Goal: Task Accomplishment & Management: Manage account settings

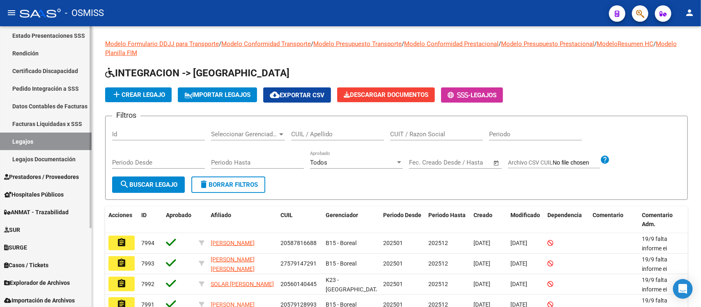
scroll to position [110, 0]
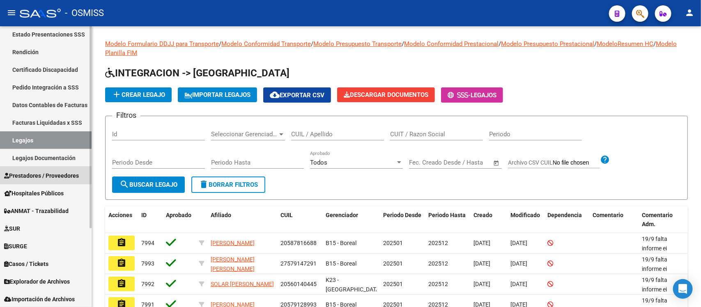
click at [55, 171] on span "Prestadores / Proveedores" at bounding box center [41, 175] width 75 height 9
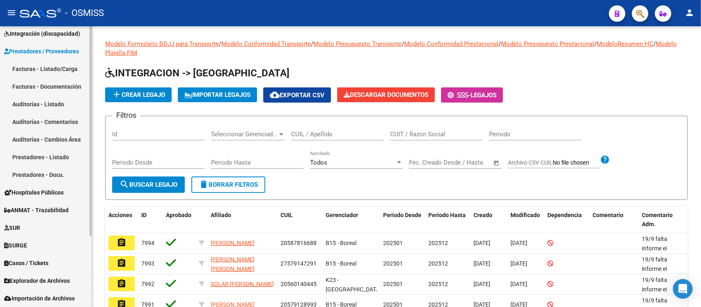
scroll to position [93, 0]
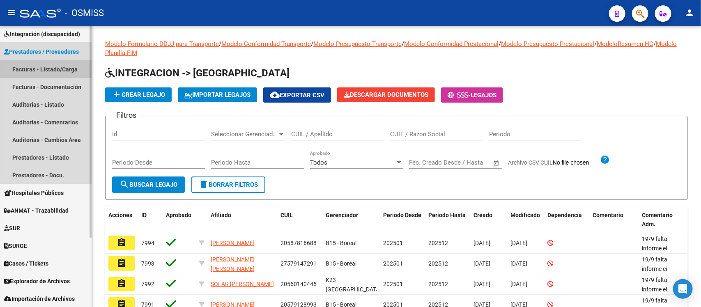
click at [66, 68] on link "Facturas - Listado/Carga" at bounding box center [46, 69] width 92 height 18
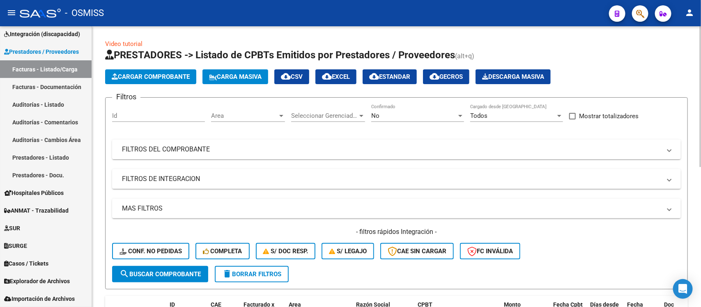
click at [263, 120] on div "Area Area" at bounding box center [248, 113] width 74 height 18
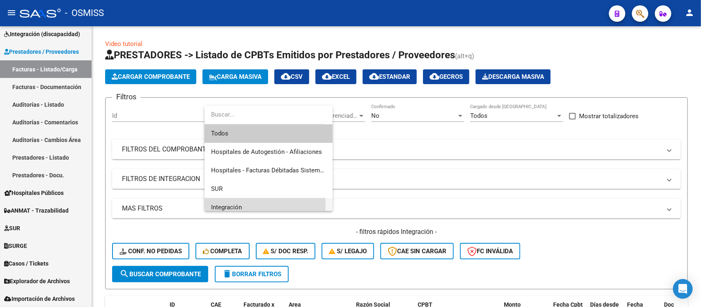
click at [249, 206] on span "Integración" at bounding box center [268, 207] width 115 height 18
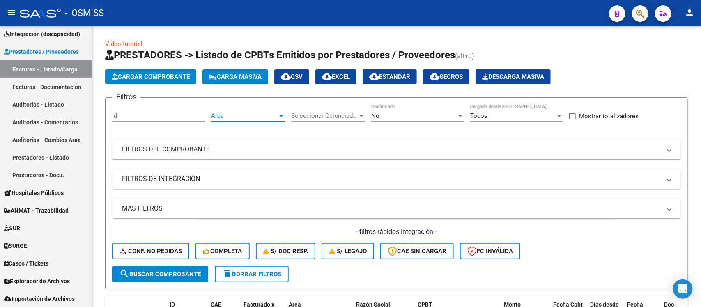
scroll to position [5, 0]
click at [312, 112] on span "Seleccionar Gerenciador" at bounding box center [324, 115] width 66 height 7
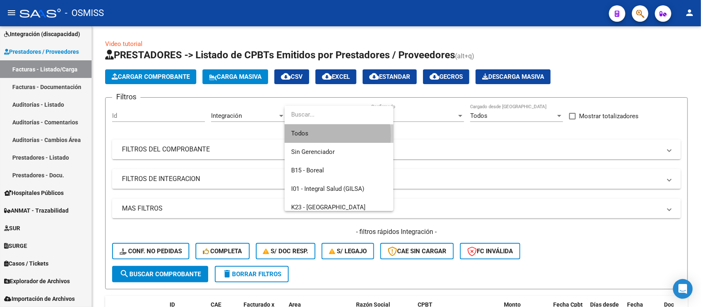
click at [315, 135] on span "Todos" at bounding box center [339, 133] width 96 height 18
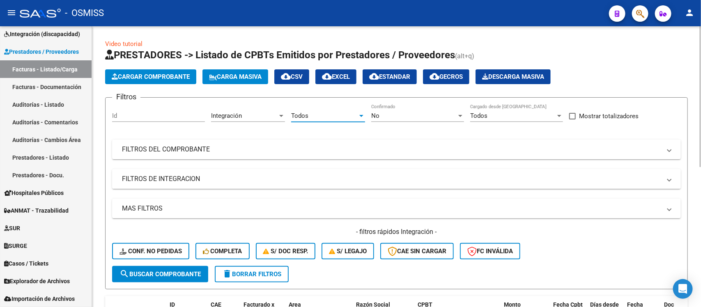
click at [254, 181] on mat-panel-title "FILTROS DE INTEGRACION" at bounding box center [391, 178] width 539 height 9
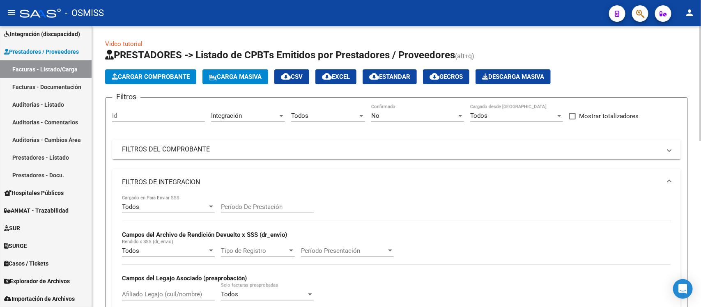
click at [257, 207] on input "Período De Prestación" at bounding box center [267, 206] width 93 height 7
type input "202508"
click at [467, 220] on div "Todos Cargado en Para Enviar SSS 202508 Período De Prestación Campos del Archiv…" at bounding box center [396, 251] width 549 height 113
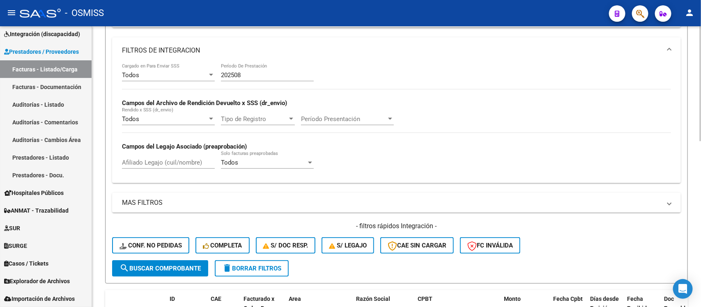
scroll to position [154, 0]
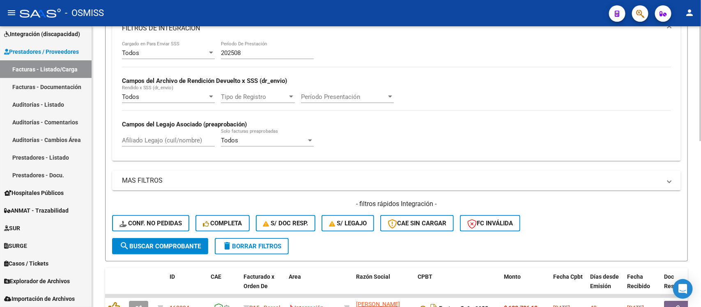
click at [151, 239] on button "search Buscar Comprobante" at bounding box center [160, 246] width 96 height 16
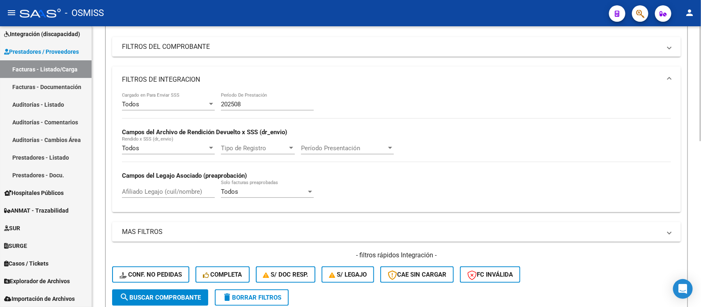
scroll to position [51, 0]
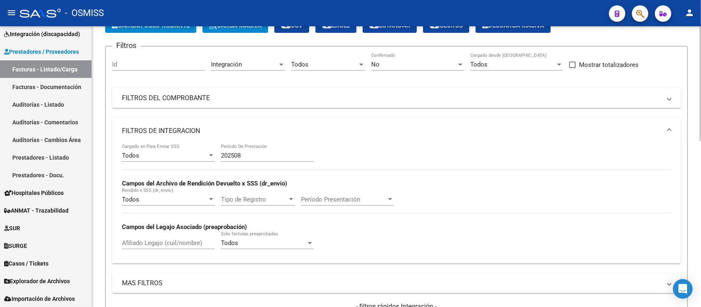
click at [507, 128] on mat-panel-title "FILTROS DE INTEGRACION" at bounding box center [391, 130] width 539 height 9
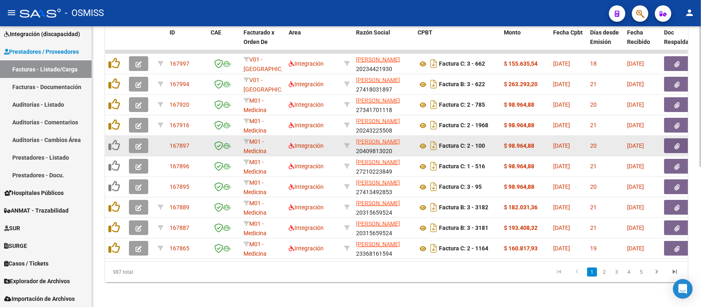
scroll to position [280, 0]
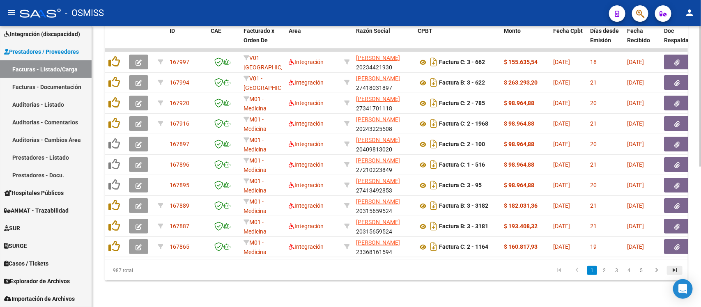
click at [670, 270] on icon "go to last page" at bounding box center [674, 271] width 11 height 10
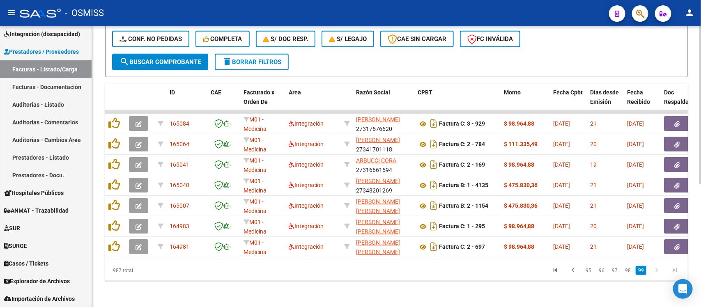
scroll to position [218, 0]
click at [586, 272] on link "95" at bounding box center [588, 270] width 11 height 9
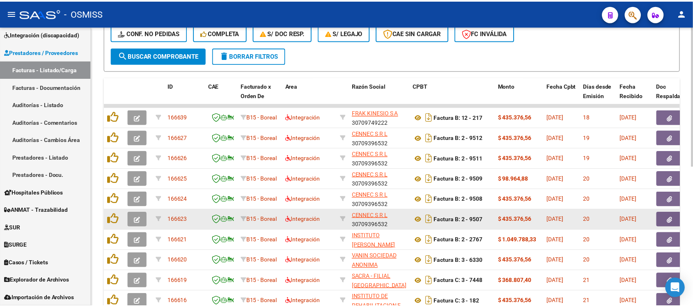
scroll to position [280, 0]
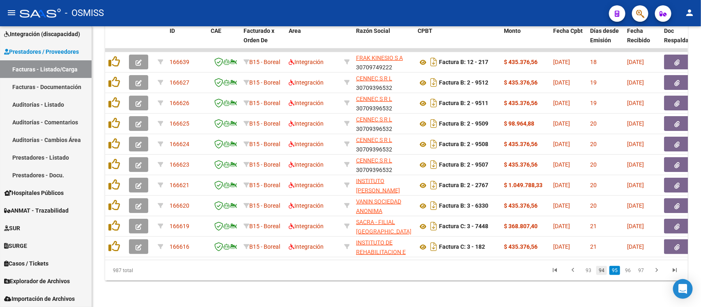
click at [603, 272] on link "94" at bounding box center [601, 270] width 11 height 9
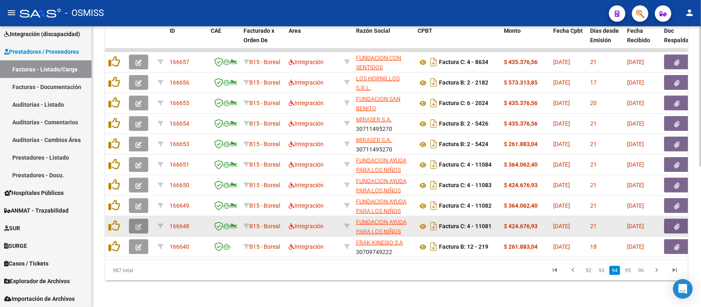
click at [140, 224] on icon "button" at bounding box center [138, 227] width 6 height 6
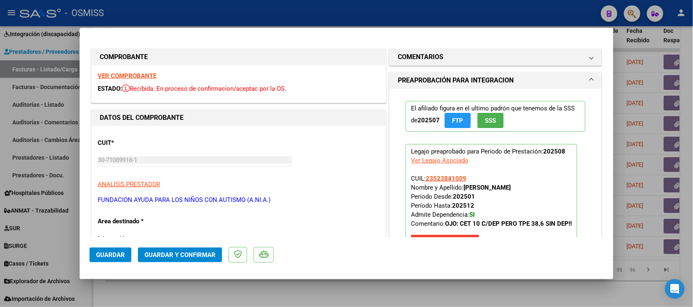
click at [397, 284] on div at bounding box center [346, 153] width 693 height 307
type input "$ 0,00"
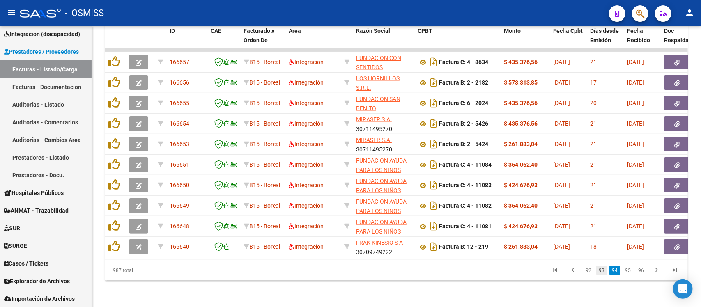
click at [603, 270] on link "93" at bounding box center [601, 270] width 11 height 9
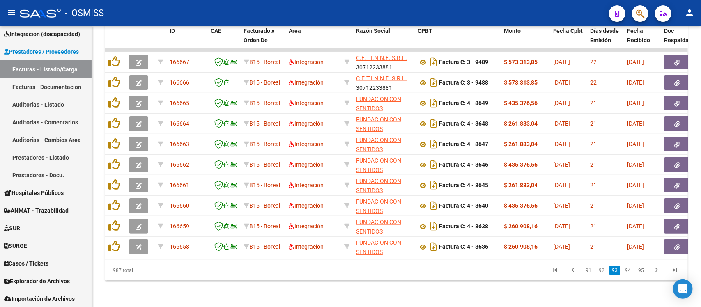
click at [628, 270] on link "94" at bounding box center [627, 270] width 11 height 9
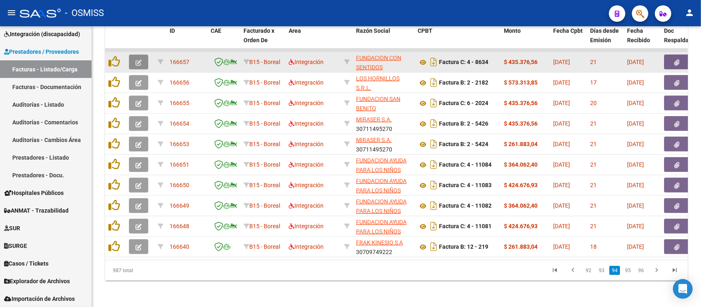
click at [140, 60] on icon "button" at bounding box center [138, 63] width 6 height 6
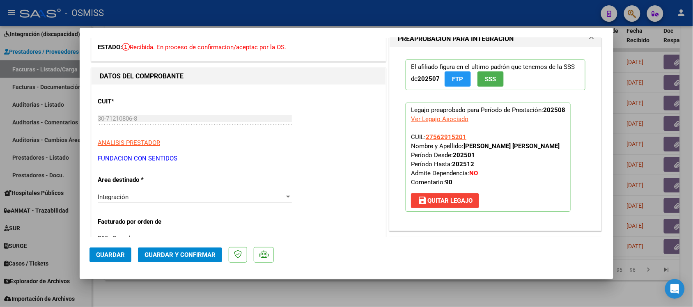
scroll to position [51, 0]
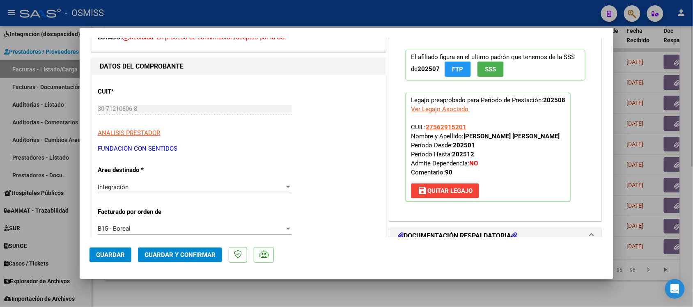
click at [395, 286] on div at bounding box center [346, 153] width 693 height 307
type input "$ 0,00"
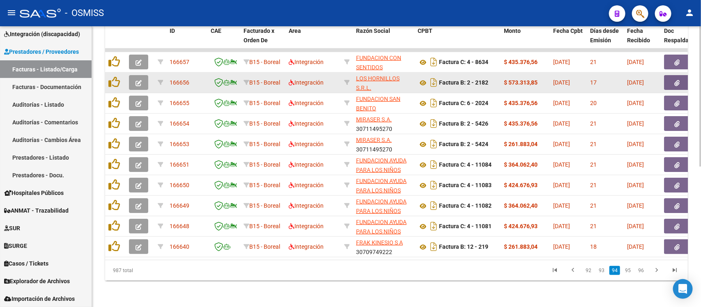
click at [144, 77] on button "button" at bounding box center [138, 82] width 19 height 15
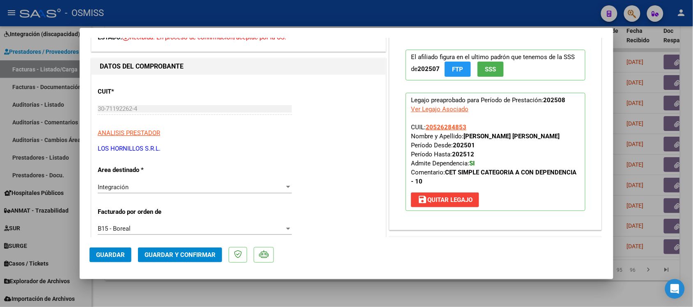
click at [360, 296] on div at bounding box center [346, 153] width 693 height 307
type input "$ 0,00"
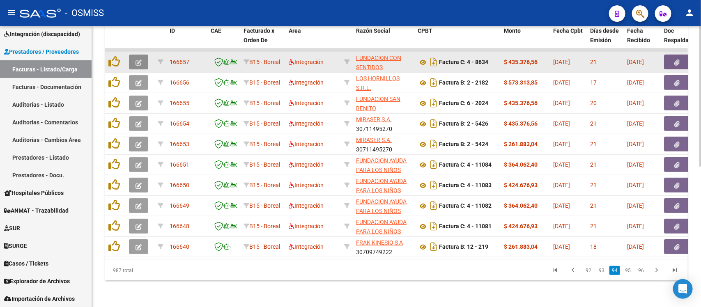
click at [141, 60] on icon "button" at bounding box center [138, 63] width 6 height 6
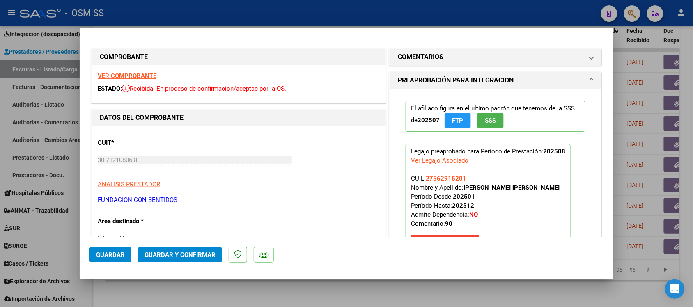
click at [142, 77] on strong "VER COMPROBANTE" at bounding box center [127, 75] width 59 height 7
click at [384, 298] on div at bounding box center [346, 153] width 693 height 307
type input "$ 0,00"
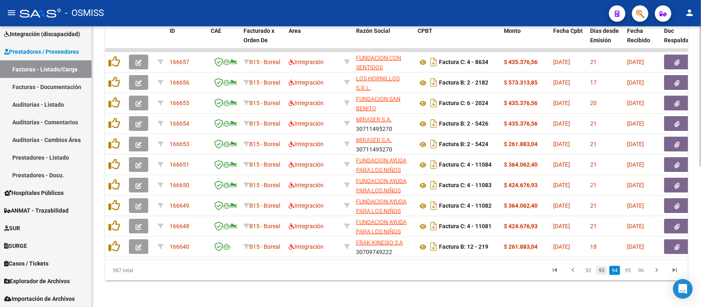
click at [604, 274] on link "93" at bounding box center [601, 270] width 11 height 9
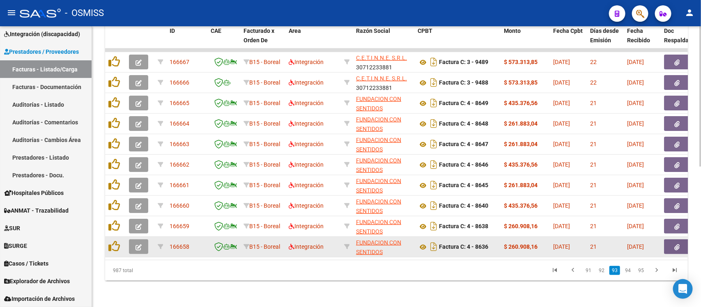
click at [144, 241] on button "button" at bounding box center [138, 246] width 19 height 15
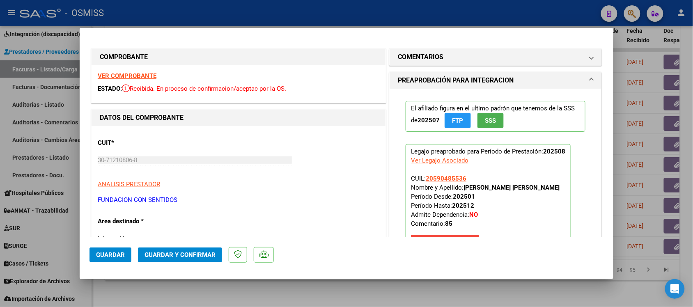
click at [136, 77] on strong "VER COMPROBANTE" at bounding box center [127, 75] width 59 height 7
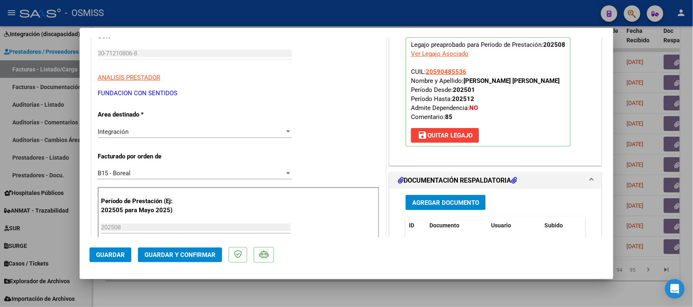
scroll to position [205, 0]
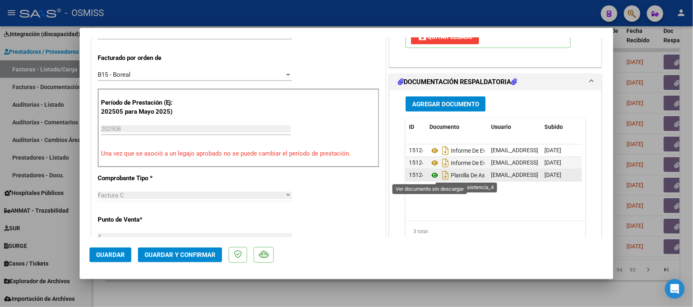
click at [431, 177] on icon at bounding box center [434, 175] width 11 height 10
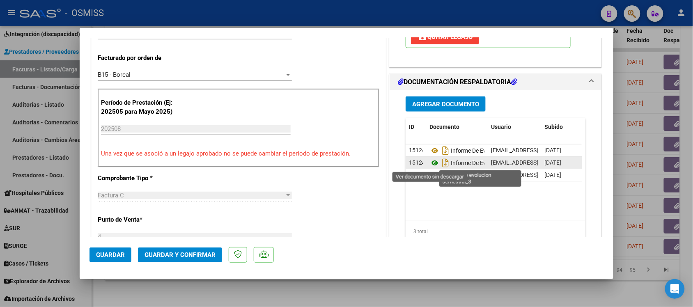
click at [429, 160] on icon at bounding box center [434, 163] width 11 height 10
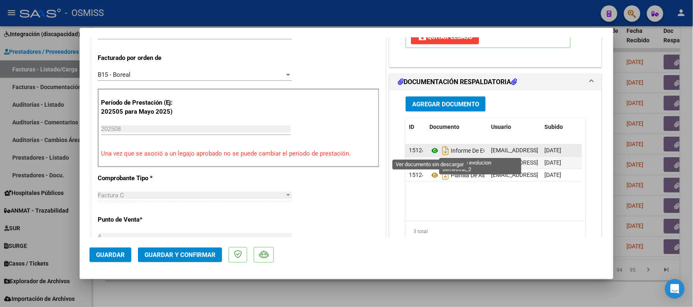
click at [429, 148] on icon at bounding box center [434, 151] width 11 height 10
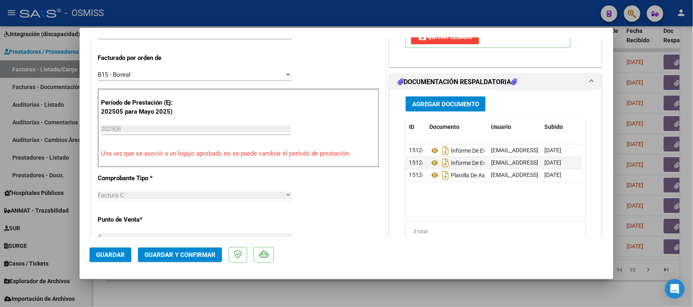
scroll to position [0, 0]
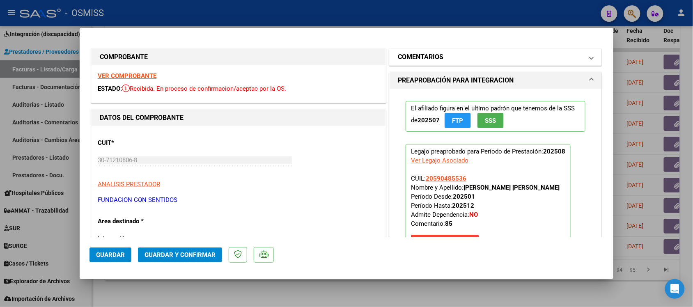
click at [419, 53] on h1 "COMENTARIOS" at bounding box center [421, 57] width 46 height 10
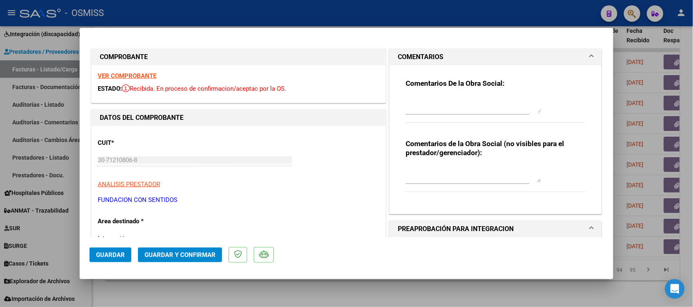
click at [419, 53] on h1 "COMENTARIOS" at bounding box center [421, 57] width 46 height 10
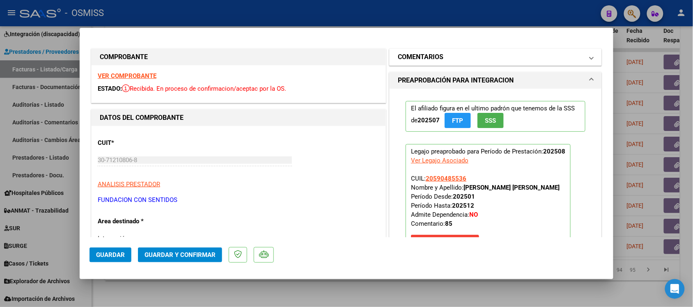
click at [435, 53] on h1 "COMENTARIOS" at bounding box center [421, 57] width 46 height 10
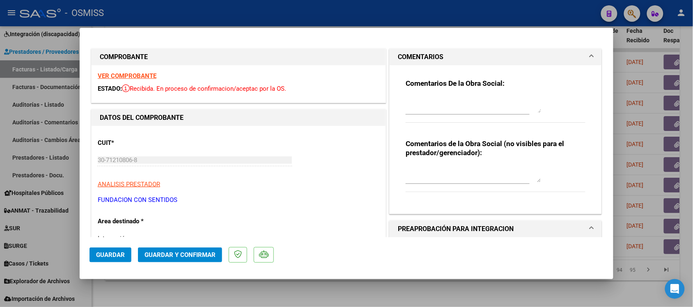
click at [435, 53] on h1 "COMENTARIOS" at bounding box center [421, 57] width 46 height 10
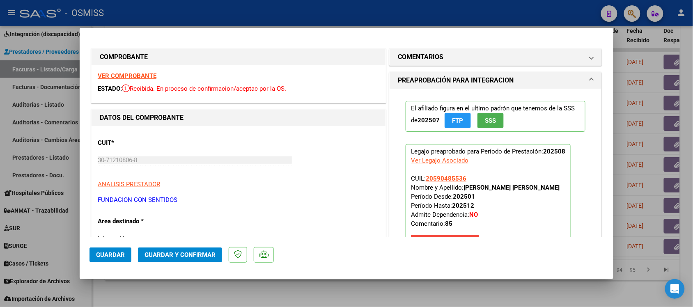
scroll to position [51, 0]
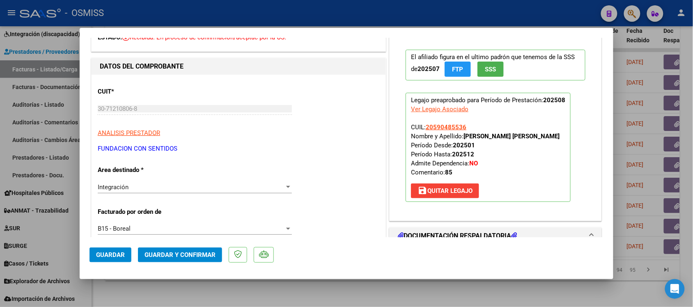
click at [361, 289] on div at bounding box center [346, 153] width 693 height 307
type input "$ 0,00"
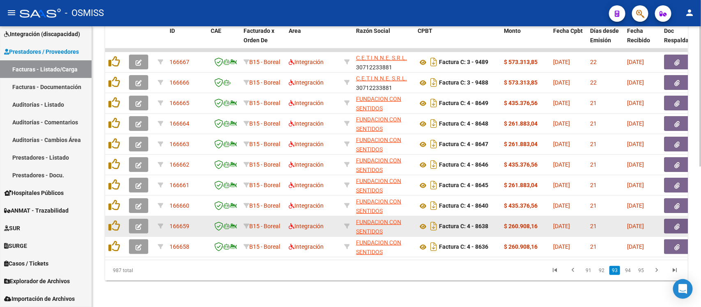
click at [136, 224] on icon "button" at bounding box center [138, 227] width 6 height 6
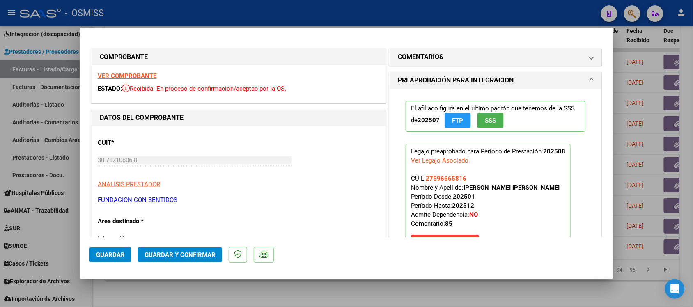
click at [370, 293] on div at bounding box center [346, 153] width 693 height 307
type input "$ 0,00"
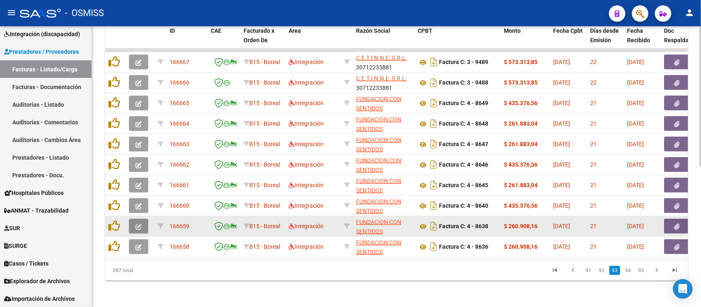
click at [142, 219] on button "button" at bounding box center [138, 226] width 19 height 15
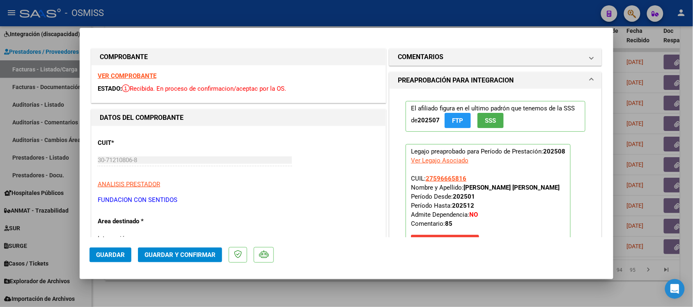
click at [114, 80] on div "VER COMPROBANTE ESTADO: Recibida. En proceso de confirmacion/aceptac por la OS." at bounding box center [239, 83] width 294 height 37
click at [114, 73] on strong "VER COMPROBANTE" at bounding box center [127, 75] width 59 height 7
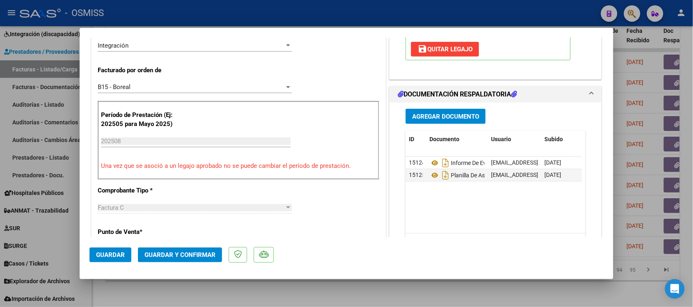
scroll to position [205, 0]
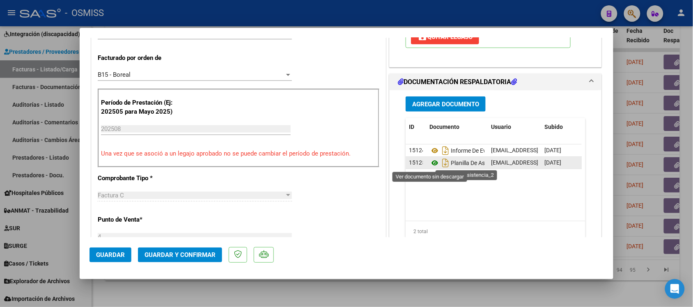
click at [429, 163] on icon at bounding box center [434, 163] width 11 height 10
click at [381, 294] on div at bounding box center [346, 153] width 693 height 307
type input "$ 0,00"
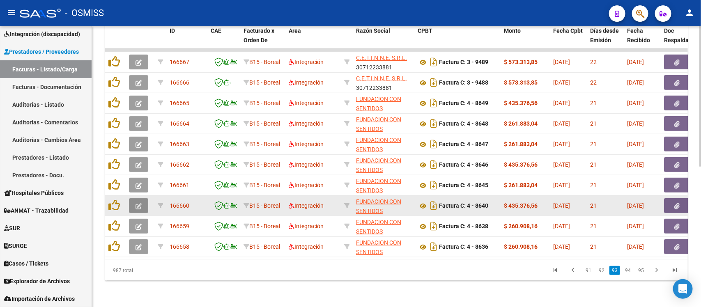
click at [138, 202] on span "button" at bounding box center [138, 205] width 6 height 7
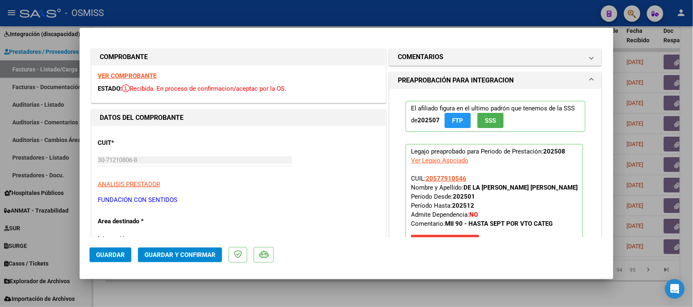
click at [140, 76] on strong "VER COMPROBANTE" at bounding box center [127, 75] width 59 height 7
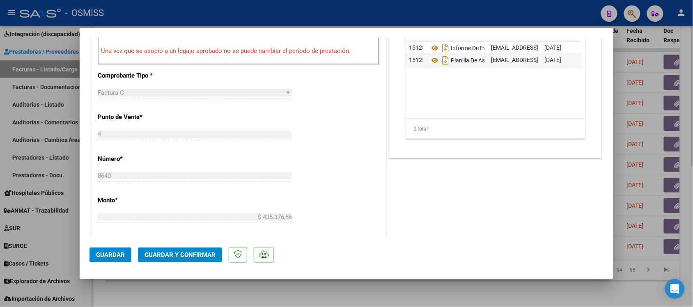
click at [346, 293] on div at bounding box center [346, 153] width 693 height 307
type input "$ 0,00"
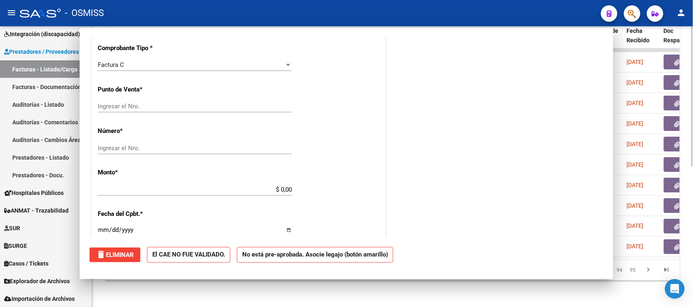
scroll to position [302, 0]
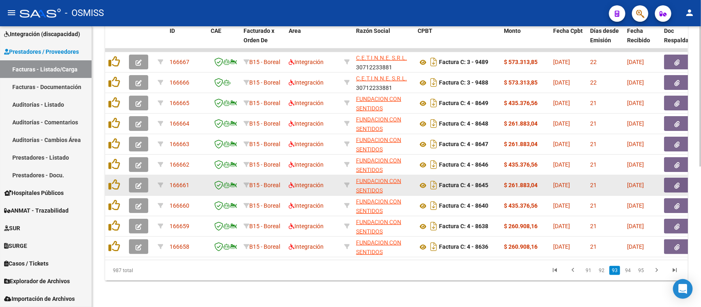
click at [141, 178] on button "button" at bounding box center [138, 185] width 19 height 15
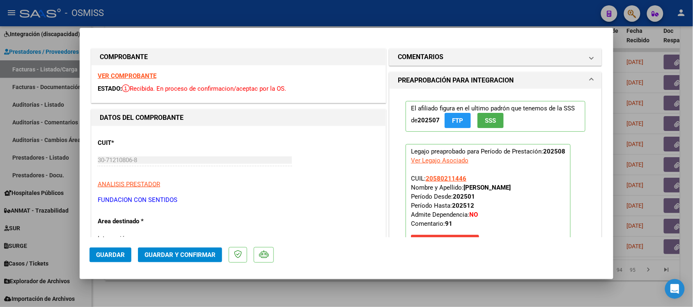
click at [375, 283] on div at bounding box center [346, 153] width 693 height 307
type input "$ 0,00"
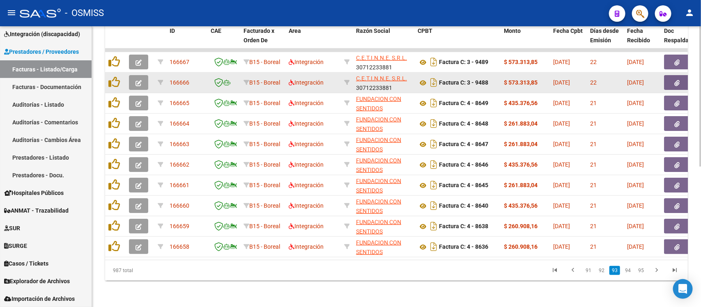
click at [138, 80] on icon "button" at bounding box center [138, 83] width 6 height 6
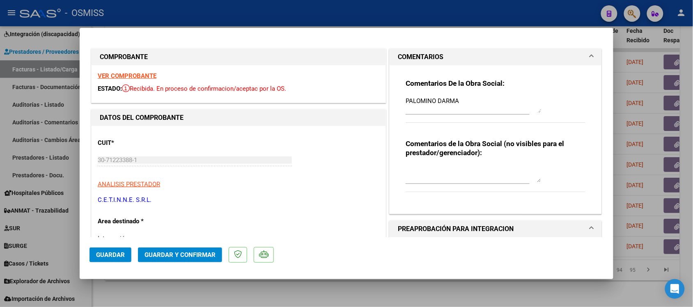
click at [376, 284] on div at bounding box center [346, 153] width 693 height 307
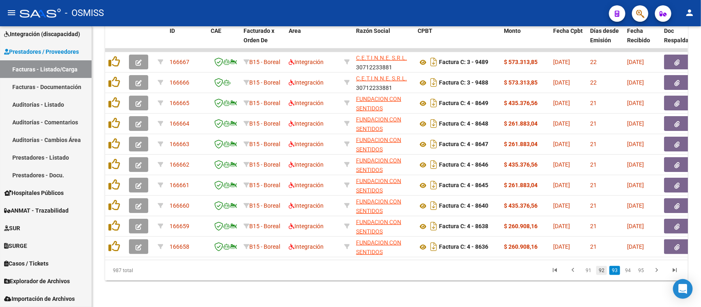
click at [600, 270] on link "92" at bounding box center [601, 270] width 11 height 9
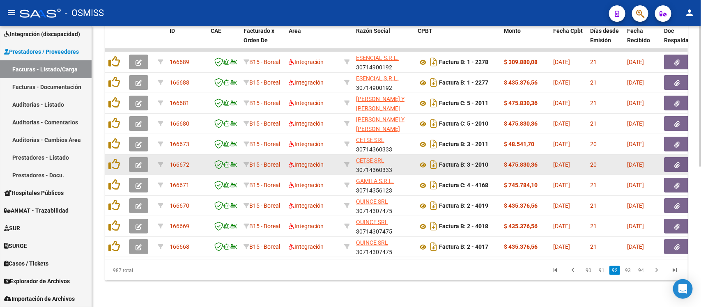
click at [142, 157] on button "button" at bounding box center [138, 164] width 19 height 15
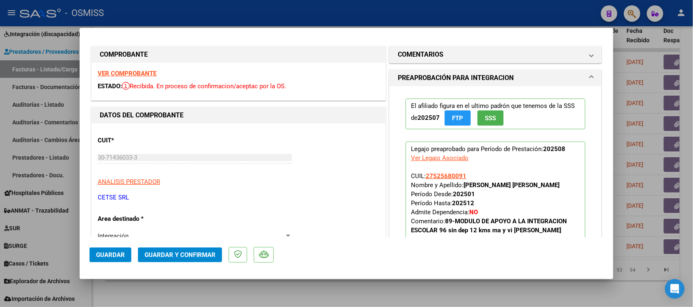
scroll to position [0, 0]
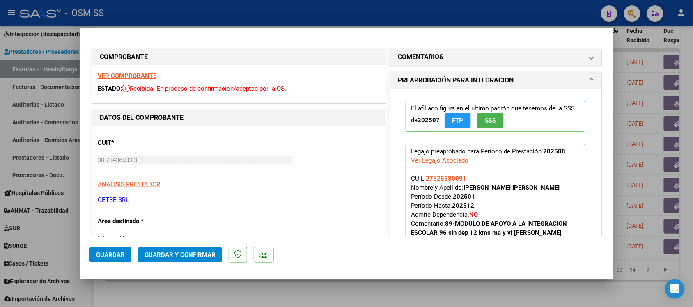
click at [144, 74] on strong "VER COMPROBANTE" at bounding box center [127, 75] width 59 height 7
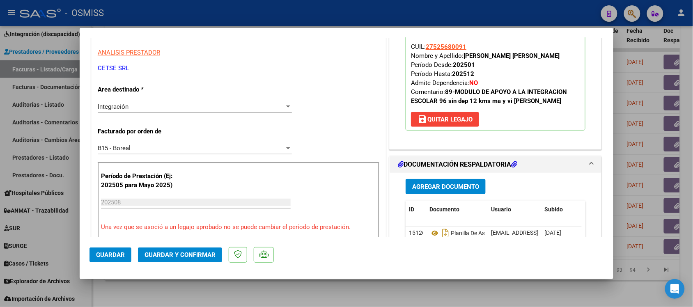
scroll to position [154, 0]
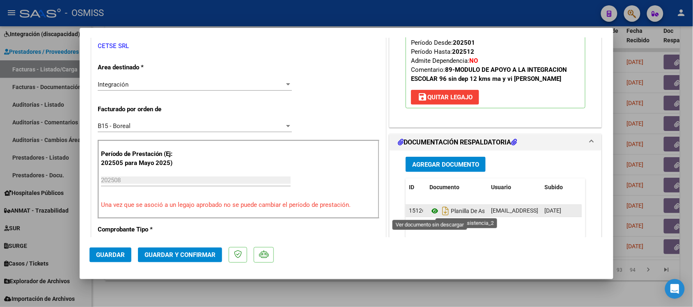
click at [429, 211] on icon at bounding box center [434, 211] width 11 height 10
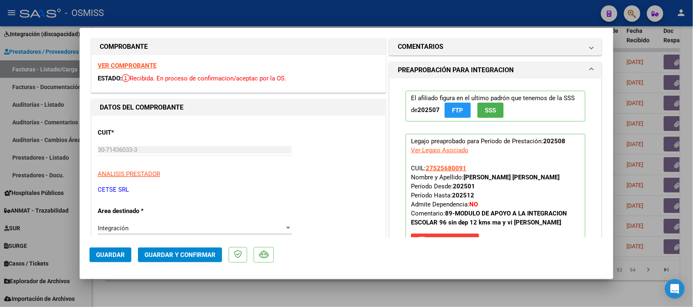
scroll to position [0, 0]
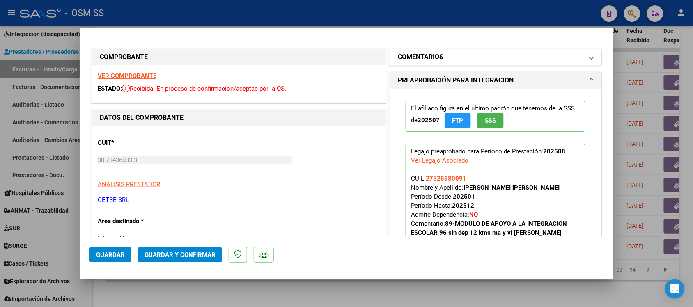
click at [415, 60] on h1 "COMENTARIOS" at bounding box center [421, 57] width 46 height 10
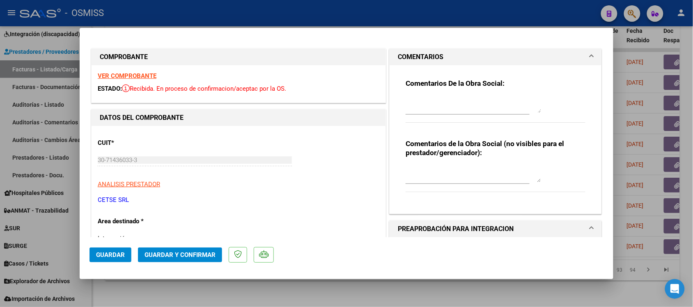
click at [411, 54] on h1 "COMENTARIOS" at bounding box center [421, 57] width 46 height 10
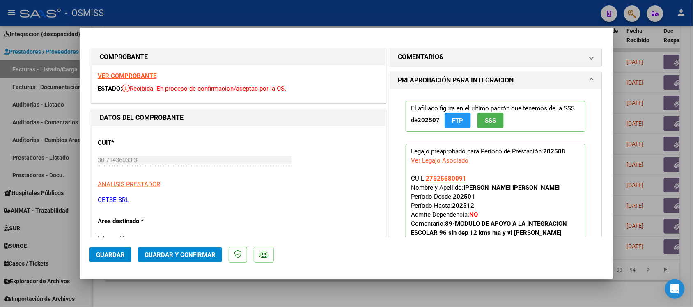
click at [140, 75] on strong "VER COMPROBANTE" at bounding box center [127, 75] width 59 height 7
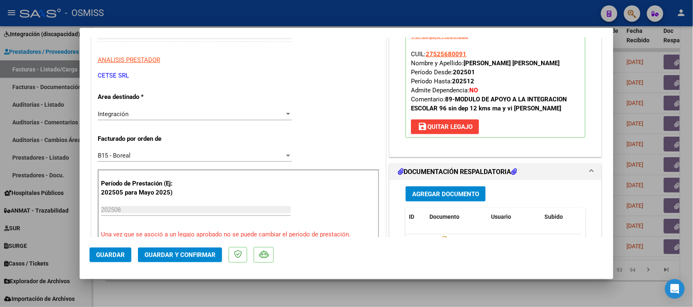
scroll to position [205, 0]
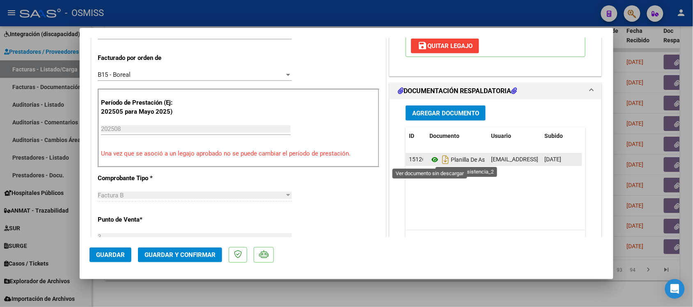
click at [429, 161] on icon at bounding box center [434, 160] width 11 height 10
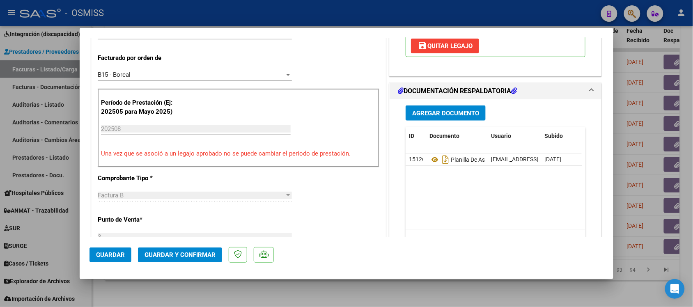
click at [375, 291] on div at bounding box center [346, 153] width 693 height 307
type input "$ 0,00"
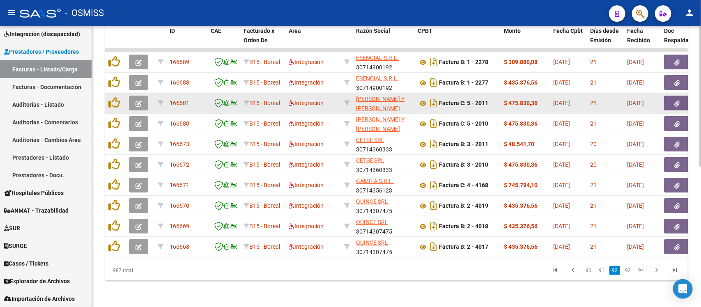
click at [140, 101] on icon "button" at bounding box center [138, 104] width 6 height 6
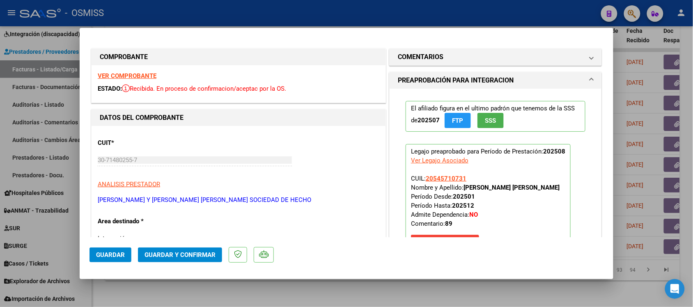
click at [400, 288] on div at bounding box center [346, 153] width 693 height 307
type input "$ 0,00"
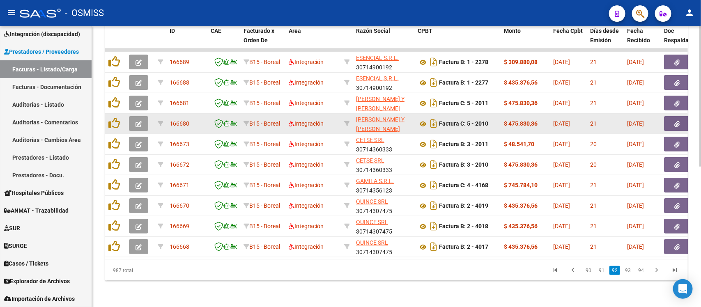
click at [144, 117] on button "button" at bounding box center [138, 123] width 19 height 15
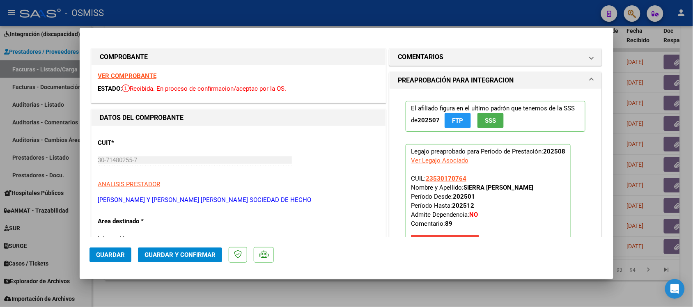
click at [147, 74] on strong "VER COMPROBANTE" at bounding box center [127, 75] width 59 height 7
click at [422, 282] on div at bounding box center [346, 153] width 693 height 307
type input "$ 0,00"
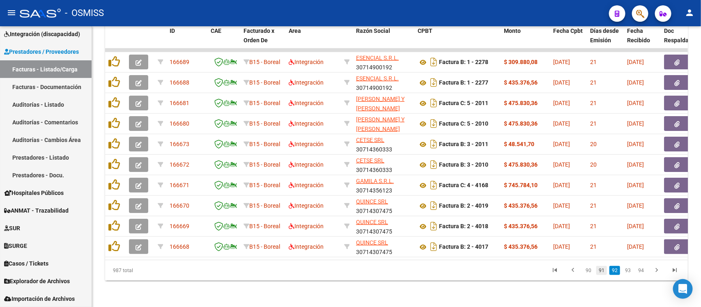
click at [598, 270] on link "91" at bounding box center [601, 270] width 11 height 9
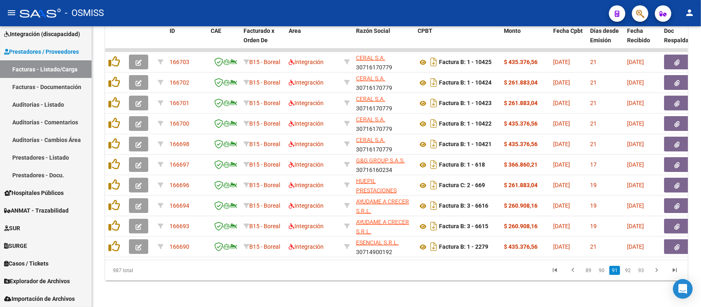
click at [600, 273] on link "90" at bounding box center [601, 270] width 11 height 9
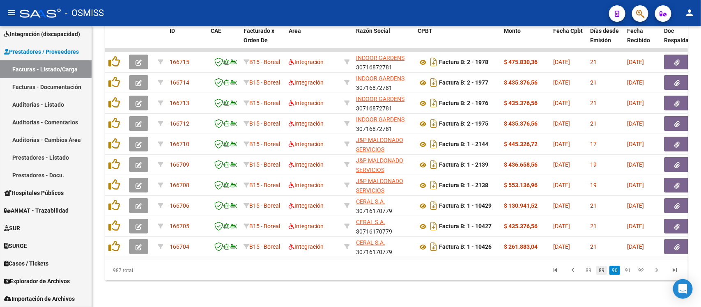
click at [602, 274] on link "89" at bounding box center [601, 270] width 11 height 9
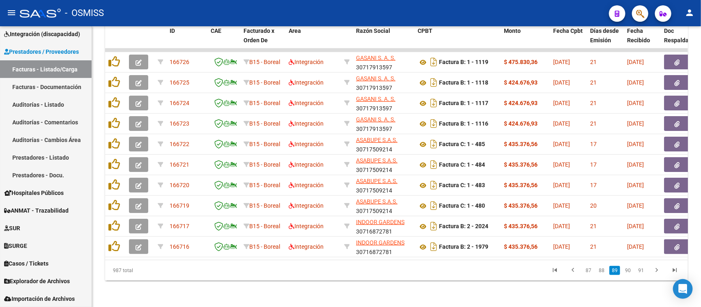
click at [602, 274] on link "88" at bounding box center [601, 270] width 11 height 9
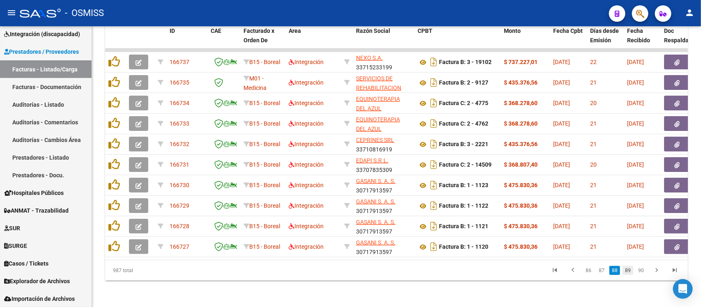
click at [624, 271] on link "89" at bounding box center [627, 270] width 11 height 9
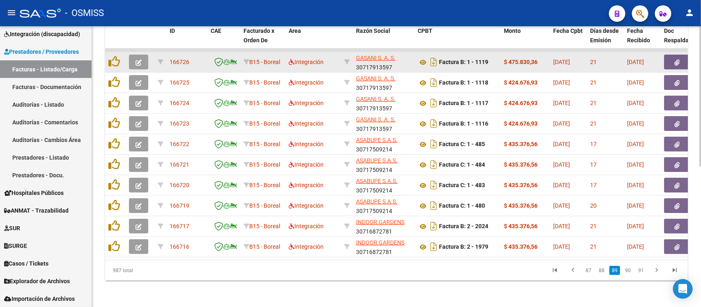
click at [144, 55] on button "button" at bounding box center [138, 62] width 19 height 15
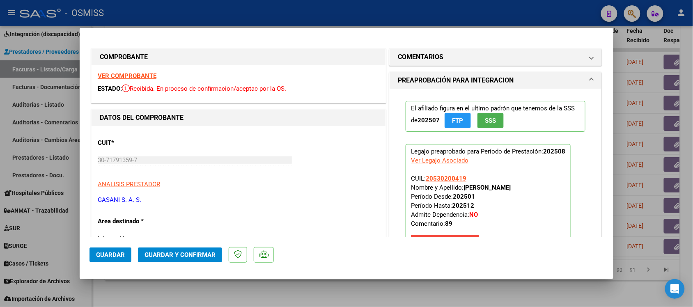
click at [148, 76] on strong "VER COMPROBANTE" at bounding box center [127, 75] width 59 height 7
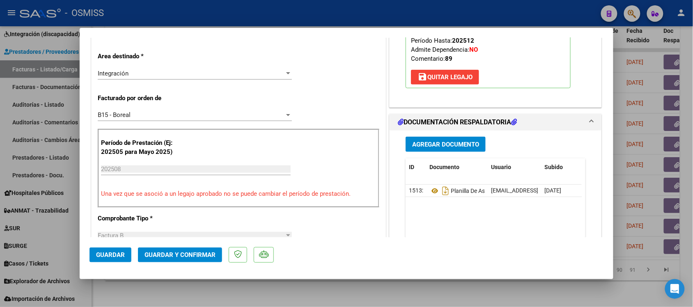
scroll to position [205, 0]
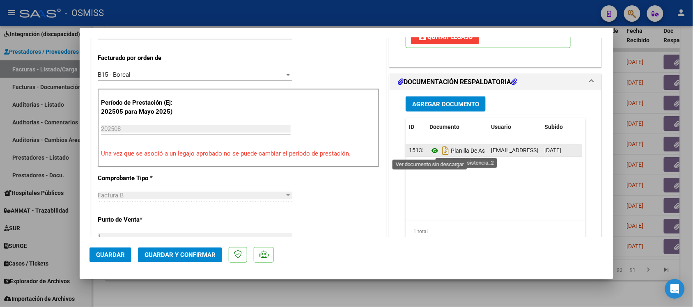
click at [431, 152] on icon at bounding box center [434, 151] width 11 height 10
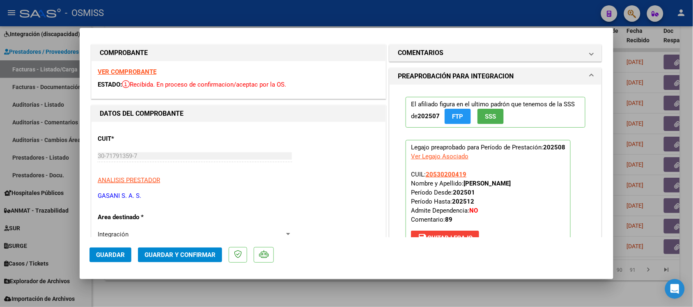
scroll to position [0, 0]
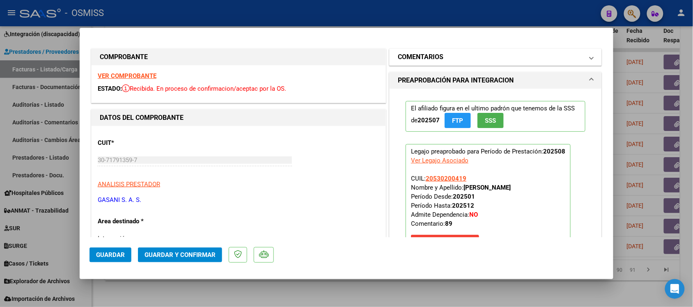
click at [419, 56] on h1 "COMENTARIOS" at bounding box center [421, 57] width 46 height 10
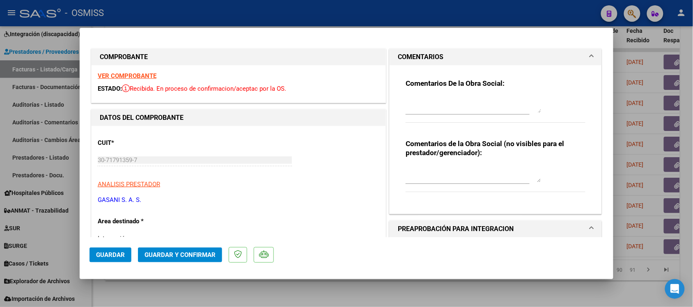
click at [409, 55] on h1 "COMENTARIOS" at bounding box center [421, 57] width 46 height 10
click at [435, 54] on h1 "COMENTARIOS" at bounding box center [421, 57] width 46 height 10
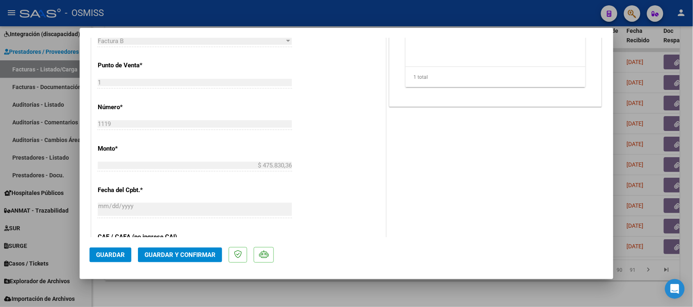
scroll to position [359, 0]
click at [187, 254] on span "Guardar y Confirmar" at bounding box center [179, 254] width 71 height 7
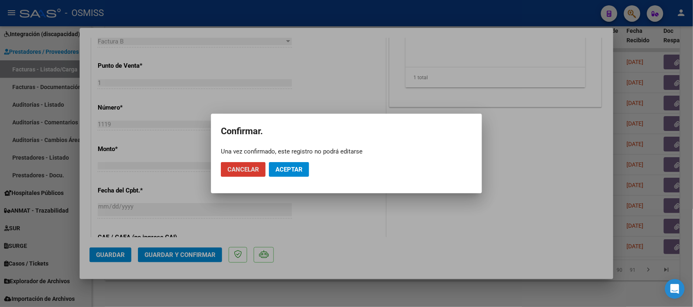
click at [294, 164] on button "Aceptar" at bounding box center [289, 169] width 40 height 15
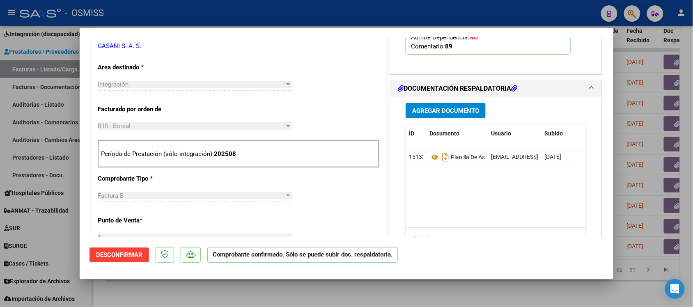
scroll to position [205, 0]
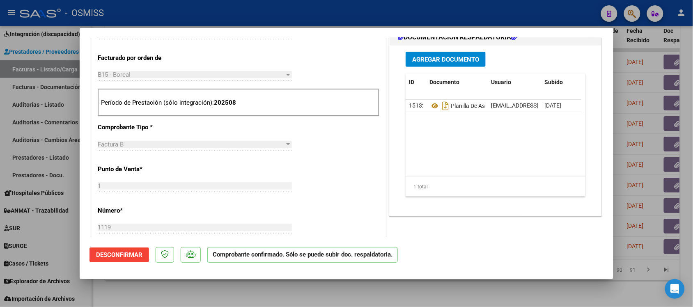
click at [497, 290] on div at bounding box center [346, 153] width 693 height 307
type input "$ 0,00"
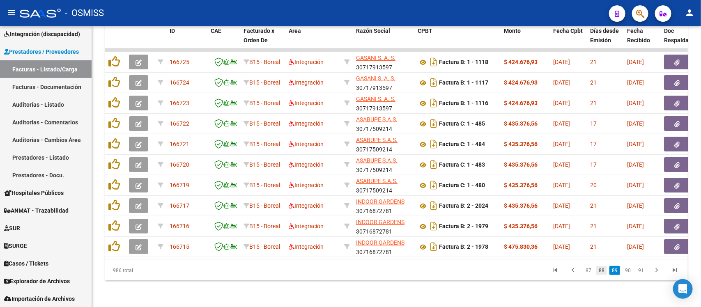
click at [600, 270] on link "88" at bounding box center [601, 270] width 11 height 9
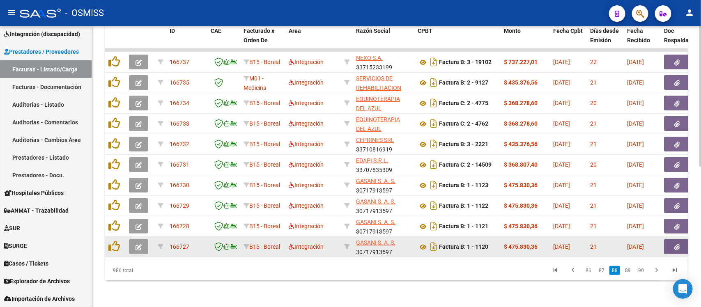
click at [139, 244] on icon "button" at bounding box center [138, 247] width 6 height 6
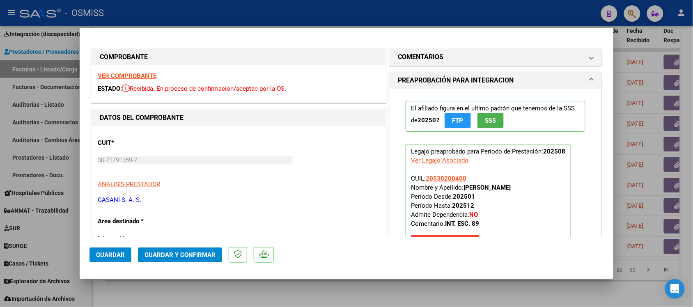
click at [134, 75] on strong "VER COMPROBANTE" at bounding box center [127, 75] width 59 height 7
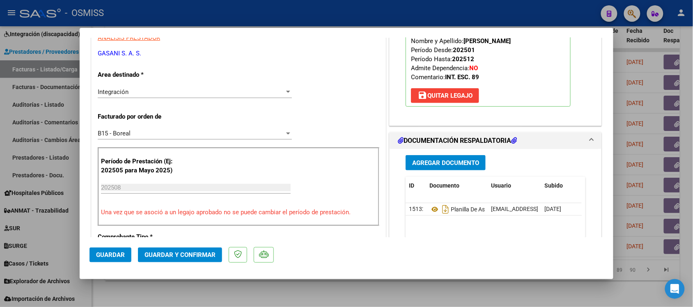
scroll to position [154, 0]
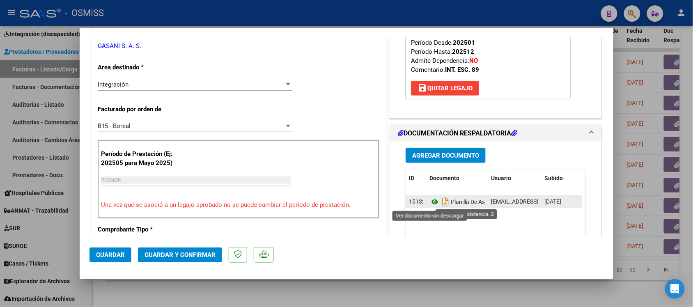
click at [431, 202] on icon at bounding box center [434, 202] width 11 height 10
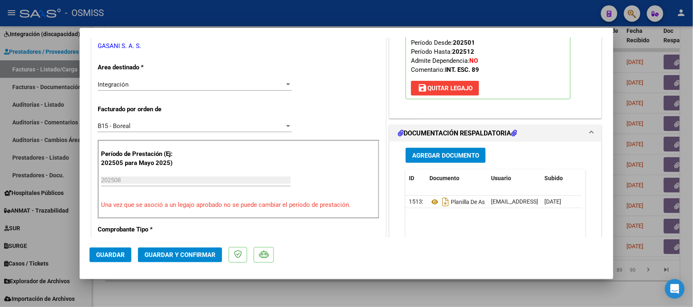
scroll to position [0, 0]
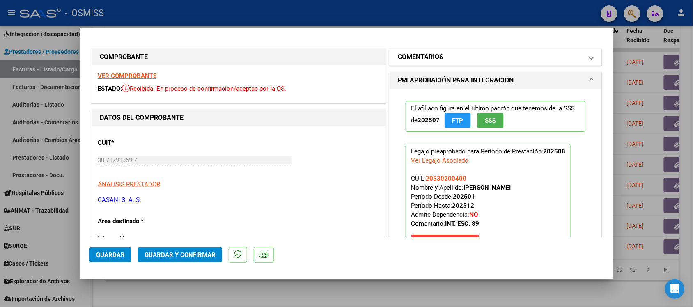
click at [424, 57] on h1 "COMENTARIOS" at bounding box center [421, 57] width 46 height 10
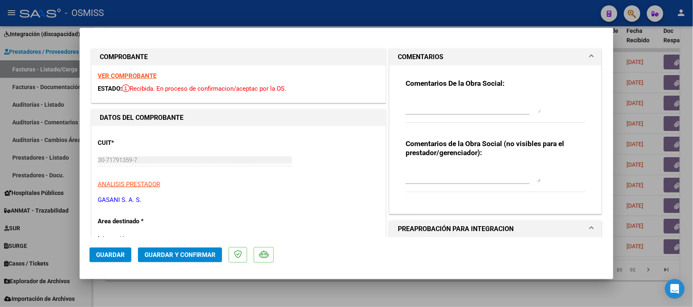
click at [425, 57] on h1 "COMENTARIOS" at bounding box center [421, 57] width 46 height 10
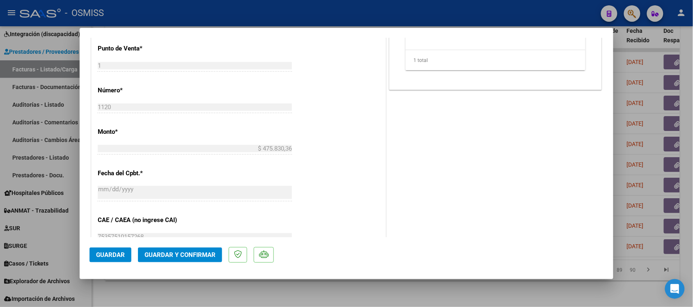
scroll to position [359, 0]
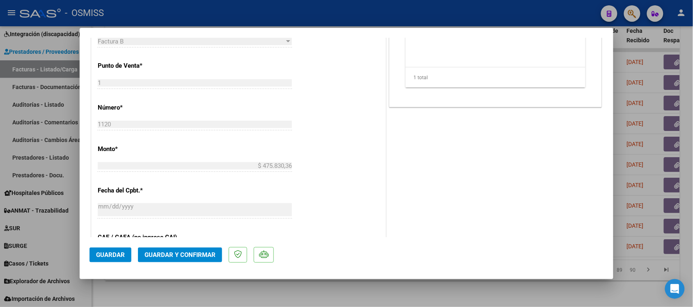
click at [211, 257] on span "Guardar y Confirmar" at bounding box center [179, 254] width 71 height 7
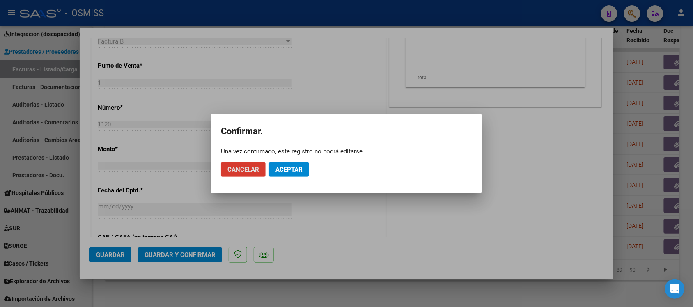
click at [302, 171] on span "Aceptar" at bounding box center [288, 169] width 27 height 7
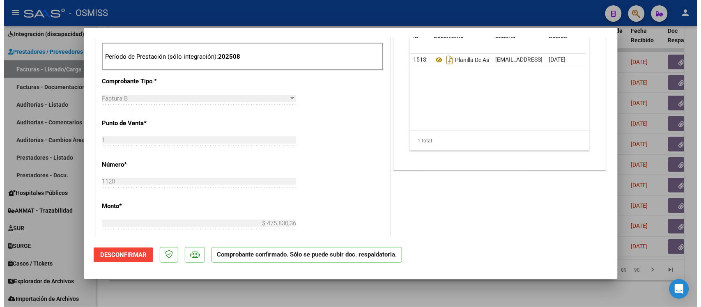
scroll to position [257, 0]
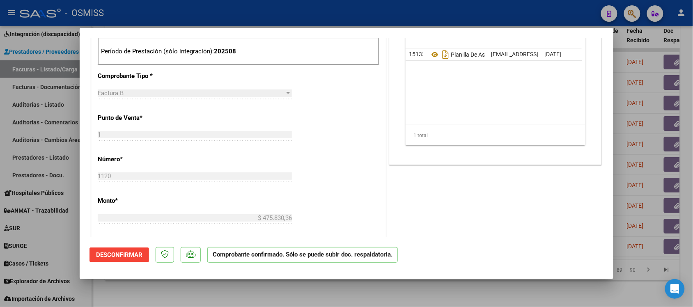
click at [497, 291] on div at bounding box center [346, 153] width 693 height 307
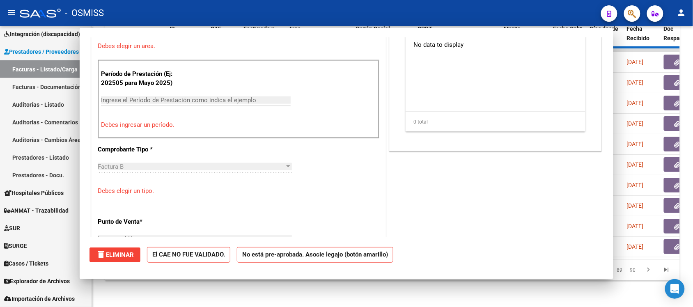
scroll to position [0, 0]
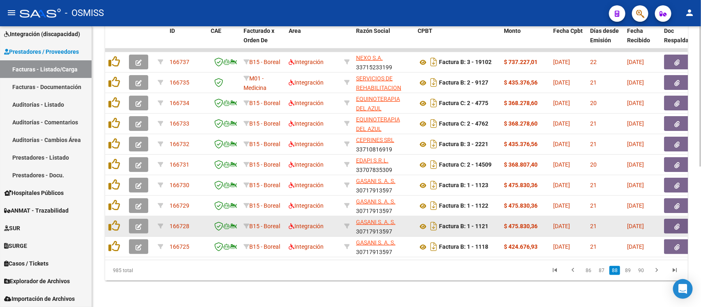
click at [142, 219] on button "button" at bounding box center [138, 226] width 19 height 15
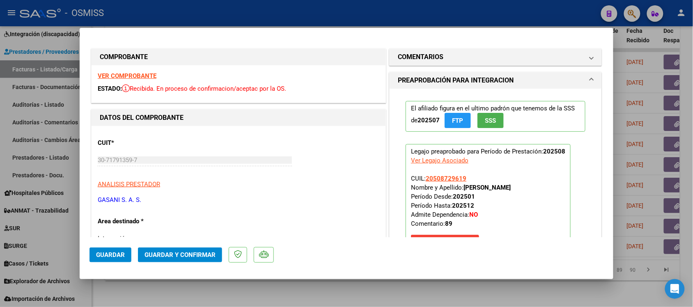
click at [142, 73] on strong "VER COMPROBANTE" at bounding box center [127, 75] width 59 height 7
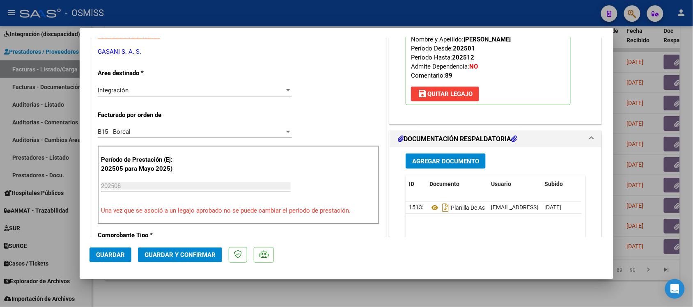
scroll to position [205, 0]
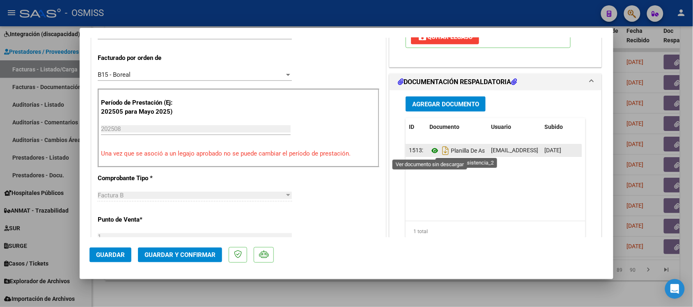
click at [429, 152] on icon at bounding box center [434, 151] width 11 height 10
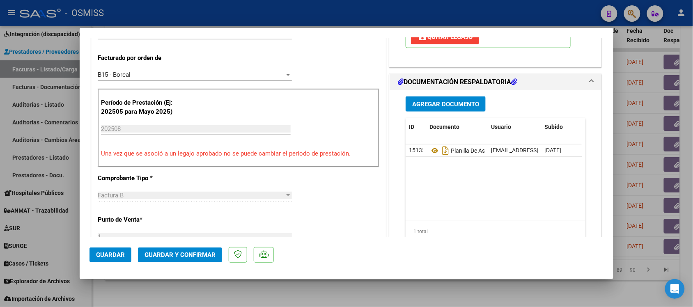
scroll to position [0, 0]
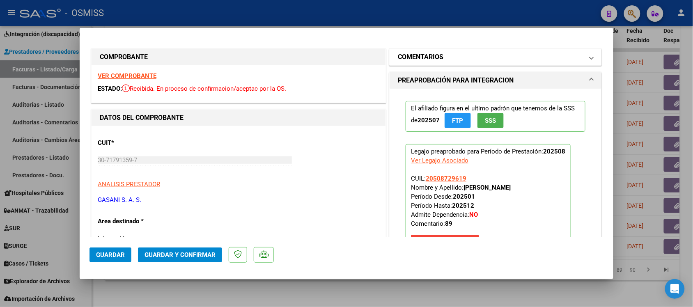
click at [409, 62] on h1 "COMENTARIOS" at bounding box center [421, 57] width 46 height 10
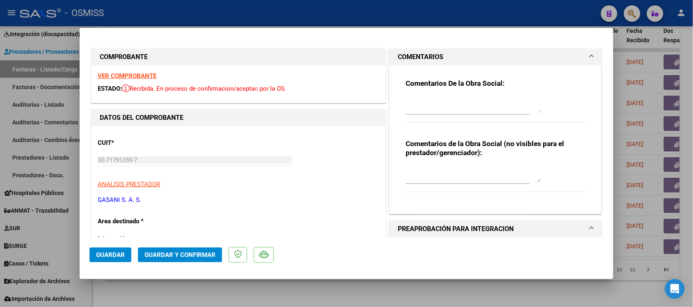
click at [409, 60] on h1 "COMENTARIOS" at bounding box center [421, 57] width 46 height 10
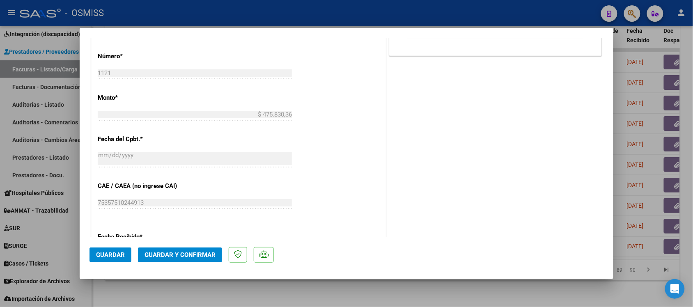
scroll to position [359, 0]
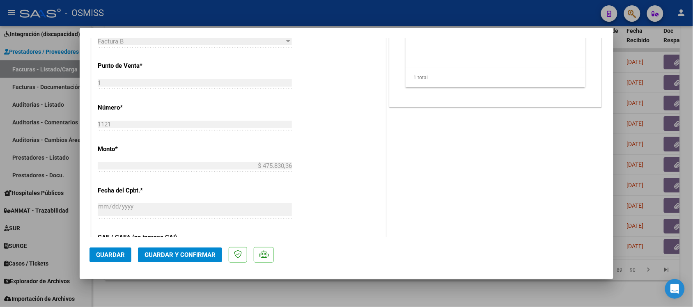
click at [183, 252] on span "Guardar y Confirmar" at bounding box center [179, 254] width 71 height 7
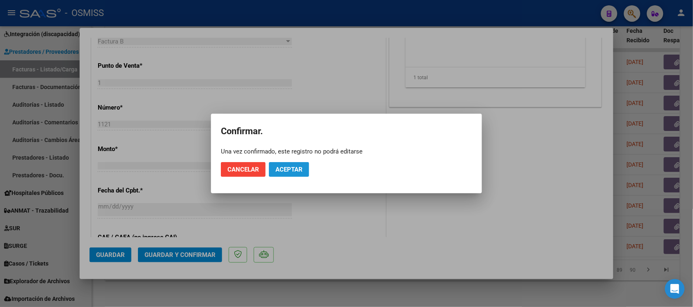
click at [293, 169] on span "Aceptar" at bounding box center [288, 169] width 27 height 7
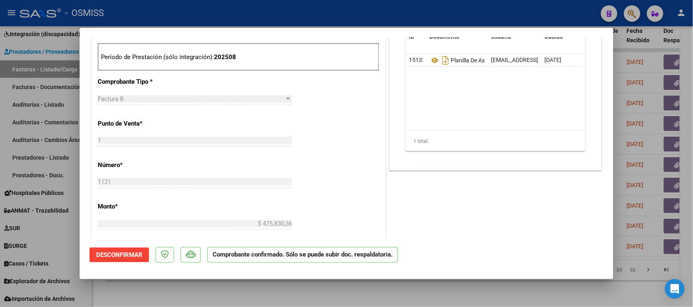
scroll to position [257, 0]
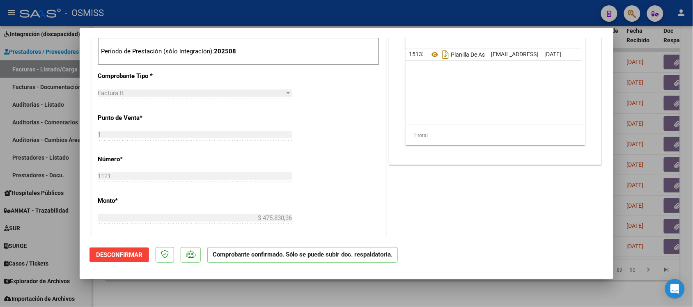
click at [472, 294] on div at bounding box center [346, 153] width 693 height 307
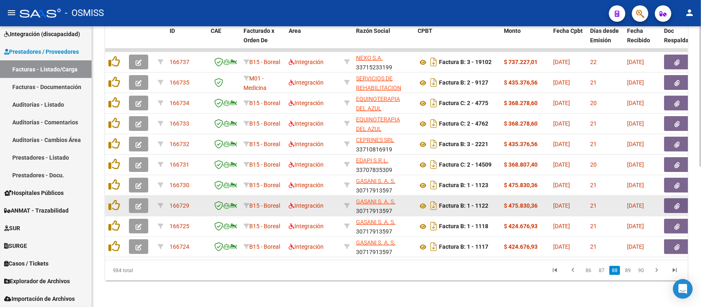
click at [138, 203] on icon "button" at bounding box center [138, 206] width 6 height 6
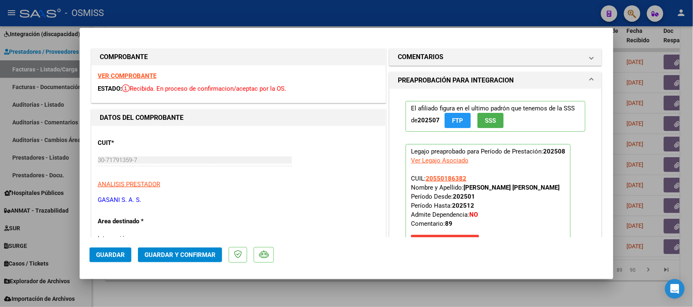
click at [122, 75] on strong "VER COMPROBANTE" at bounding box center [127, 75] width 59 height 7
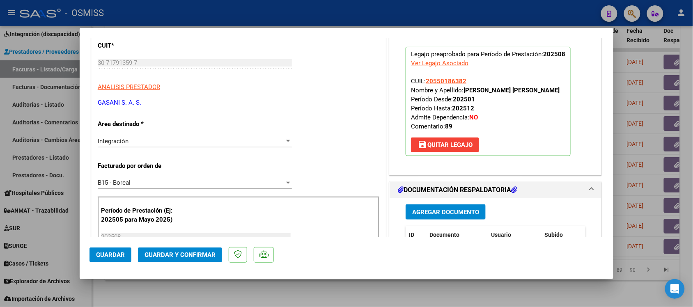
scroll to position [154, 0]
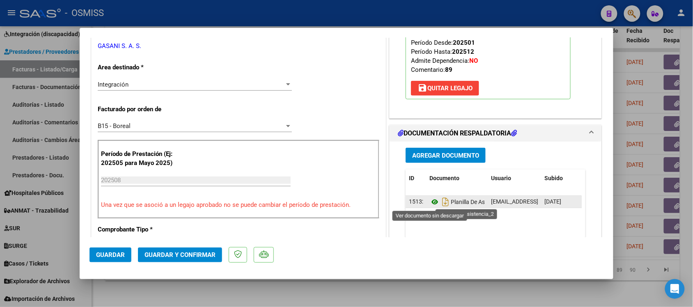
click at [430, 200] on icon at bounding box center [434, 202] width 11 height 10
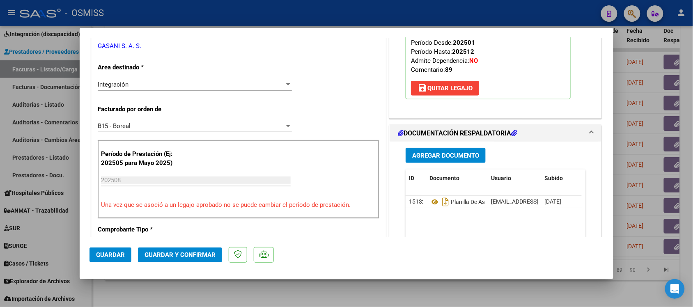
scroll to position [0, 0]
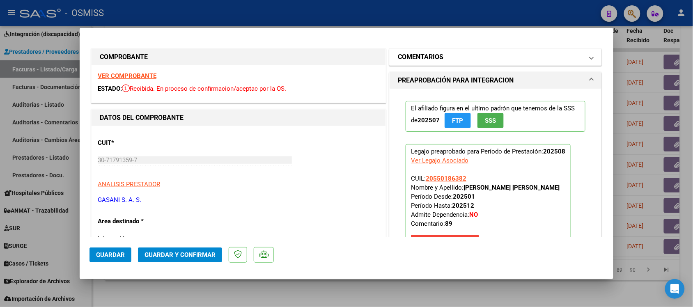
click at [403, 57] on h1 "COMENTARIOS" at bounding box center [421, 57] width 46 height 10
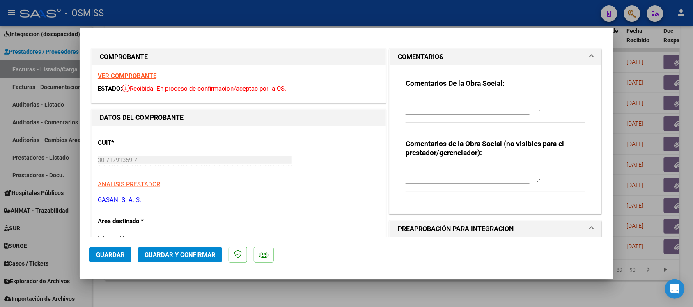
click at [403, 57] on h1 "COMENTARIOS" at bounding box center [421, 57] width 46 height 10
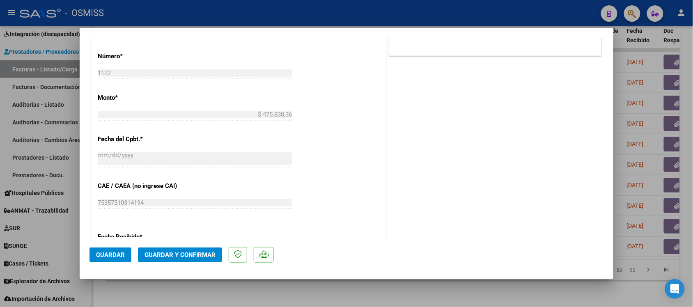
scroll to position [359, 0]
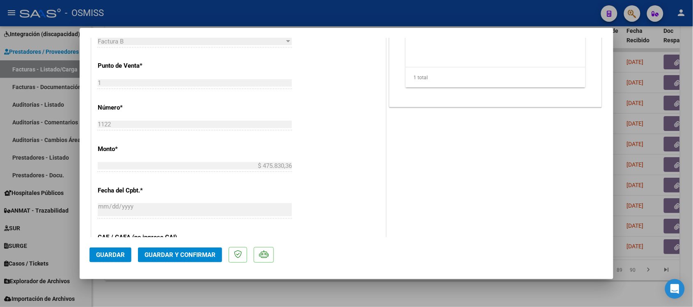
click at [184, 253] on span "Guardar y Confirmar" at bounding box center [179, 254] width 71 height 7
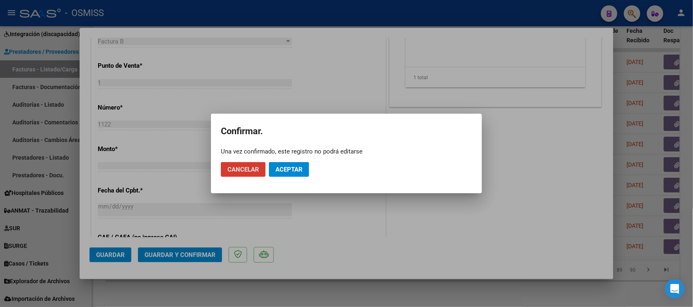
click at [296, 170] on span "Aceptar" at bounding box center [288, 169] width 27 height 7
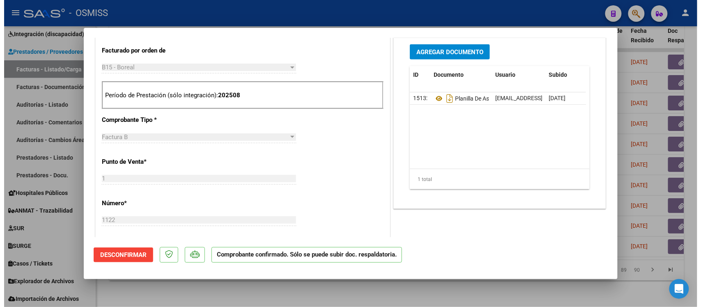
scroll to position [257, 0]
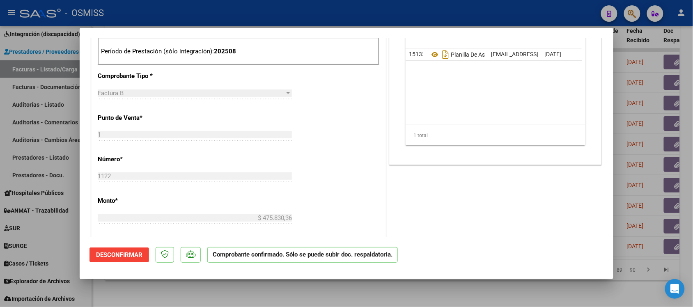
click at [502, 286] on div at bounding box center [346, 153] width 693 height 307
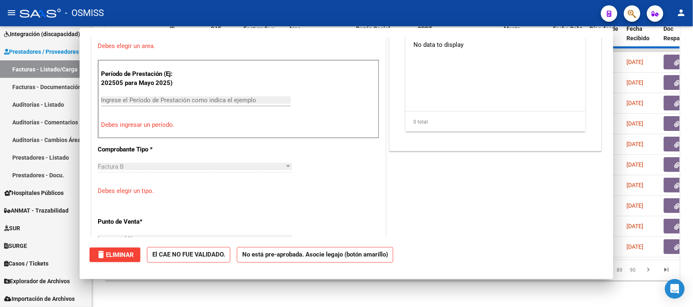
scroll to position [0, 0]
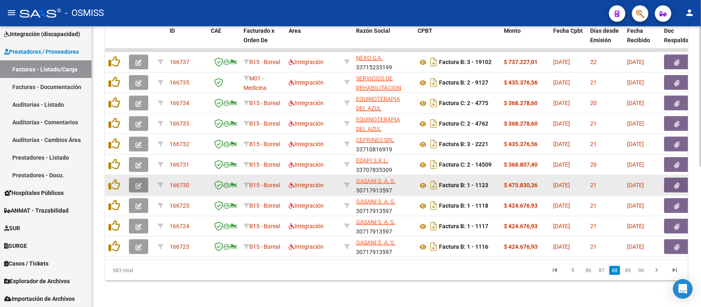
click at [142, 178] on button "button" at bounding box center [138, 185] width 19 height 15
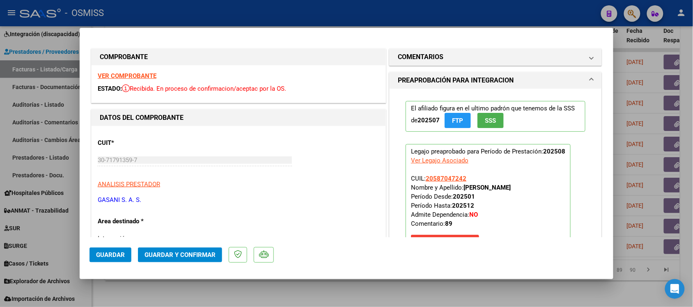
click at [136, 72] on strong "VER COMPROBANTE" at bounding box center [127, 75] width 59 height 7
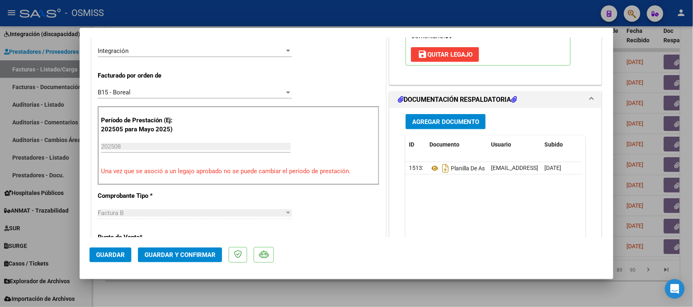
scroll to position [205, 0]
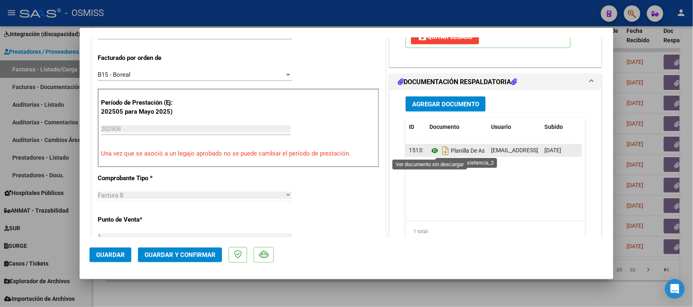
click at [431, 151] on icon at bounding box center [434, 151] width 11 height 10
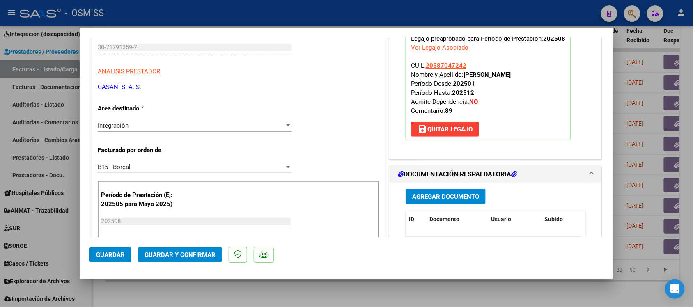
scroll to position [0, 0]
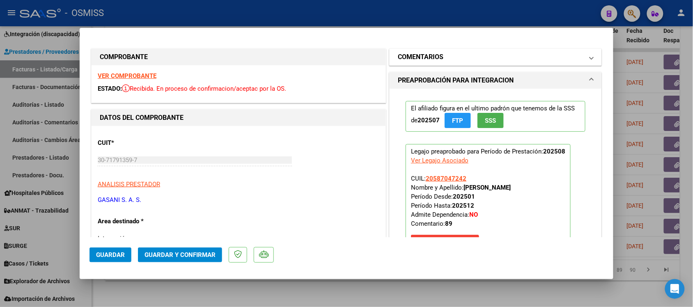
click at [433, 54] on h1 "COMENTARIOS" at bounding box center [421, 57] width 46 height 10
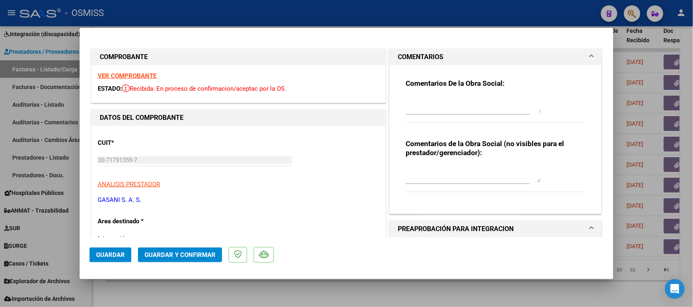
click at [432, 54] on h1 "COMENTARIOS" at bounding box center [421, 57] width 46 height 10
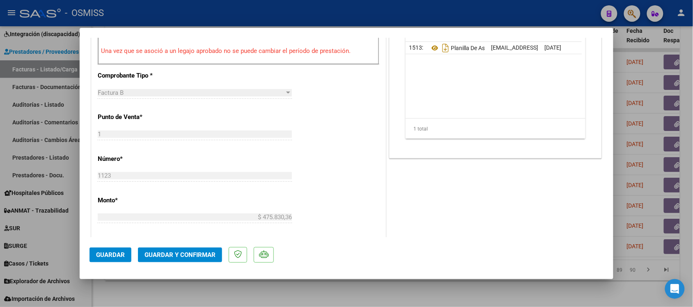
scroll to position [359, 0]
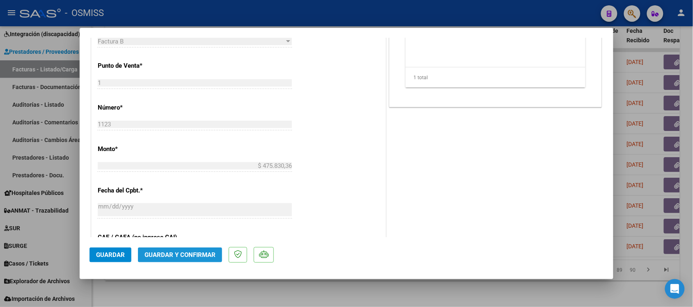
click at [196, 254] on span "Guardar y Confirmar" at bounding box center [179, 254] width 71 height 7
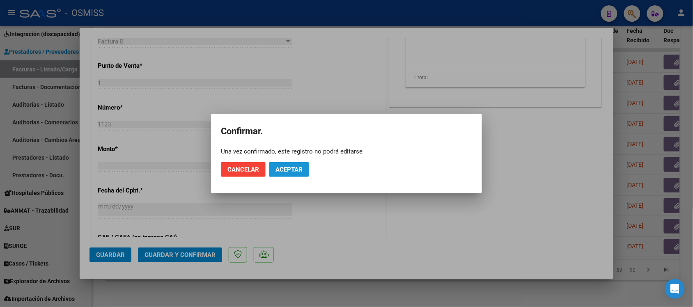
click at [306, 166] on button "Aceptar" at bounding box center [289, 169] width 40 height 15
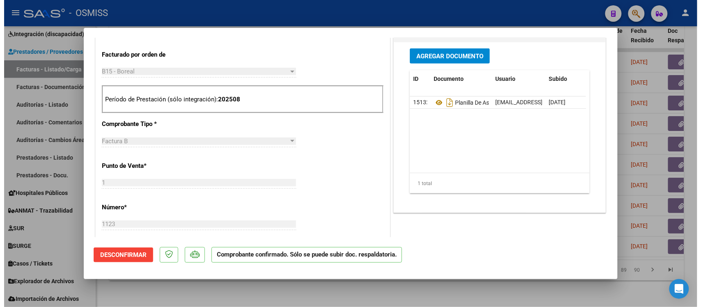
scroll to position [257, 0]
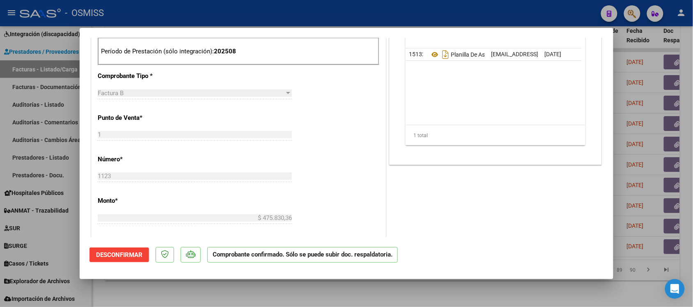
click at [479, 286] on div at bounding box center [346, 153] width 693 height 307
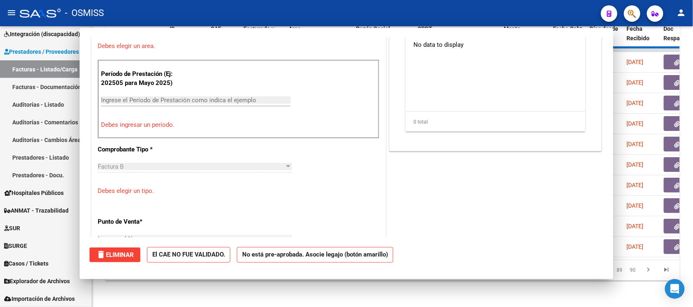
scroll to position [0, 0]
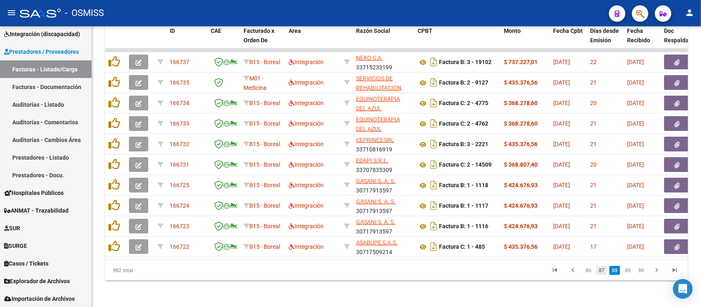
click at [600, 269] on link "87" at bounding box center [601, 270] width 11 height 9
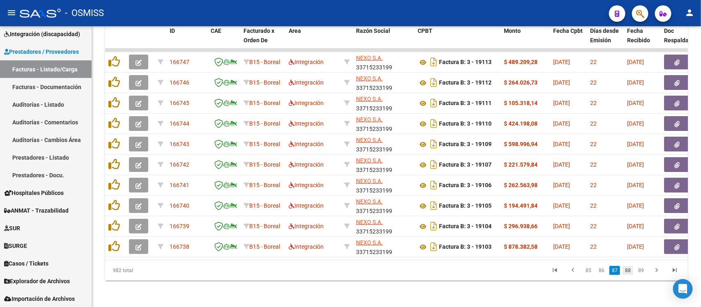
click at [627, 272] on link "88" at bounding box center [627, 270] width 11 height 9
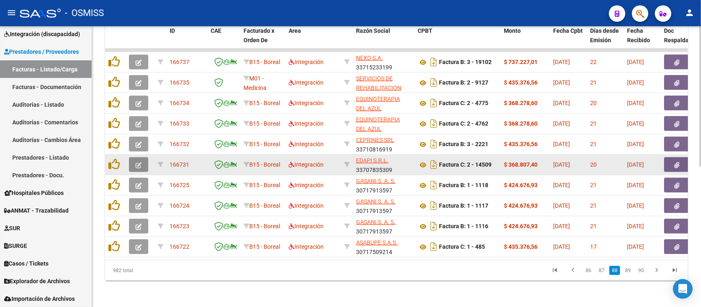
click at [133, 158] on button "button" at bounding box center [138, 164] width 19 height 15
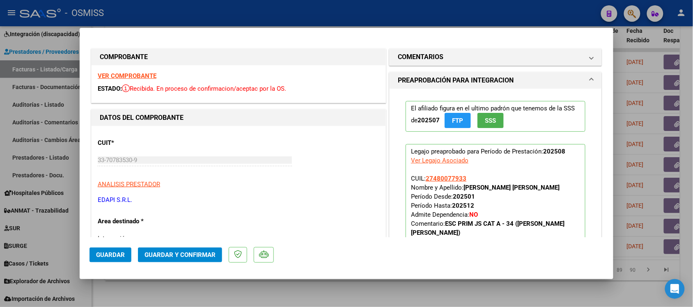
click at [139, 76] on strong "VER COMPROBANTE" at bounding box center [127, 75] width 59 height 7
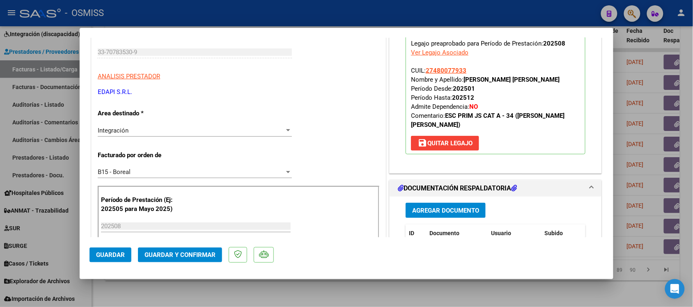
scroll to position [154, 0]
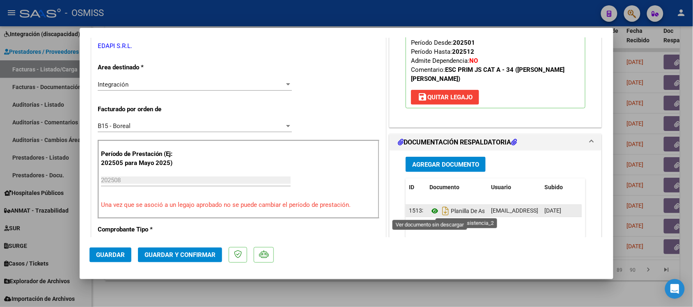
click at [429, 212] on icon at bounding box center [434, 211] width 11 height 10
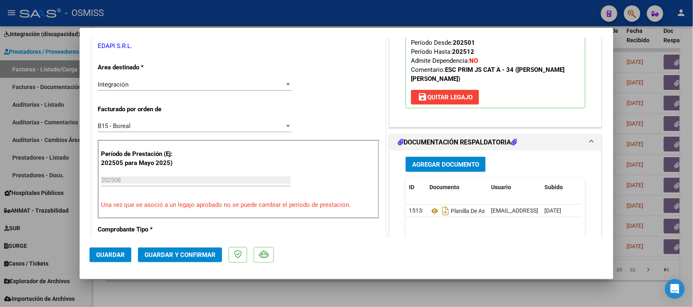
scroll to position [0, 0]
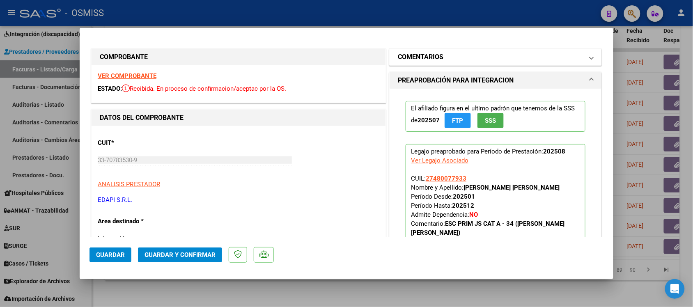
click at [409, 50] on mat-expansion-panel-header "COMENTARIOS" at bounding box center [496, 57] width 212 height 16
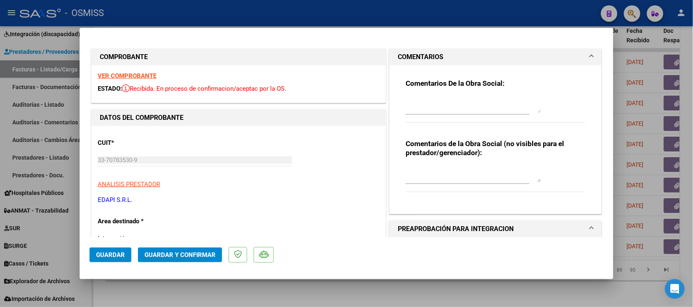
click at [409, 50] on mat-expansion-panel-header "COMENTARIOS" at bounding box center [496, 57] width 212 height 16
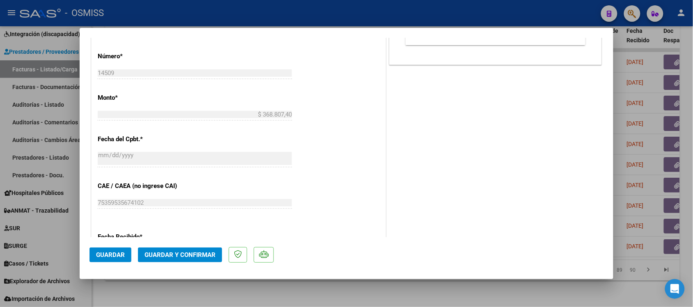
scroll to position [359, 0]
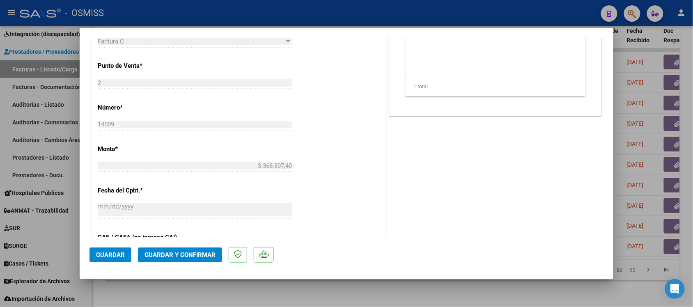
click at [195, 255] on span "Guardar y Confirmar" at bounding box center [179, 254] width 71 height 7
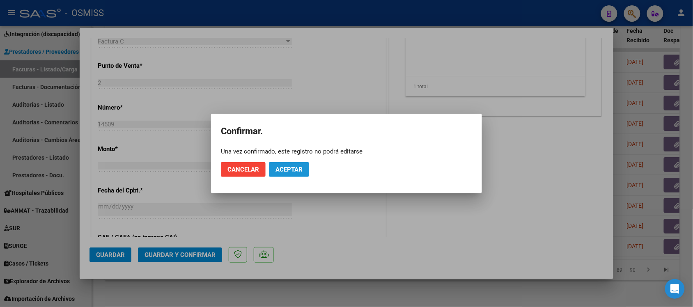
click at [290, 170] on span "Aceptar" at bounding box center [288, 169] width 27 height 7
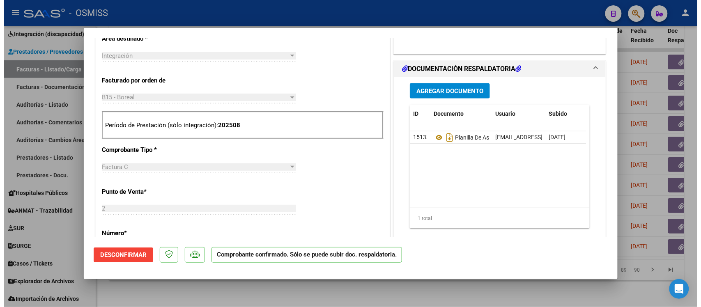
scroll to position [257, 0]
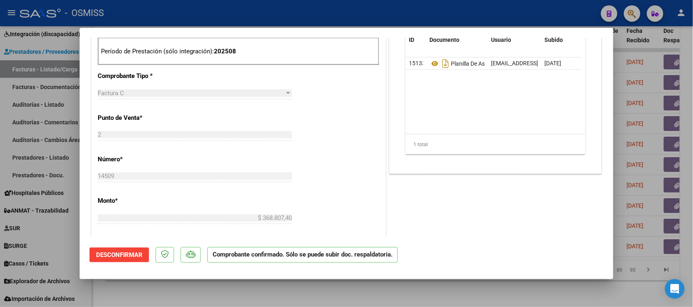
click at [468, 284] on div at bounding box center [346, 153] width 693 height 307
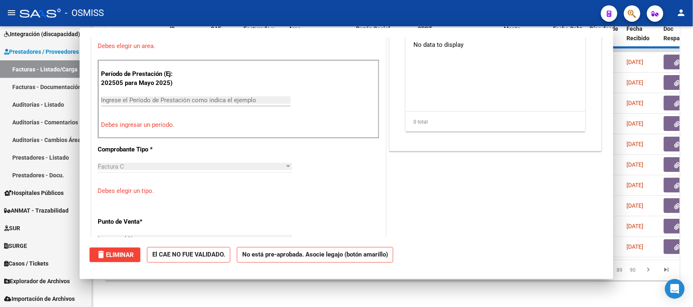
scroll to position [0, 0]
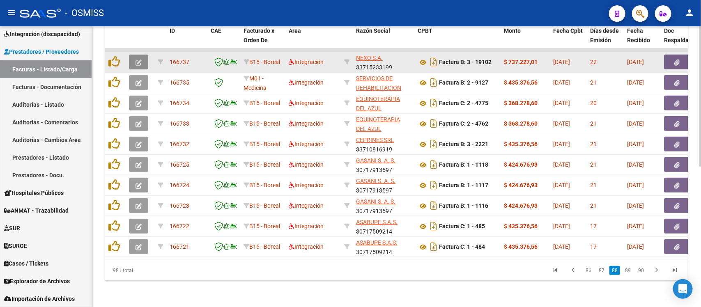
click at [132, 55] on button "button" at bounding box center [138, 62] width 19 height 15
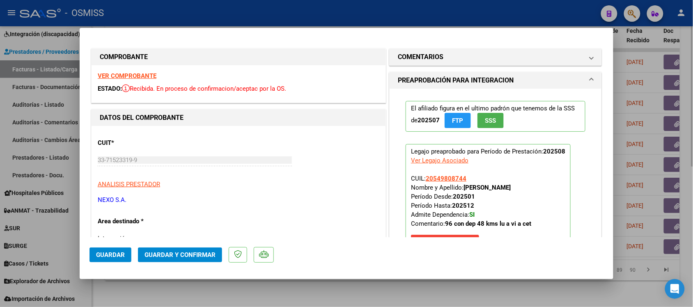
click at [499, 293] on div at bounding box center [346, 153] width 693 height 307
type input "$ 0,00"
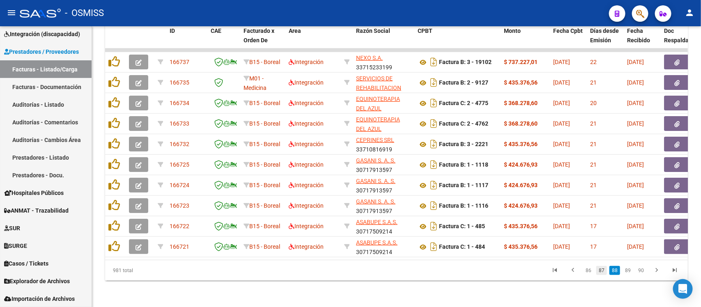
click at [601, 274] on link "87" at bounding box center [601, 270] width 11 height 9
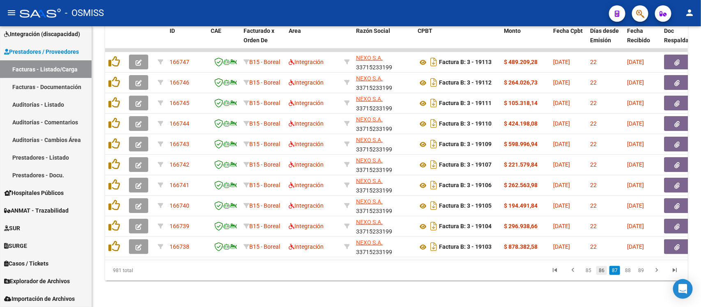
click at [602, 267] on link "86" at bounding box center [601, 270] width 11 height 9
click at [604, 269] on link "85" at bounding box center [601, 270] width 11 height 9
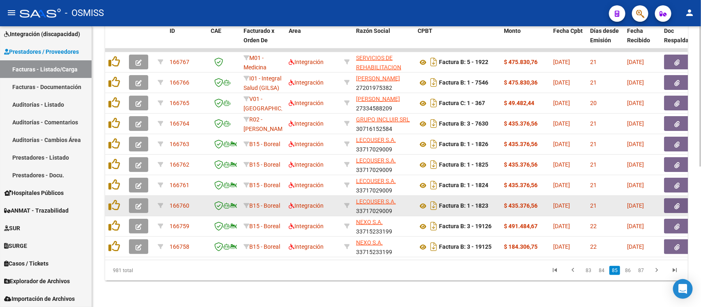
click at [137, 203] on icon "button" at bounding box center [138, 206] width 6 height 6
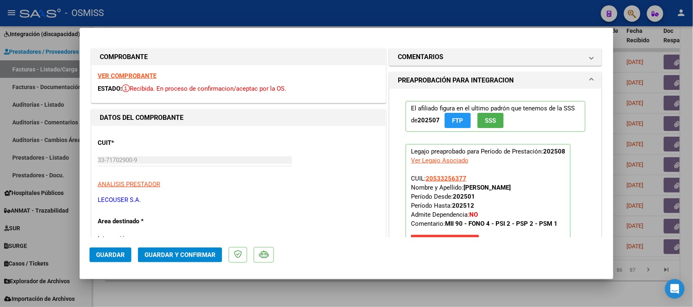
click at [375, 288] on div at bounding box center [346, 153] width 693 height 307
type input "$ 0,00"
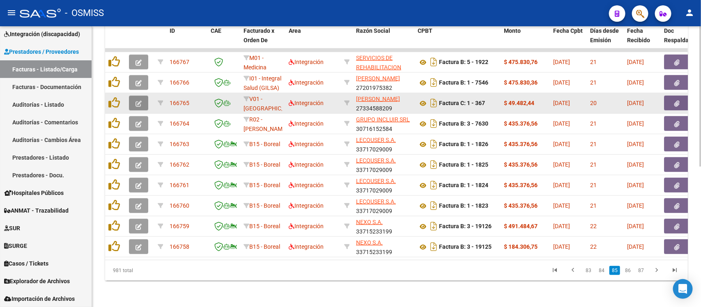
click at [141, 101] on icon "button" at bounding box center [138, 104] width 6 height 6
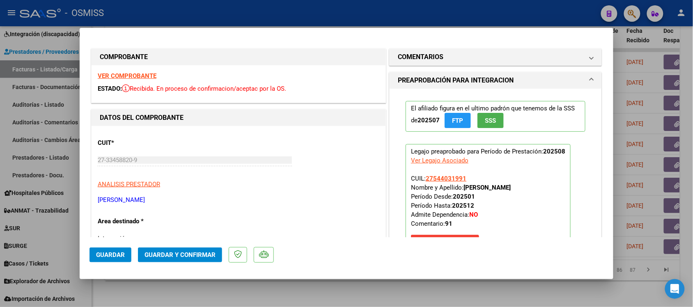
click at [137, 76] on strong "VER COMPROBANTE" at bounding box center [127, 75] width 59 height 7
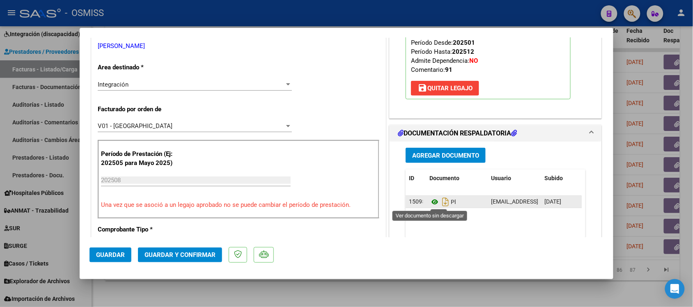
click at [429, 200] on icon at bounding box center [434, 202] width 11 height 10
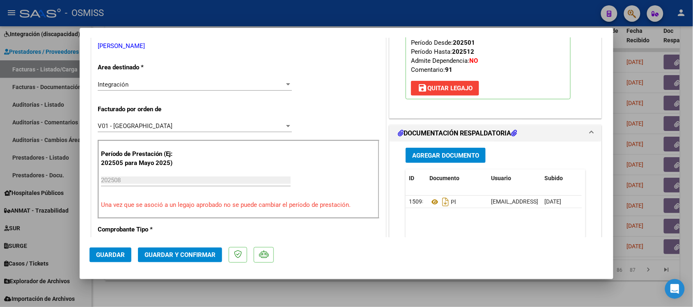
scroll to position [0, 0]
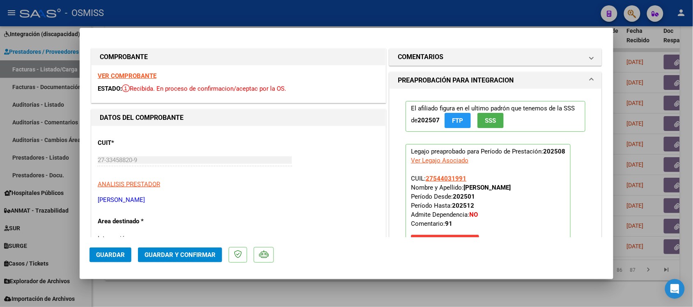
click at [134, 75] on strong "VER COMPROBANTE" at bounding box center [127, 75] width 59 height 7
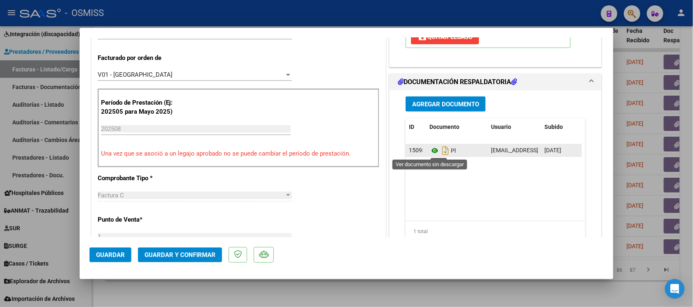
click at [429, 150] on icon at bounding box center [434, 151] width 11 height 10
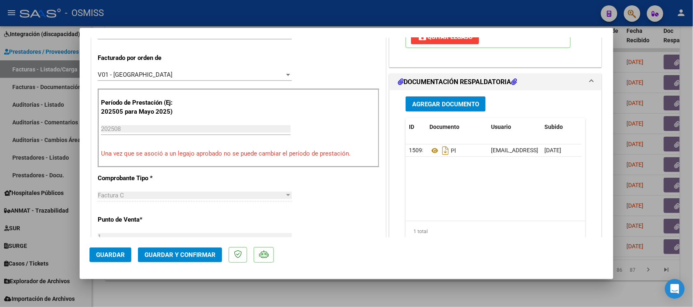
click at [431, 285] on div at bounding box center [346, 153] width 693 height 307
type input "$ 0,00"
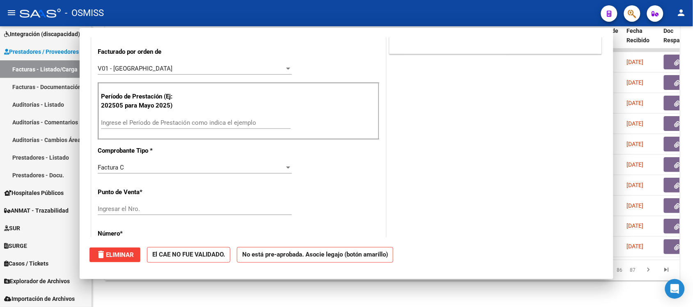
scroll to position [199, 0]
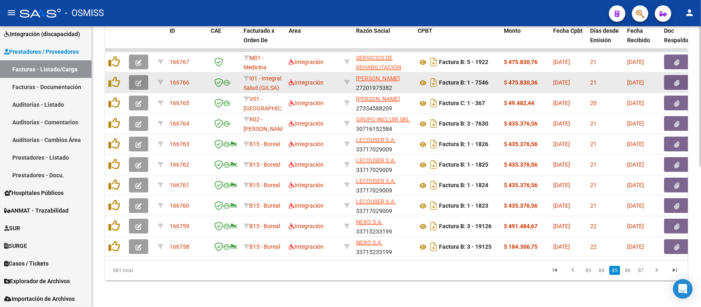
click at [140, 80] on icon "button" at bounding box center [138, 83] width 6 height 6
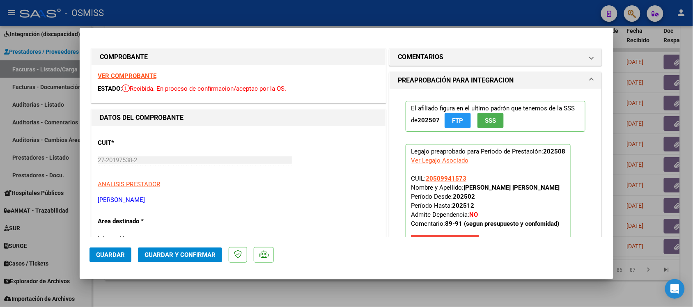
click at [139, 78] on strong "VER COMPROBANTE" at bounding box center [127, 75] width 59 height 7
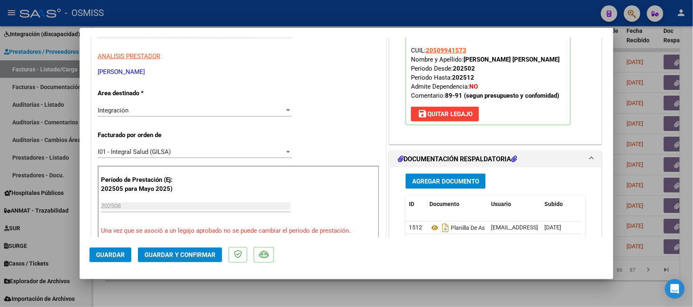
scroll to position [154, 0]
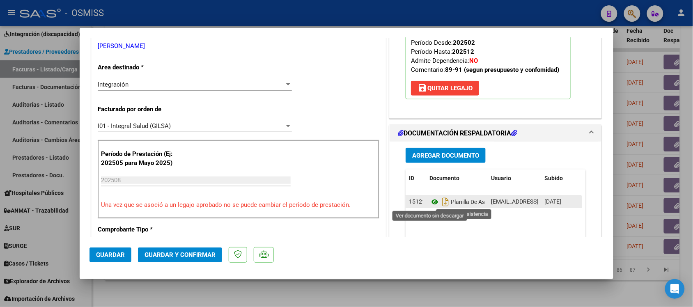
click at [430, 203] on icon at bounding box center [434, 202] width 11 height 10
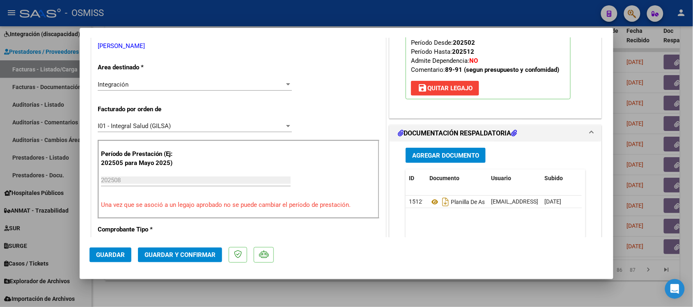
scroll to position [0, 0]
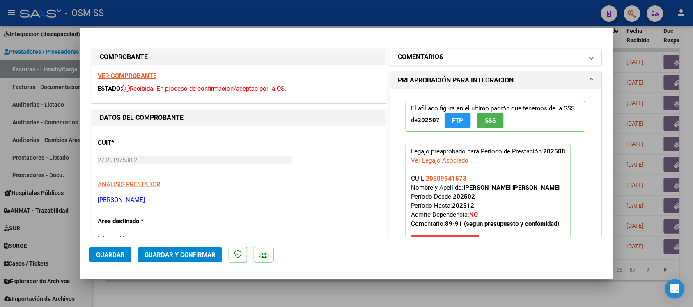
click at [398, 57] on h1 "COMENTARIOS" at bounding box center [421, 57] width 46 height 10
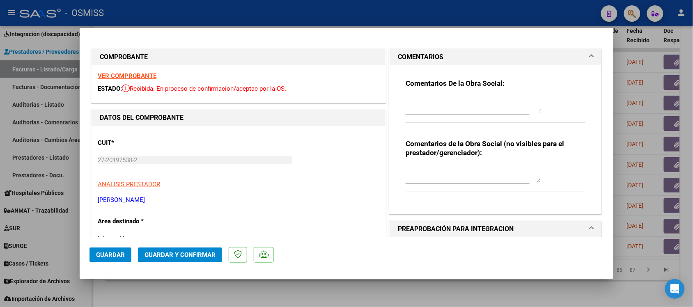
click at [398, 56] on h1 "COMENTARIOS" at bounding box center [421, 57] width 46 height 10
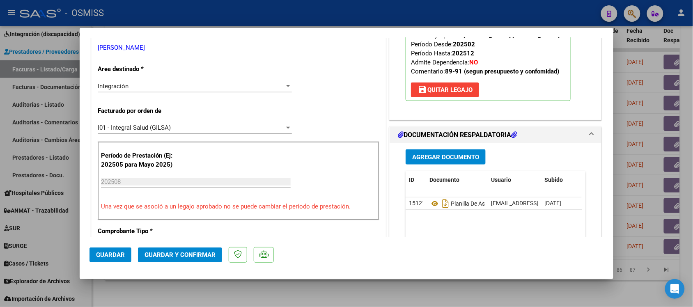
scroll to position [205, 0]
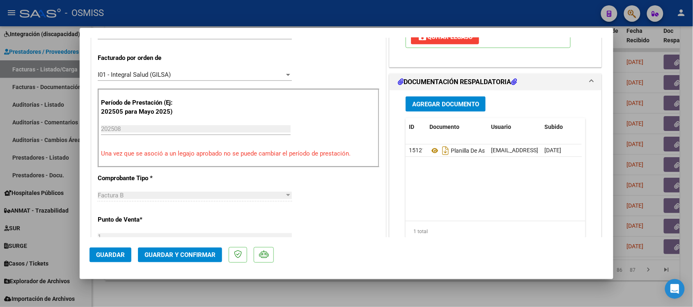
click at [391, 279] on mat-dialog-container "COMPROBANTE VER COMPROBANTE ESTADO: Recibida. En proceso de confirmacion/acepta…" at bounding box center [347, 154] width 534 height 252
click at [391, 290] on div at bounding box center [346, 153] width 693 height 307
type input "$ 0,00"
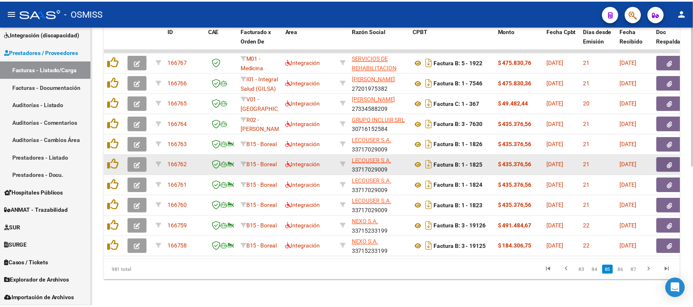
scroll to position [229, 0]
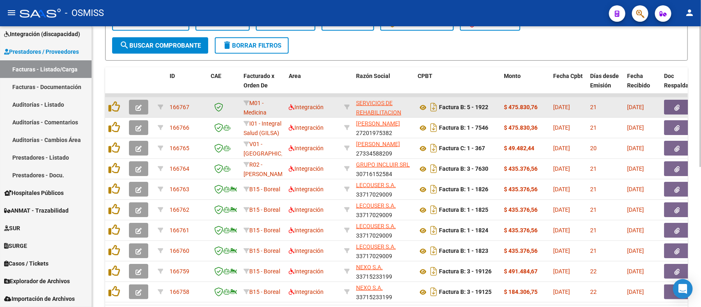
click at [140, 105] on icon "button" at bounding box center [138, 108] width 6 height 6
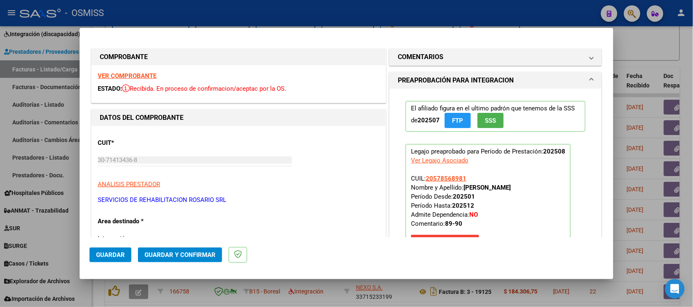
click at [136, 73] on strong "VER COMPROBANTE" at bounding box center [127, 75] width 59 height 7
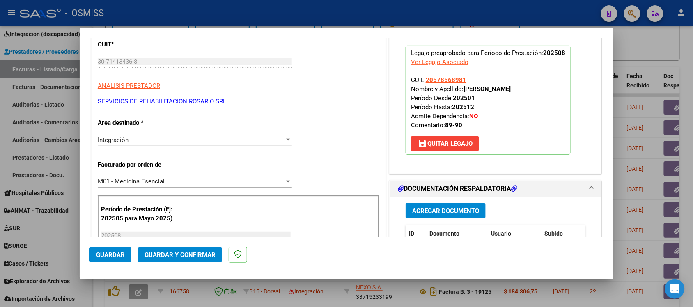
scroll to position [154, 0]
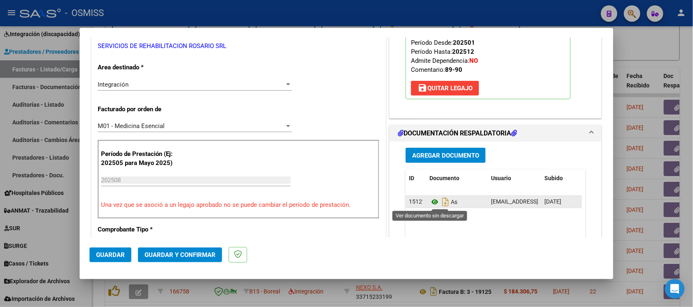
click at [432, 204] on icon at bounding box center [434, 202] width 11 height 10
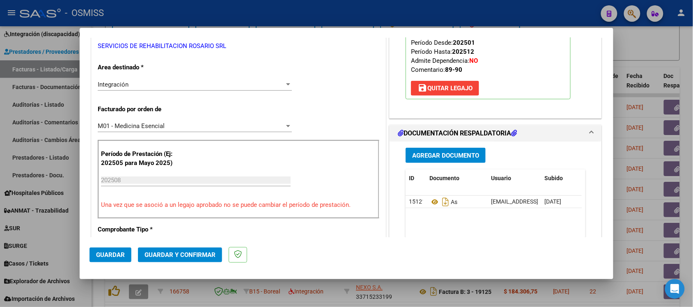
scroll to position [0, 0]
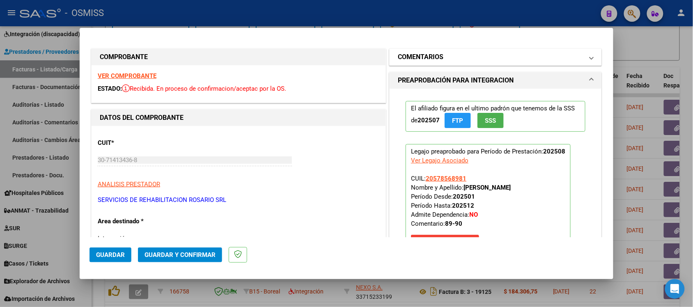
click at [408, 59] on h1 "COMENTARIOS" at bounding box center [421, 57] width 46 height 10
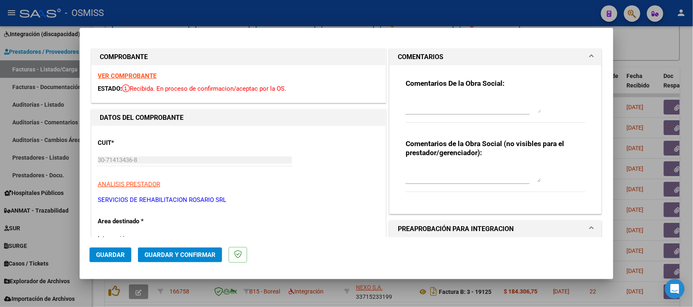
click at [438, 57] on h1 "COMENTARIOS" at bounding box center [421, 57] width 46 height 10
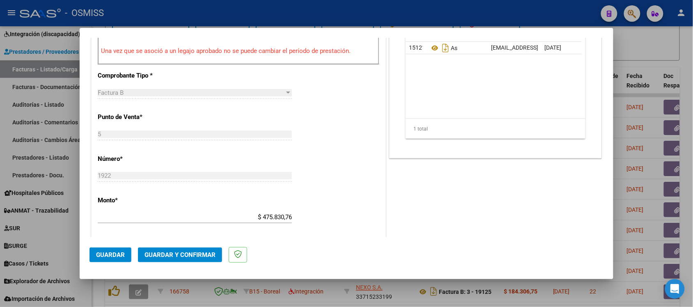
scroll to position [359, 0]
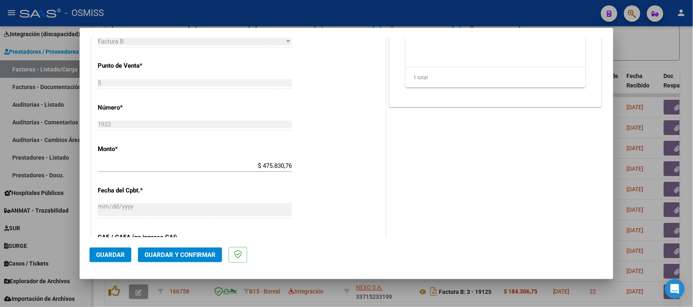
click at [286, 165] on input "$ 475.830,76" at bounding box center [195, 165] width 194 height 7
click at [336, 178] on div "CUIT * 30-71413436-8 Ingresar CUIT ANALISIS PRESTADOR SERVICIOS DE REHABILITACI…" at bounding box center [239, 118] width 294 height 702
click at [284, 167] on input "$ 475.830,76" at bounding box center [195, 165] width 194 height 7
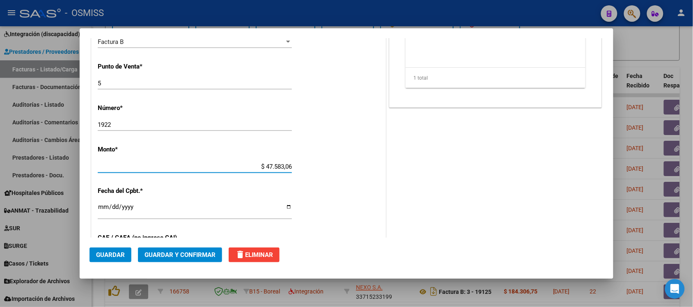
type input "$ 475.830,36"
click at [332, 175] on div "CUIT * 30-71413436-8 Ingresar CUIT ANALISIS PRESTADOR SERVICIOS DE REHABILITACI…" at bounding box center [239, 118] width 294 height 702
click at [343, 169] on div "CUIT * 30-71413436-8 Ingresar CUIT ANALISIS PRESTADOR SERVICIOS DE REHABILITACI…" at bounding box center [239, 118] width 294 height 702
click at [632, 52] on div at bounding box center [346, 153] width 693 height 307
type input "$ 0,00"
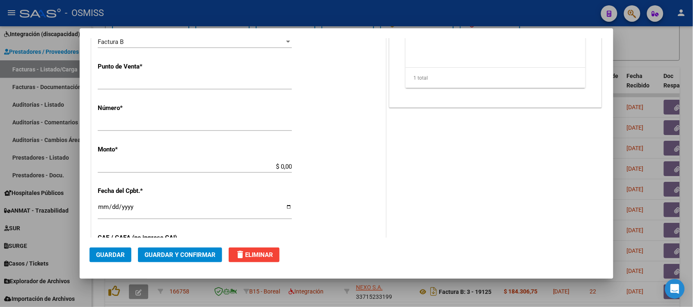
scroll to position [331, 0]
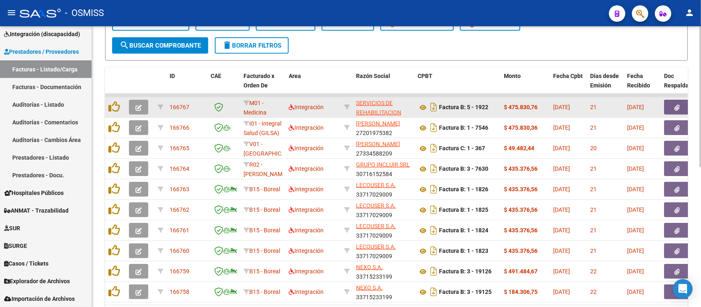
click at [133, 102] on button "button" at bounding box center [138, 107] width 19 height 15
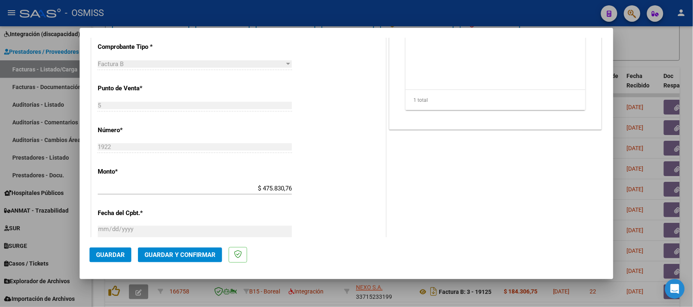
scroll to position [374, 0]
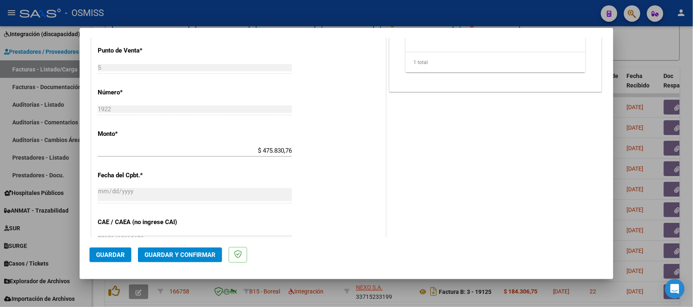
click at [657, 44] on div at bounding box center [346, 153] width 693 height 307
type input "$ 0,00"
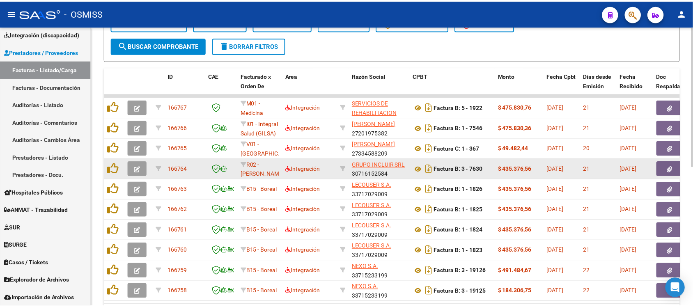
scroll to position [280, 0]
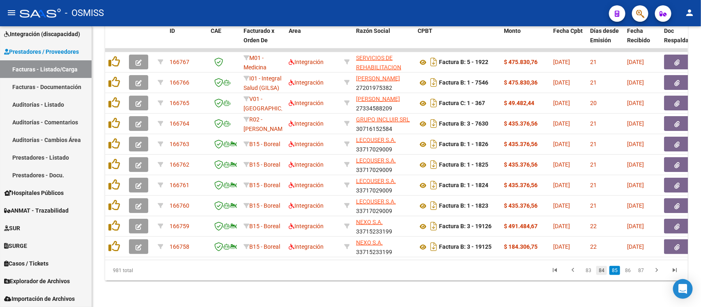
click at [598, 272] on link "84" at bounding box center [601, 270] width 11 height 9
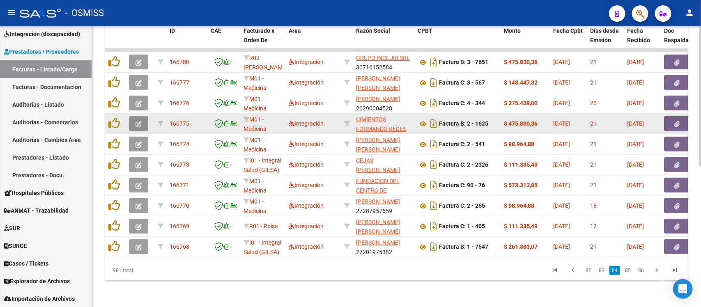
click at [135, 121] on icon "button" at bounding box center [138, 124] width 6 height 6
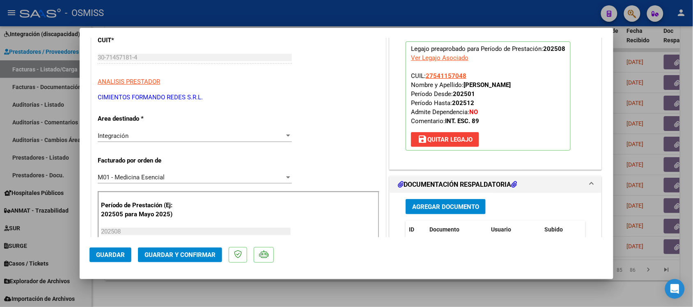
scroll to position [0, 0]
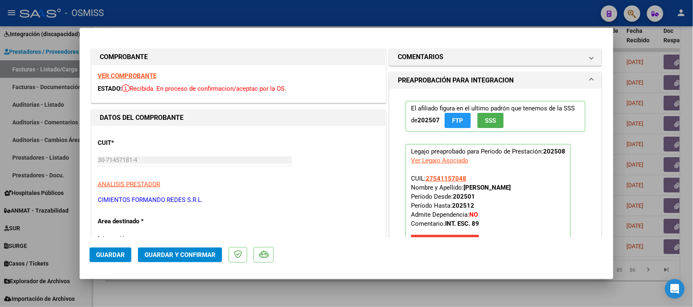
click at [150, 75] on strong "VER COMPROBANTE" at bounding box center [127, 75] width 59 height 7
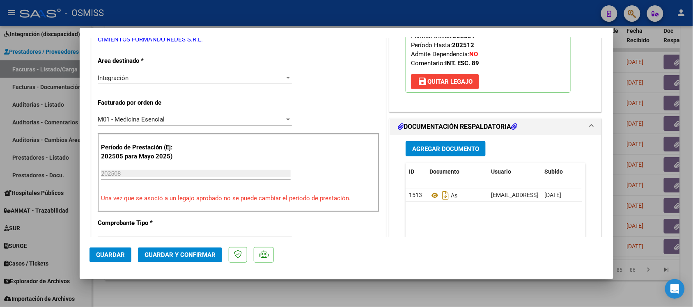
scroll to position [205, 0]
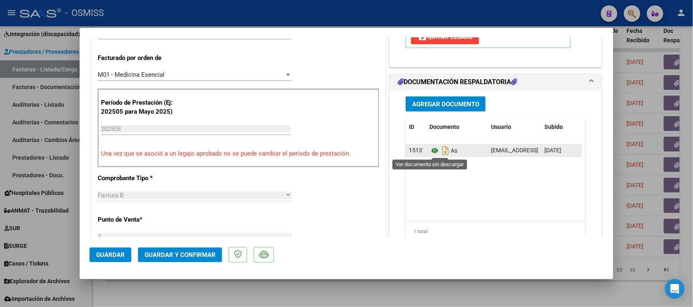
click at [429, 152] on icon at bounding box center [434, 151] width 11 height 10
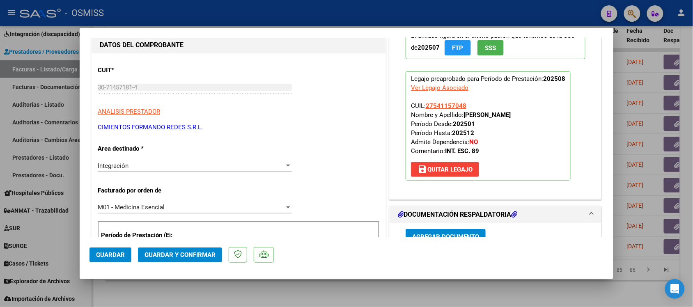
scroll to position [0, 0]
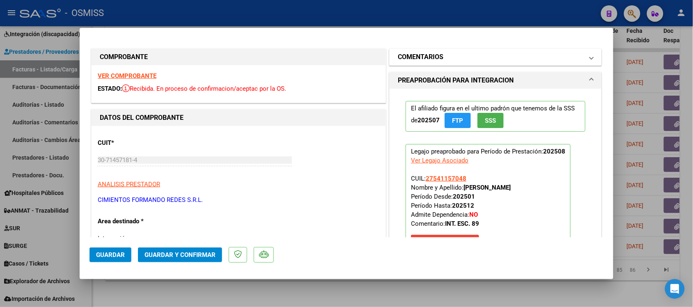
click at [412, 54] on h1 "COMENTARIOS" at bounding box center [421, 57] width 46 height 10
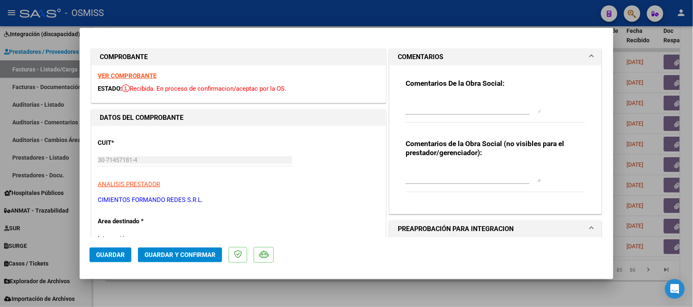
click at [412, 54] on h1 "COMENTARIOS" at bounding box center [421, 57] width 46 height 10
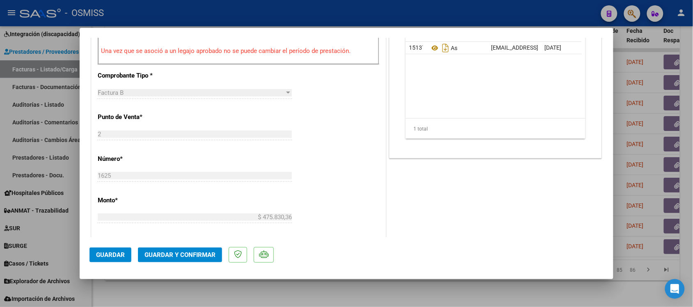
scroll to position [359, 0]
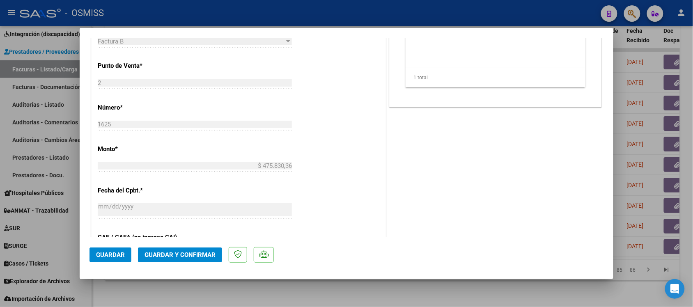
click at [204, 250] on button "Guardar y Confirmar" at bounding box center [180, 255] width 84 height 15
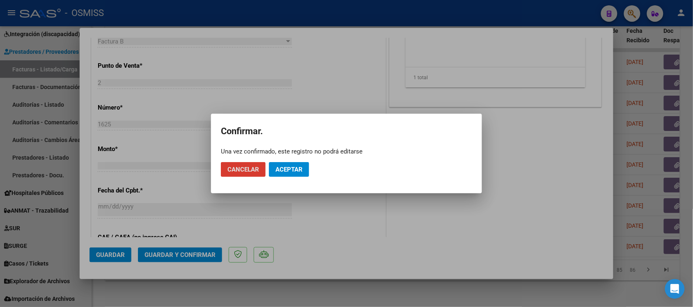
click at [302, 171] on span "Aceptar" at bounding box center [288, 169] width 27 height 7
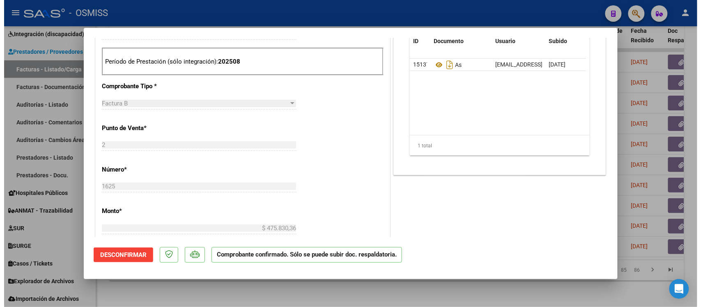
scroll to position [257, 0]
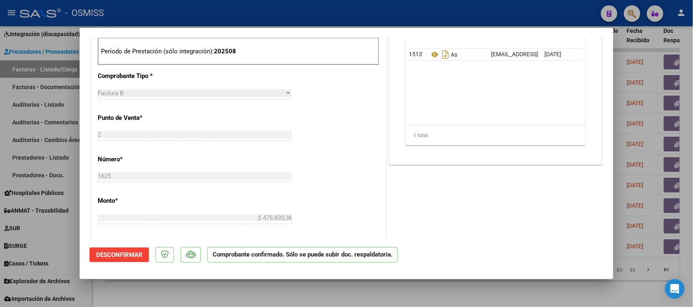
click at [493, 287] on div at bounding box center [346, 153] width 693 height 307
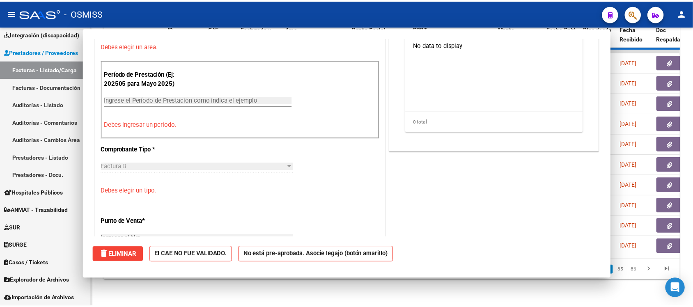
scroll to position [0, 0]
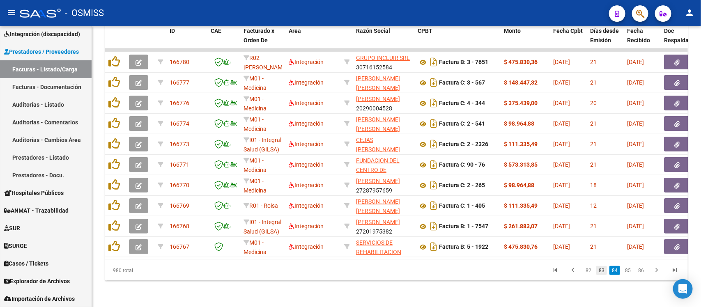
click at [602, 270] on link "83" at bounding box center [601, 270] width 11 height 9
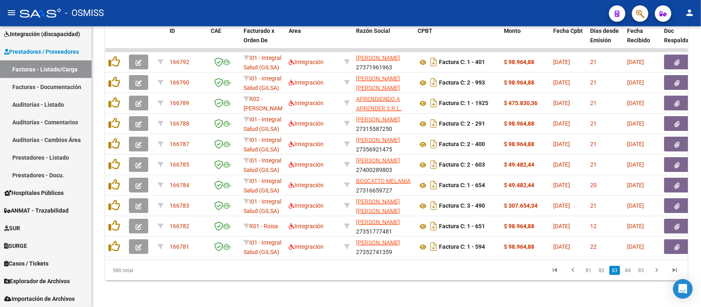
click at [599, 271] on link "82" at bounding box center [601, 270] width 11 height 9
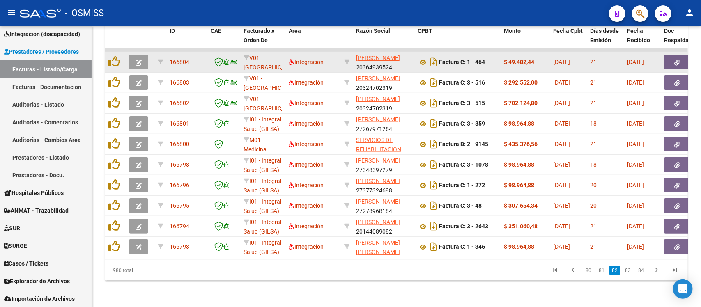
click at [138, 60] on icon "button" at bounding box center [138, 63] width 6 height 6
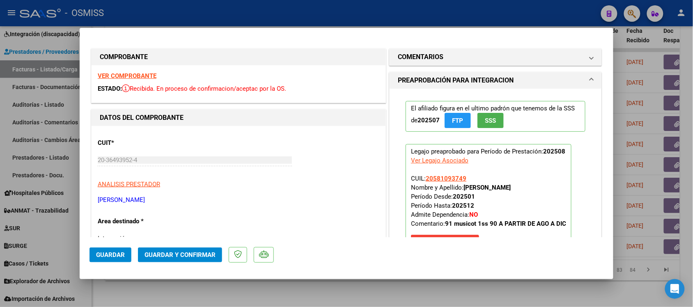
click at [142, 73] on strong "VER COMPROBANTE" at bounding box center [127, 75] width 59 height 7
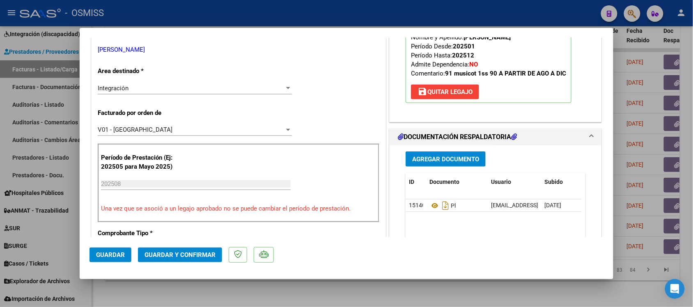
scroll to position [154, 0]
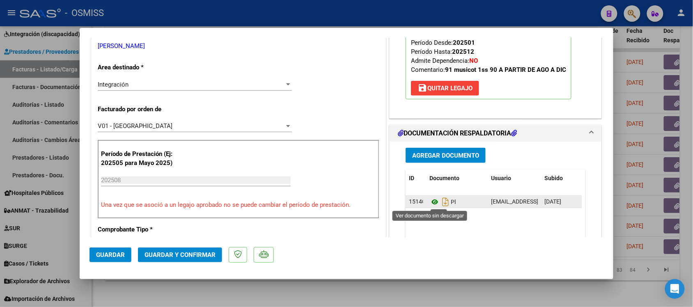
click at [429, 205] on icon at bounding box center [434, 202] width 11 height 10
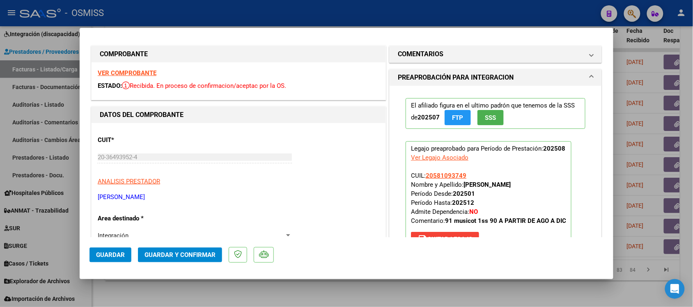
scroll to position [0, 0]
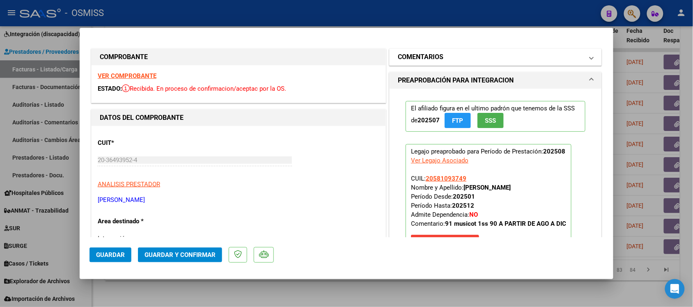
click at [413, 56] on h1 "COMENTARIOS" at bounding box center [421, 57] width 46 height 10
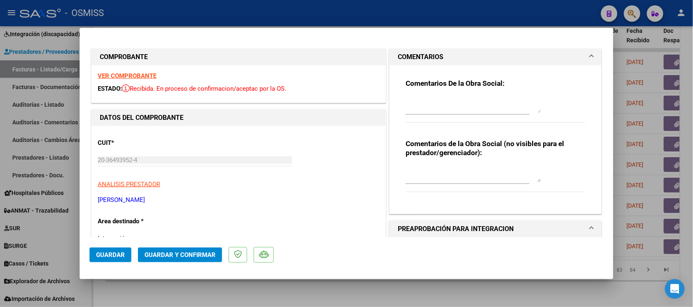
click at [413, 56] on h1 "COMENTARIOS" at bounding box center [421, 57] width 46 height 10
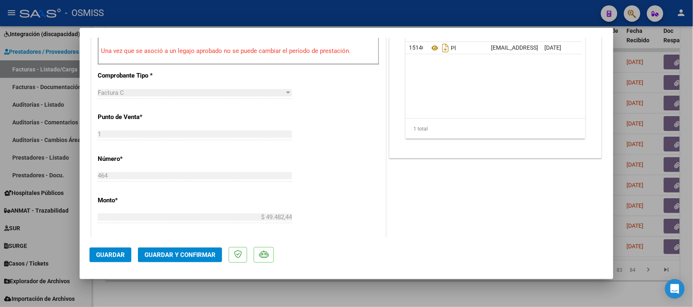
scroll to position [359, 0]
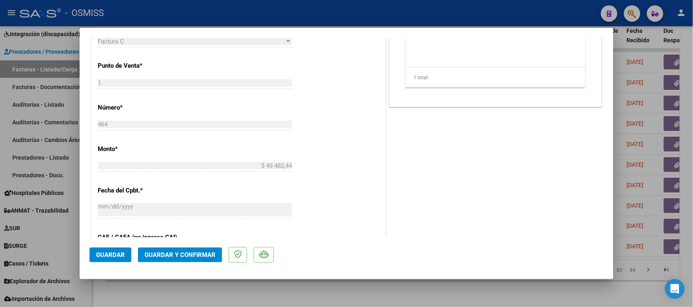
click at [197, 253] on span "Guardar y Confirmar" at bounding box center [179, 254] width 71 height 7
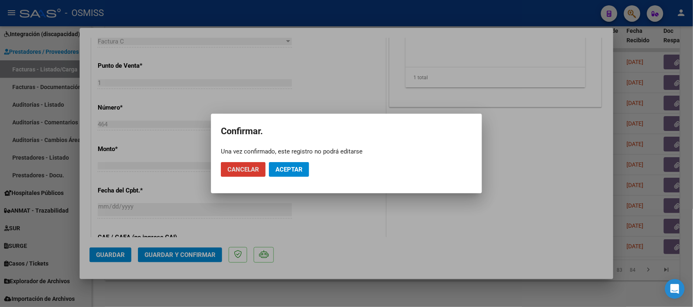
click at [300, 164] on button "Aceptar" at bounding box center [289, 169] width 40 height 15
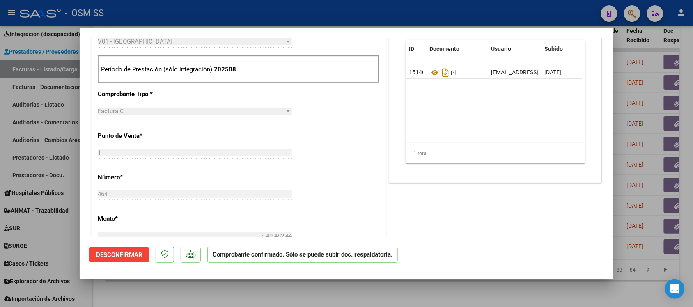
scroll to position [257, 0]
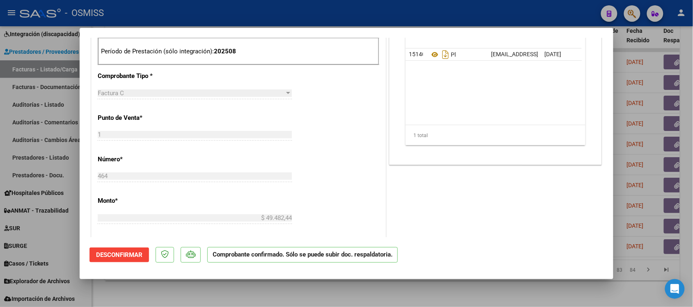
click at [518, 290] on div at bounding box center [346, 153] width 693 height 307
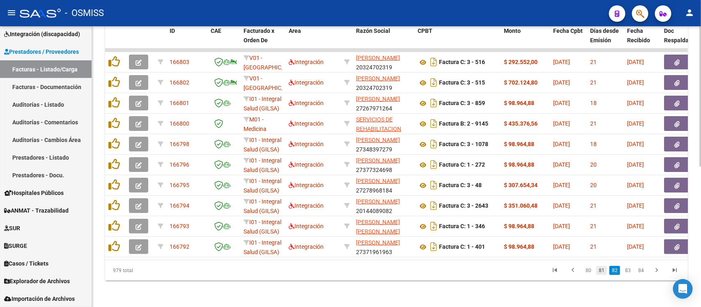
click at [600, 274] on link "81" at bounding box center [601, 270] width 11 height 9
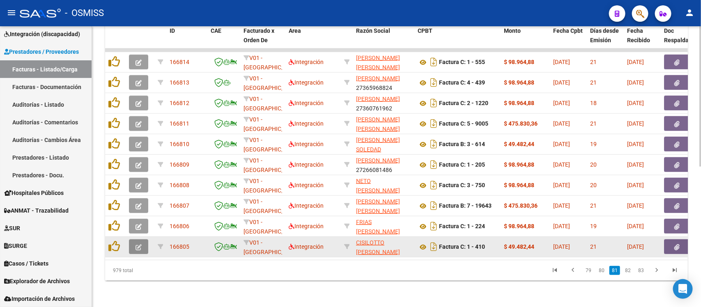
click at [140, 244] on icon "button" at bounding box center [138, 247] width 6 height 6
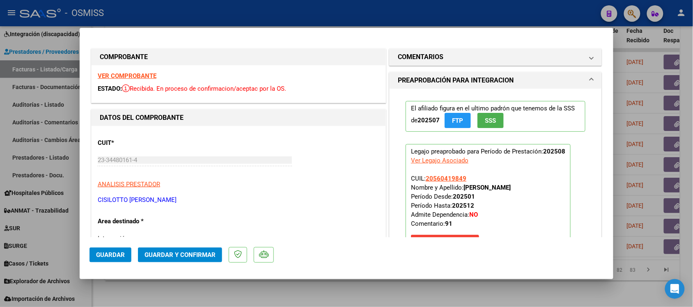
click at [130, 73] on strong "VER COMPROBANTE" at bounding box center [127, 75] width 59 height 7
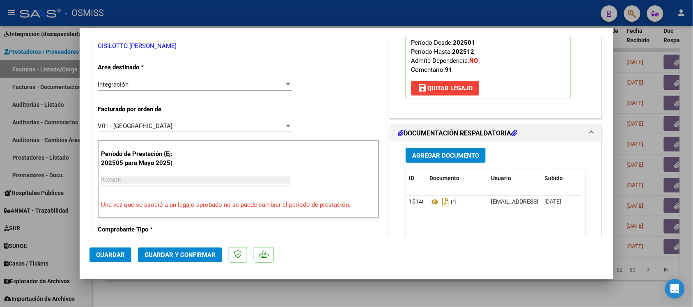
scroll to position [205, 0]
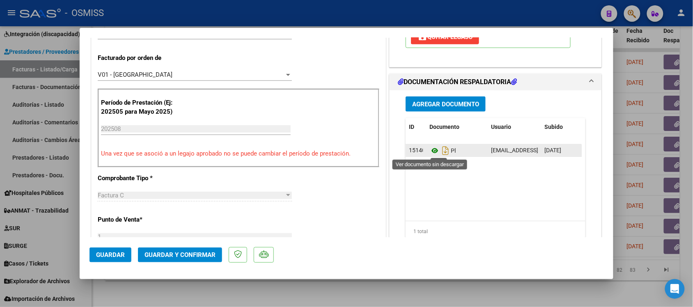
click at [430, 150] on icon at bounding box center [434, 151] width 11 height 10
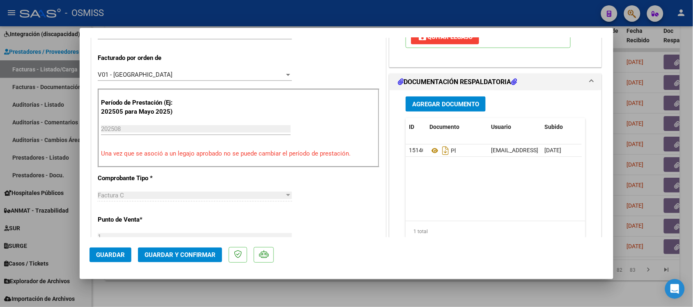
scroll to position [0, 0]
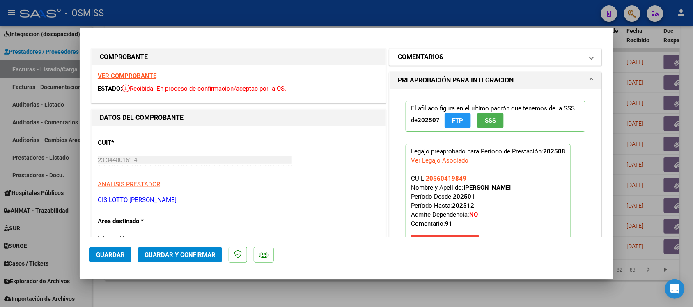
click at [403, 52] on mat-expansion-panel-header "COMENTARIOS" at bounding box center [496, 57] width 212 height 16
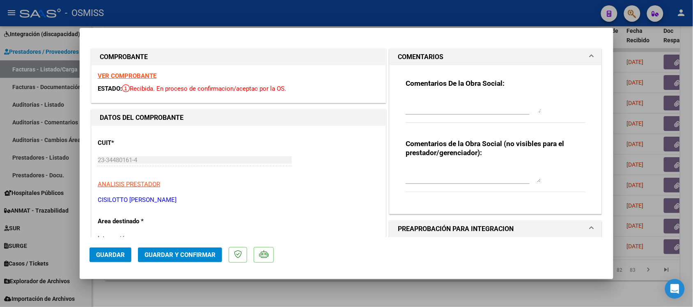
click at [403, 52] on h1 "COMENTARIOS" at bounding box center [421, 57] width 46 height 10
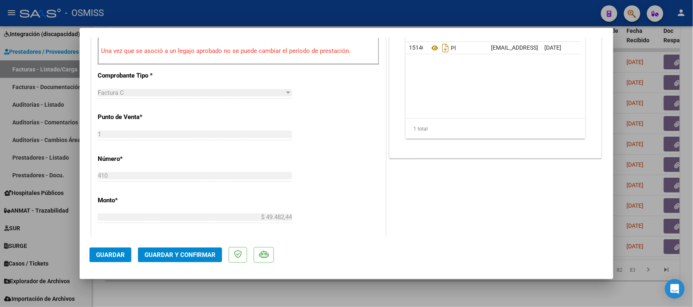
scroll to position [359, 0]
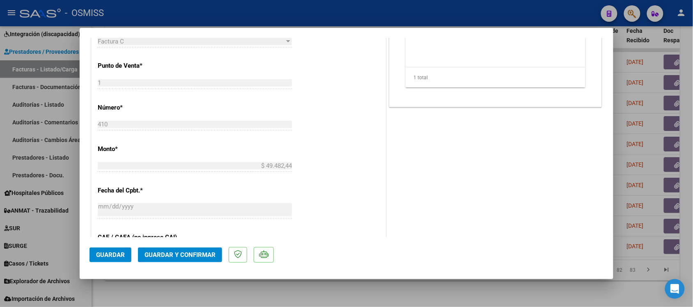
click at [190, 256] on span "Guardar y Confirmar" at bounding box center [179, 254] width 71 height 7
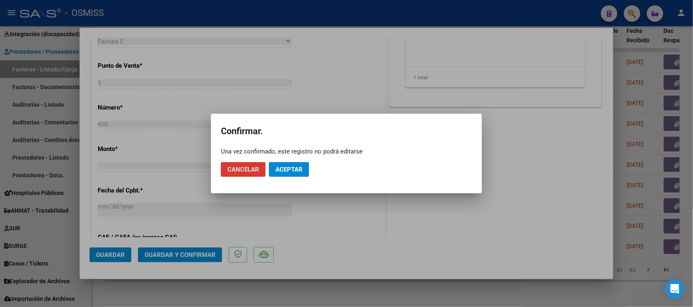
click at [288, 172] on span "Aceptar" at bounding box center [288, 169] width 27 height 7
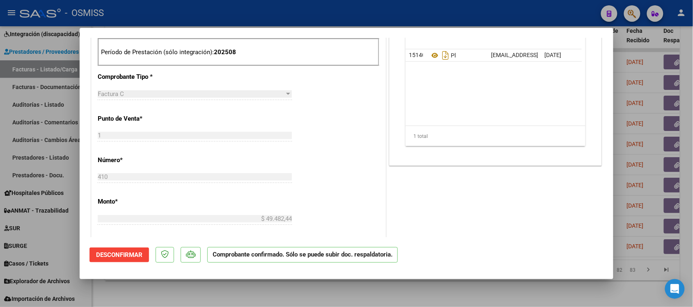
scroll to position [257, 0]
click at [512, 289] on div at bounding box center [346, 153] width 693 height 307
type input "$ 0,00"
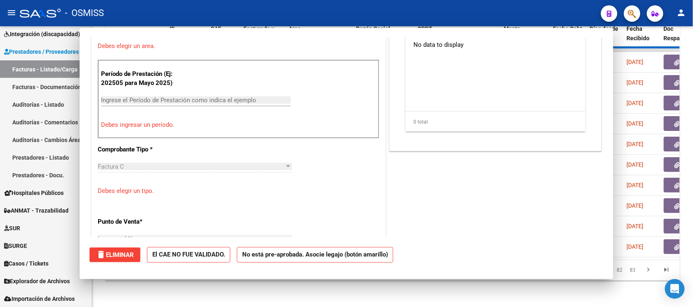
scroll to position [0, 0]
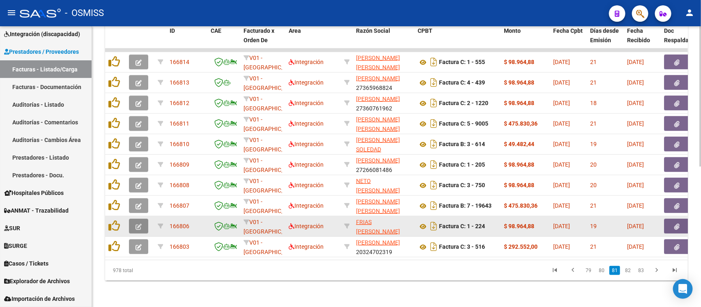
click at [143, 219] on button "button" at bounding box center [138, 226] width 19 height 15
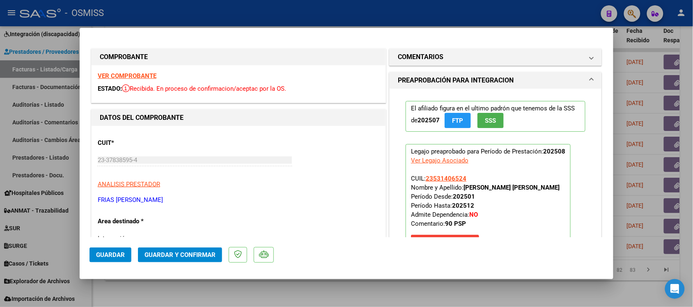
click at [118, 76] on strong "VER COMPROBANTE" at bounding box center [127, 75] width 59 height 7
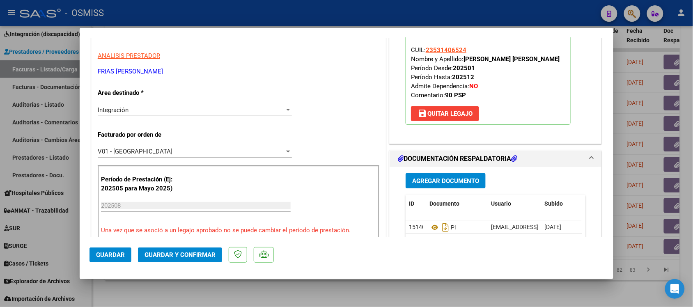
scroll to position [154, 0]
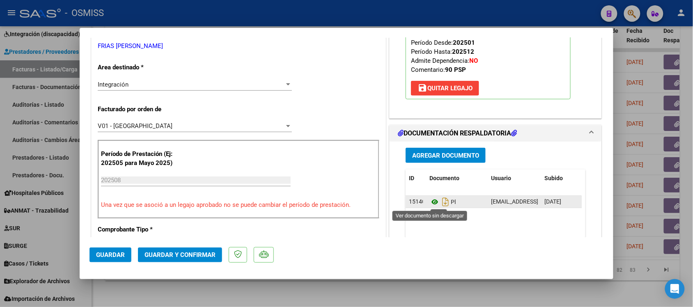
click at [431, 204] on icon at bounding box center [434, 202] width 11 height 10
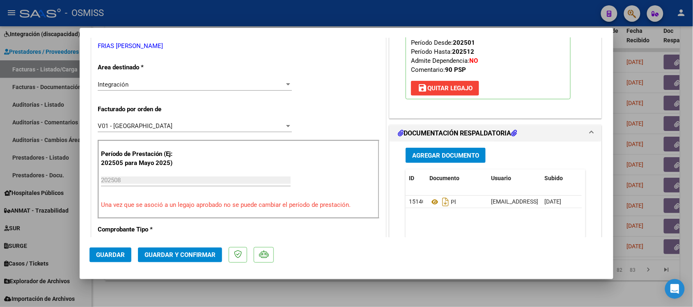
scroll to position [0, 0]
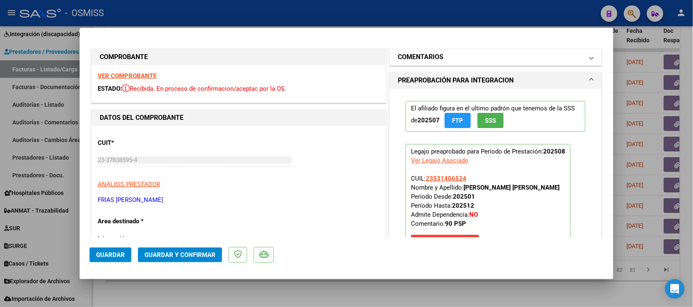
click at [429, 53] on h1 "COMENTARIOS" at bounding box center [421, 57] width 46 height 10
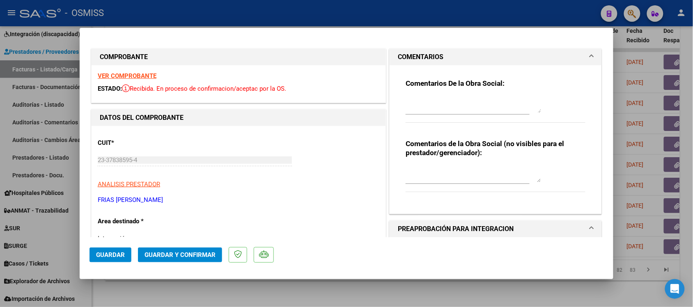
click at [415, 58] on h1 "COMENTARIOS" at bounding box center [421, 57] width 46 height 10
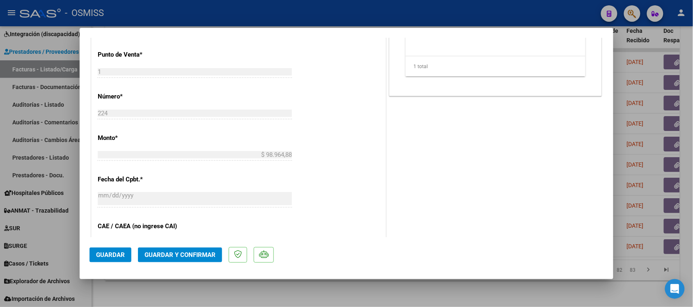
scroll to position [359, 0]
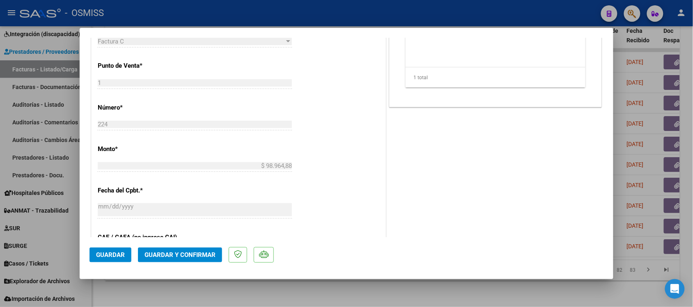
click at [191, 254] on span "Guardar y Confirmar" at bounding box center [179, 254] width 71 height 7
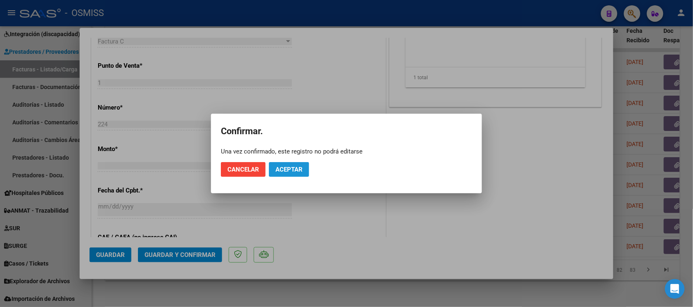
click at [299, 173] on button "Aceptar" at bounding box center [289, 169] width 40 height 15
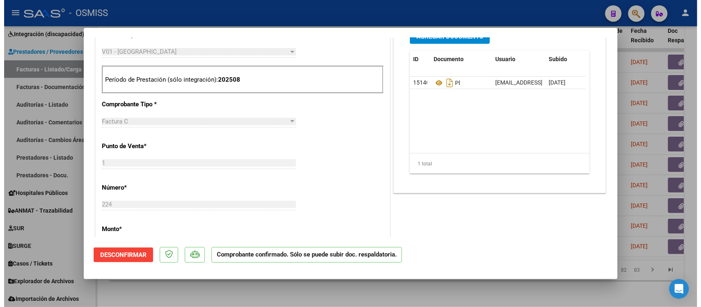
scroll to position [257, 0]
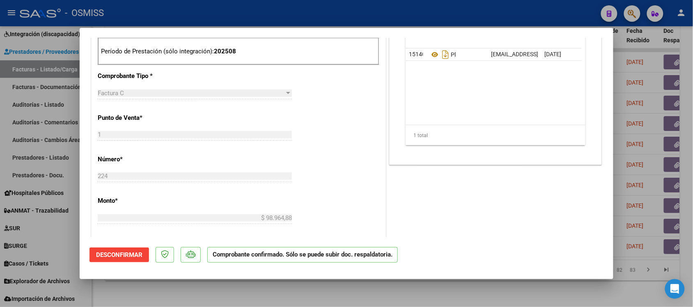
click at [474, 293] on div at bounding box center [346, 153] width 693 height 307
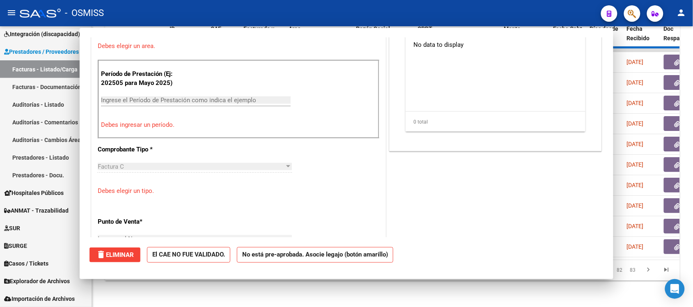
scroll to position [0, 0]
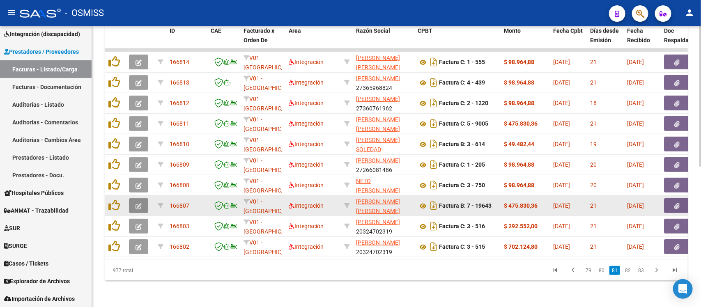
click at [140, 202] on span "button" at bounding box center [138, 205] width 6 height 7
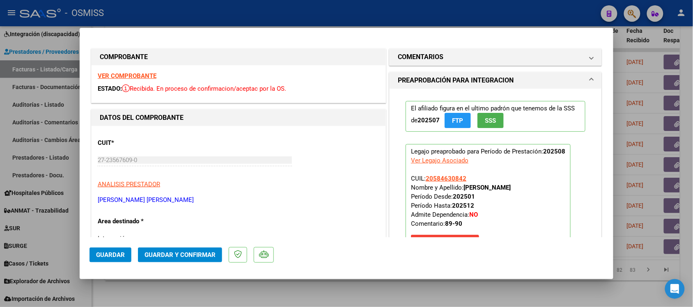
click at [142, 78] on strong "VER COMPROBANTE" at bounding box center [127, 75] width 59 height 7
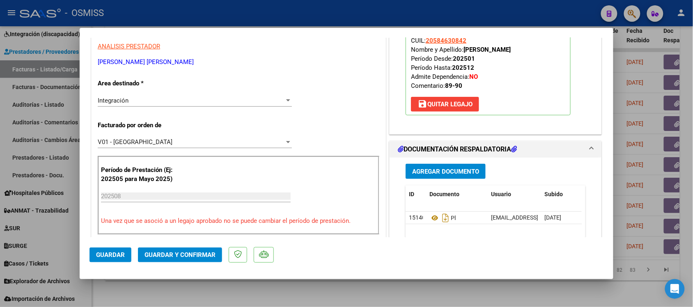
scroll to position [154, 0]
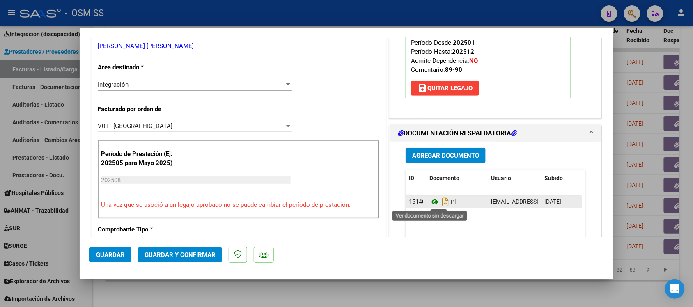
click at [432, 204] on icon at bounding box center [434, 202] width 11 height 10
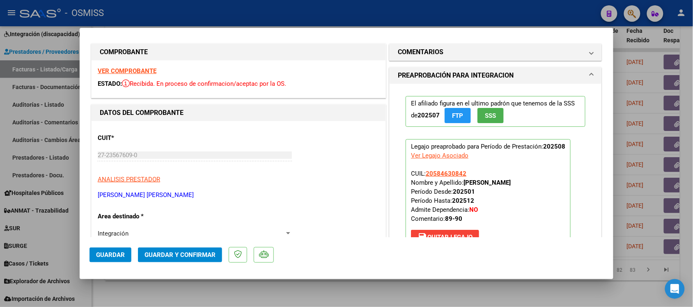
scroll to position [0, 0]
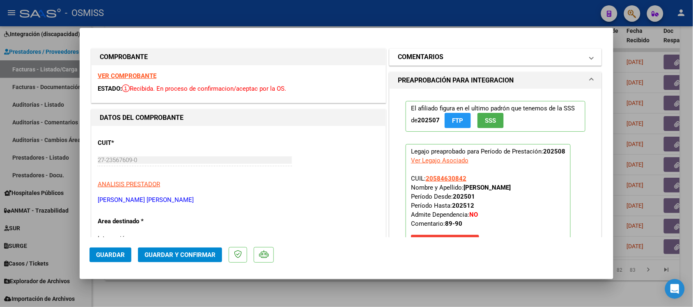
click at [422, 58] on h1 "COMENTARIOS" at bounding box center [421, 57] width 46 height 10
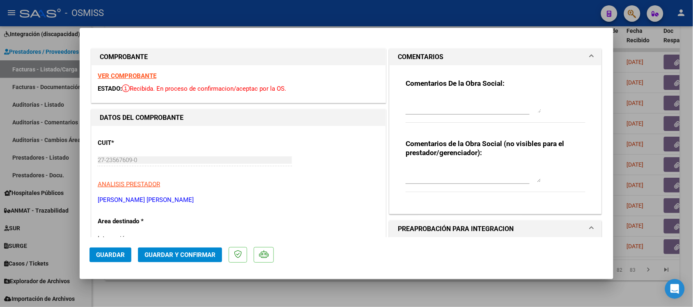
click at [451, 52] on mat-panel-title "COMENTARIOS" at bounding box center [491, 57] width 186 height 10
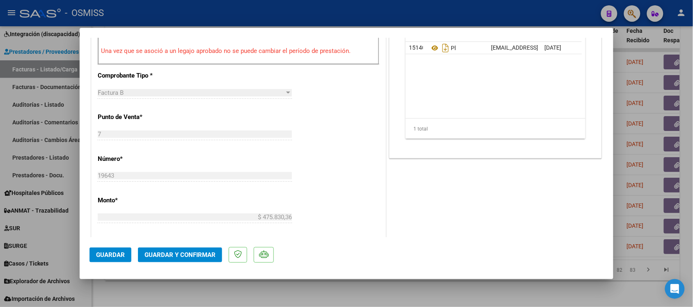
scroll to position [359, 0]
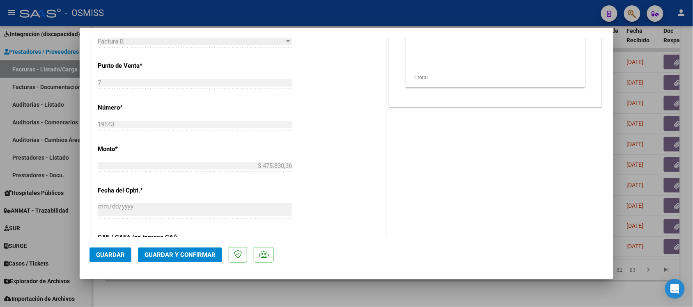
click at [206, 257] on span "Guardar y Confirmar" at bounding box center [179, 254] width 71 height 7
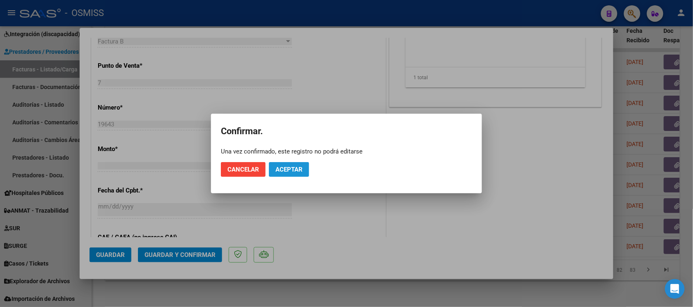
click at [296, 167] on span "Aceptar" at bounding box center [288, 169] width 27 height 7
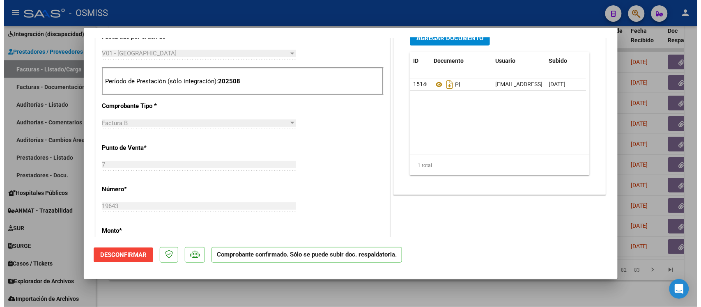
scroll to position [257, 0]
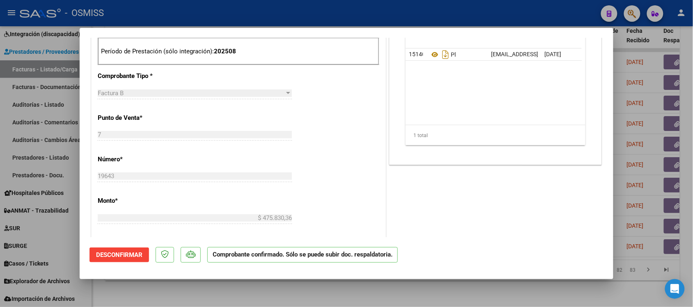
click at [475, 292] on div at bounding box center [346, 153] width 693 height 307
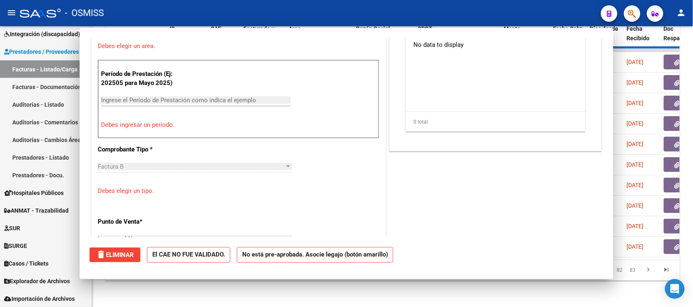
scroll to position [0, 0]
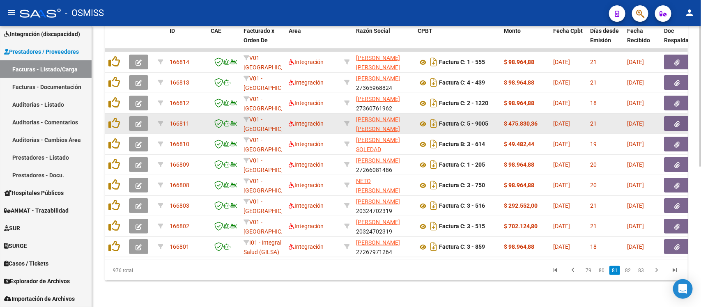
click at [143, 116] on button "button" at bounding box center [138, 123] width 19 height 15
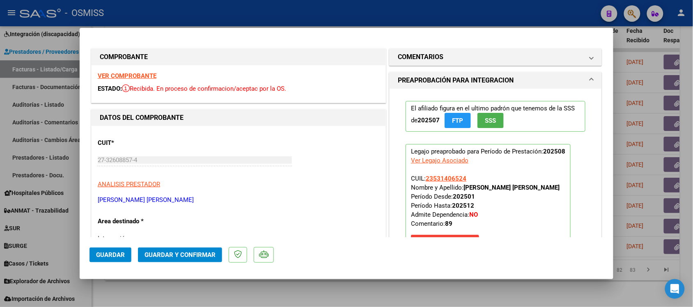
click at [131, 72] on div "VER COMPROBANTE ESTADO: Recibida. En proceso de confirmacion/aceptac por la OS." at bounding box center [239, 83] width 294 height 37
click at [129, 75] on strong "VER COMPROBANTE" at bounding box center [127, 75] width 59 height 7
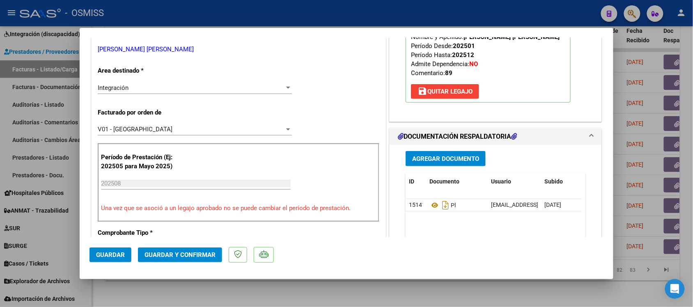
scroll to position [154, 0]
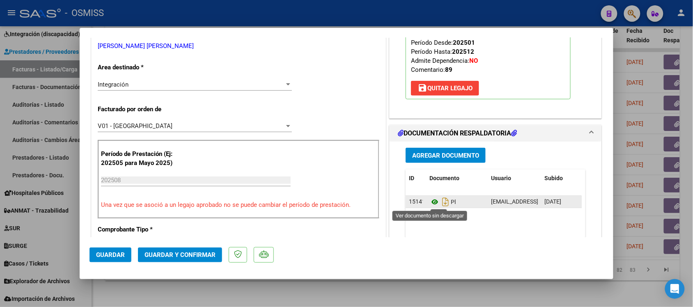
click at [431, 203] on icon at bounding box center [434, 202] width 11 height 10
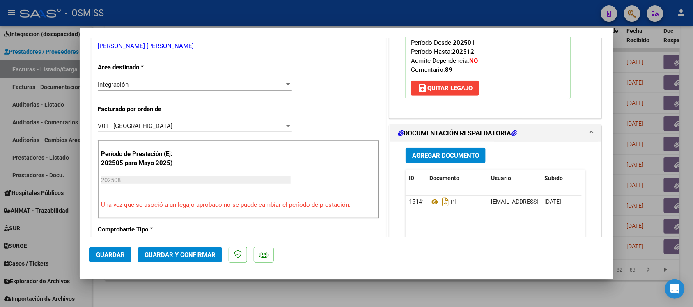
scroll to position [0, 0]
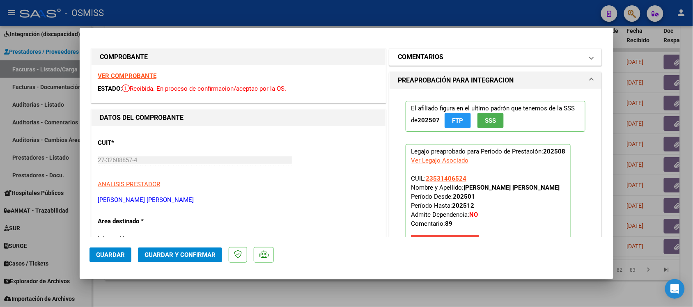
click at [446, 60] on mat-panel-title "COMENTARIOS" at bounding box center [491, 57] width 186 height 10
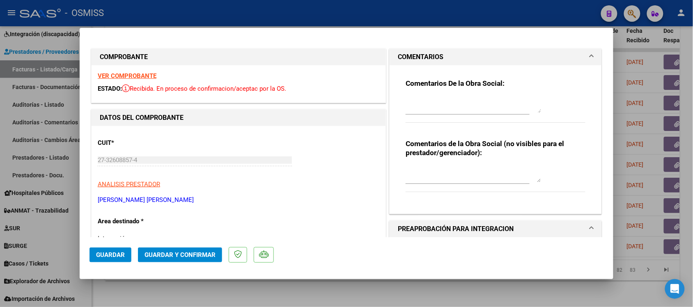
click at [445, 56] on mat-panel-title "COMENTARIOS" at bounding box center [491, 57] width 186 height 10
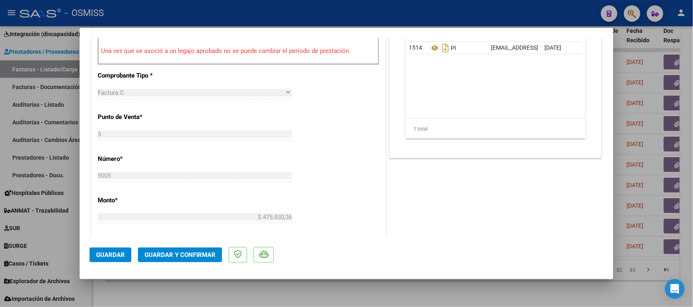
scroll to position [359, 0]
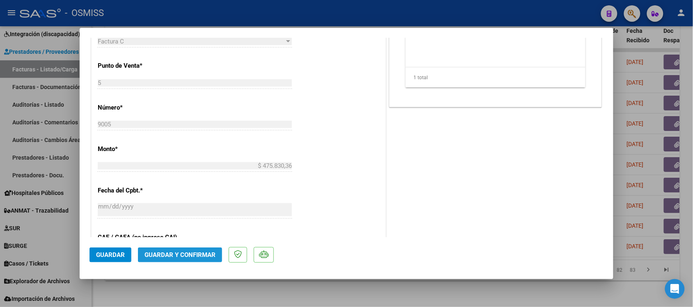
click at [205, 259] on button "Guardar y Confirmar" at bounding box center [180, 255] width 84 height 15
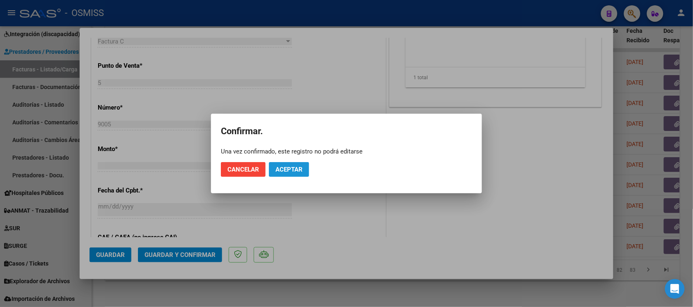
click at [298, 172] on span "Aceptar" at bounding box center [288, 169] width 27 height 7
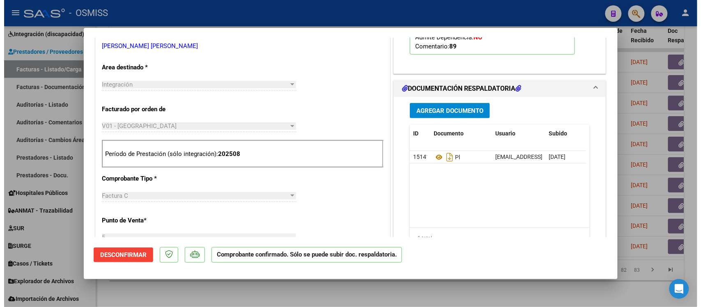
scroll to position [257, 0]
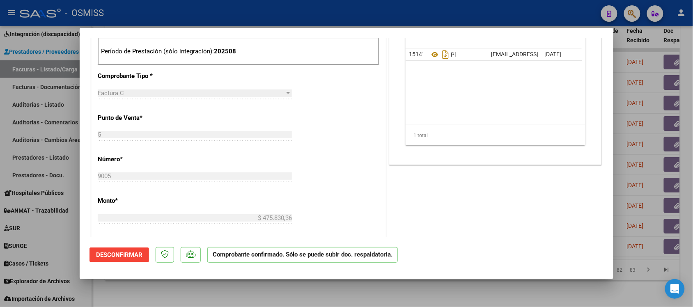
click at [479, 288] on div at bounding box center [346, 153] width 693 height 307
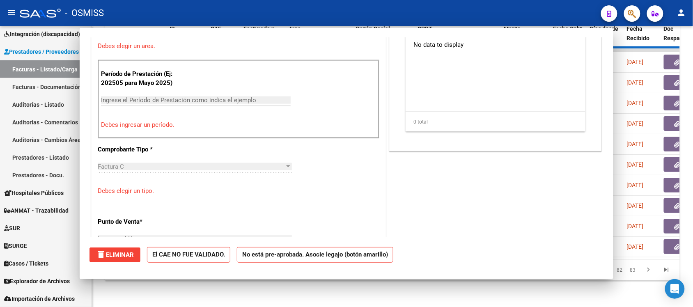
scroll to position [0, 0]
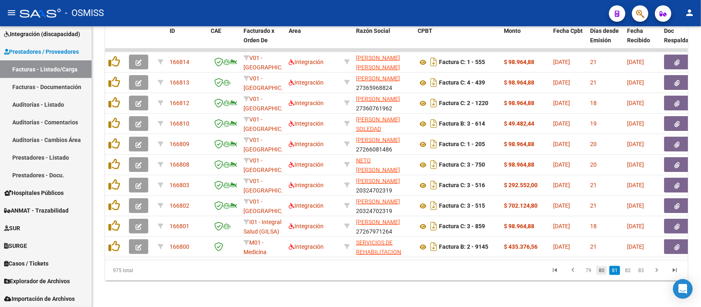
click at [604, 272] on link "80" at bounding box center [601, 270] width 11 height 9
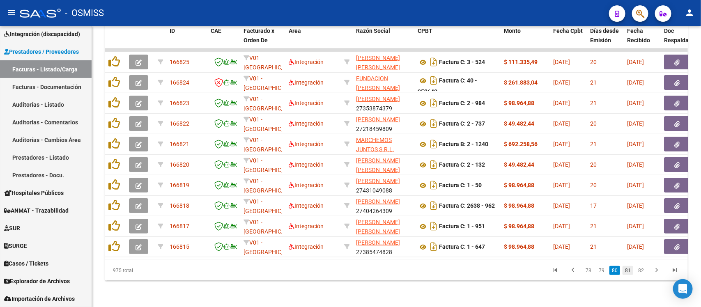
click at [625, 273] on link "81" at bounding box center [627, 270] width 11 height 9
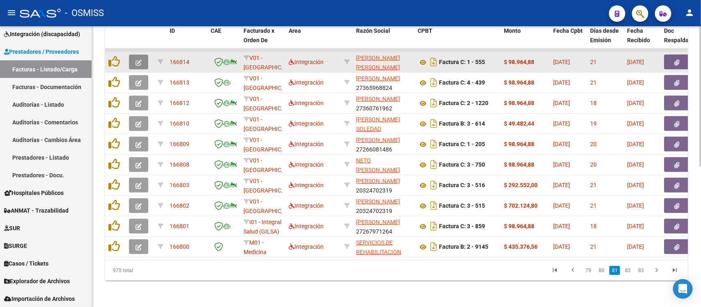
click at [138, 60] on icon "button" at bounding box center [138, 63] width 6 height 6
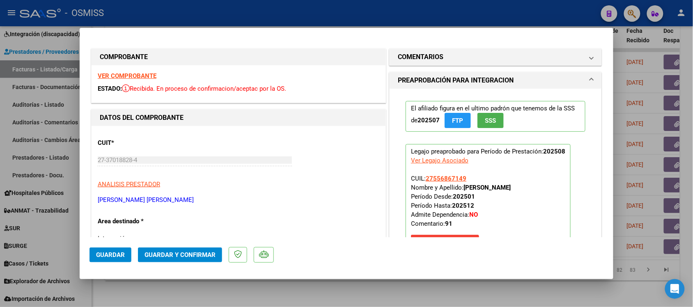
click at [144, 72] on strong "VER COMPROBANTE" at bounding box center [127, 75] width 59 height 7
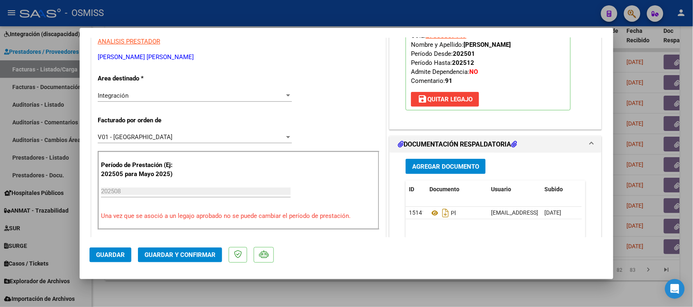
scroll to position [154, 0]
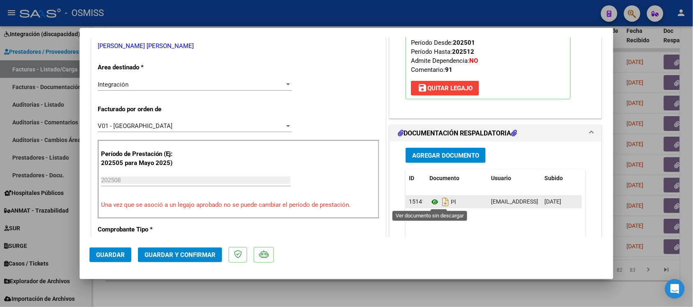
click at [430, 202] on icon at bounding box center [434, 202] width 11 height 10
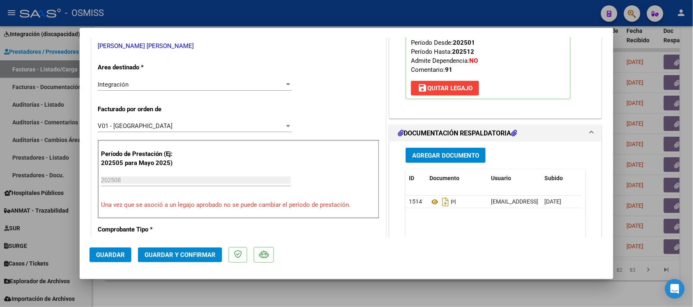
scroll to position [0, 0]
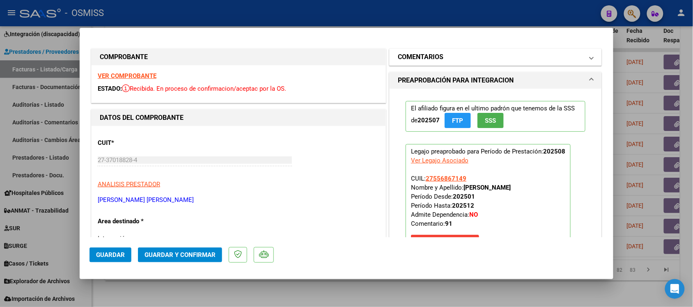
drag, startPoint x: 442, startPoint y: 46, endPoint x: 440, endPoint y: 54, distance: 8.1
click at [439, 55] on h1 "COMENTARIOS" at bounding box center [421, 57] width 46 height 10
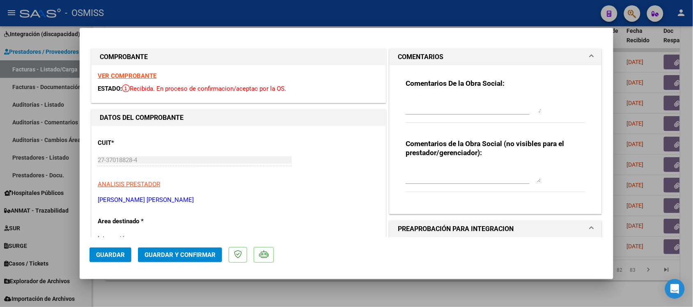
click at [441, 53] on mat-panel-title "COMENTARIOS" at bounding box center [491, 57] width 186 height 10
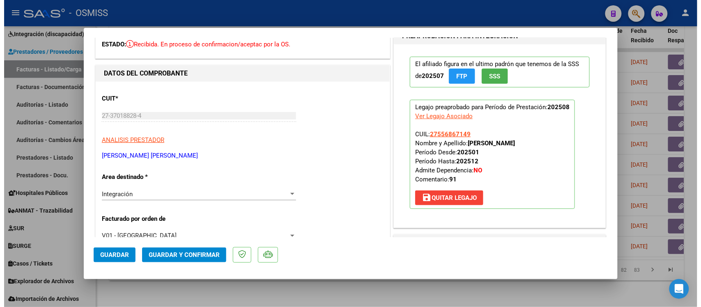
scroll to position [51, 0]
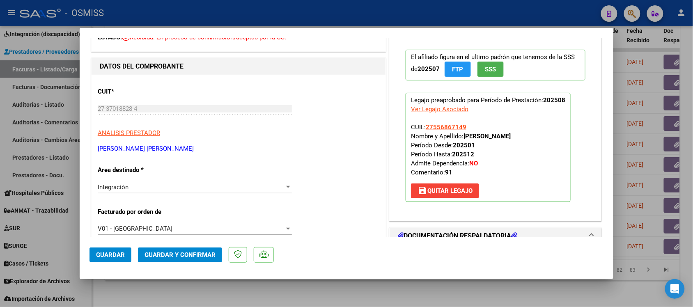
click at [369, 281] on div at bounding box center [346, 153] width 693 height 307
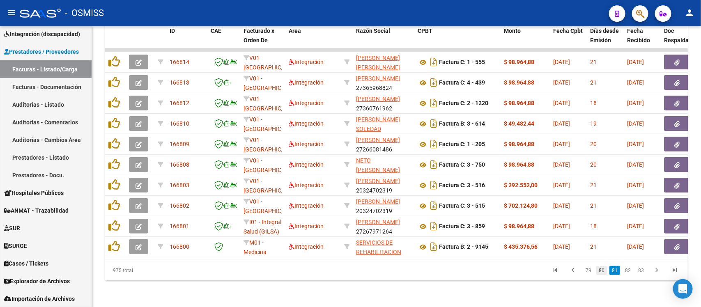
click at [604, 271] on link "80" at bounding box center [601, 270] width 11 height 9
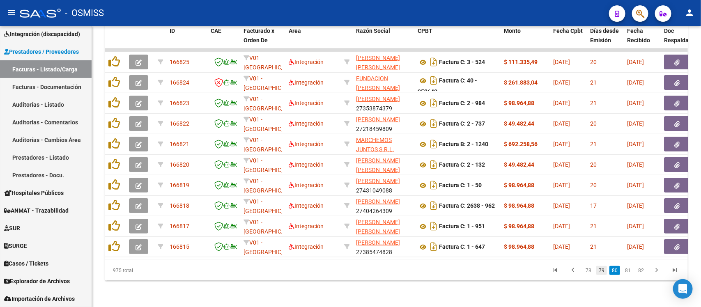
click at [605, 272] on link "79" at bounding box center [601, 270] width 11 height 9
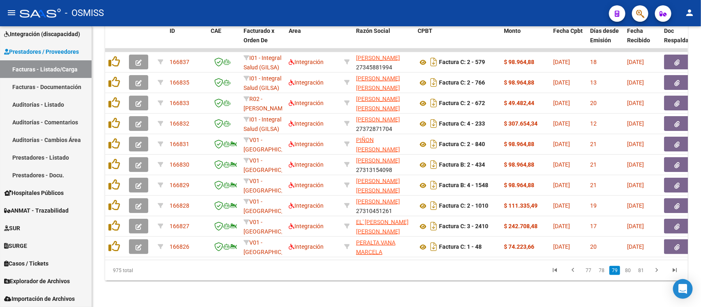
click at [605, 272] on link "78" at bounding box center [601, 270] width 11 height 9
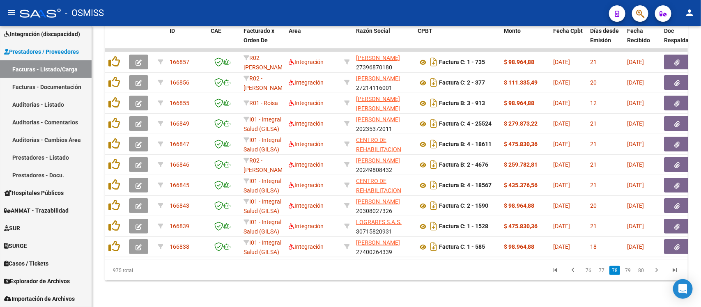
click at [605, 272] on link "77" at bounding box center [601, 270] width 11 height 9
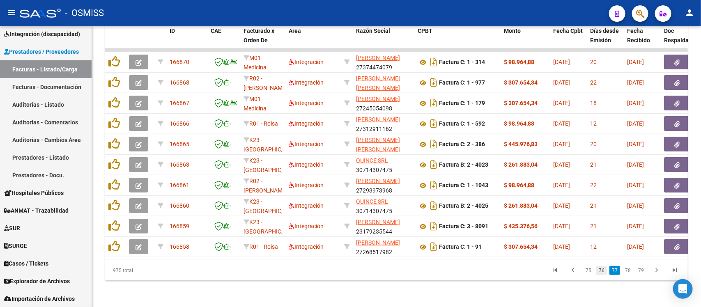
click at [604, 270] on link "76" at bounding box center [601, 270] width 11 height 9
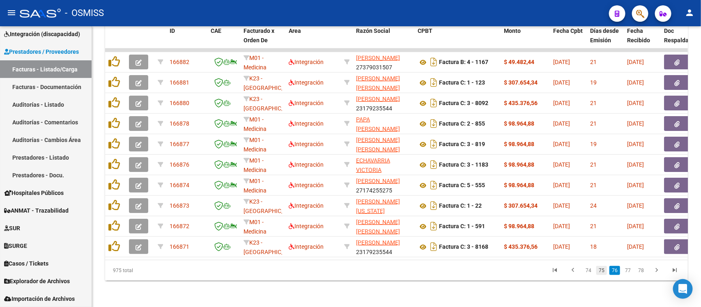
click at [603, 271] on link "75" at bounding box center [601, 270] width 11 height 9
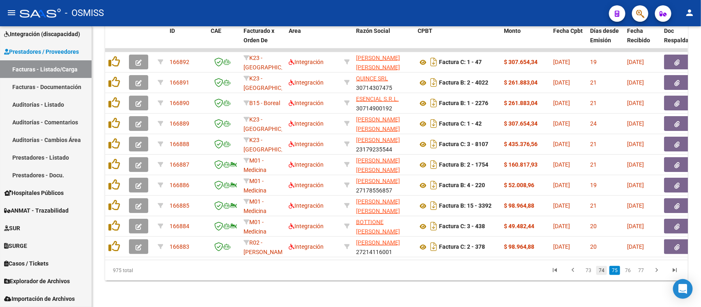
click at [599, 269] on link "74" at bounding box center [601, 270] width 11 height 9
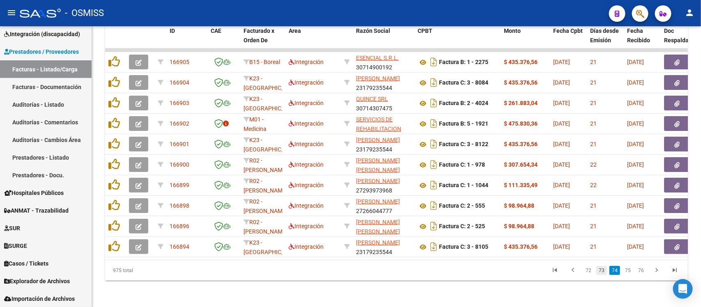
click at [606, 272] on link "73" at bounding box center [601, 270] width 11 height 9
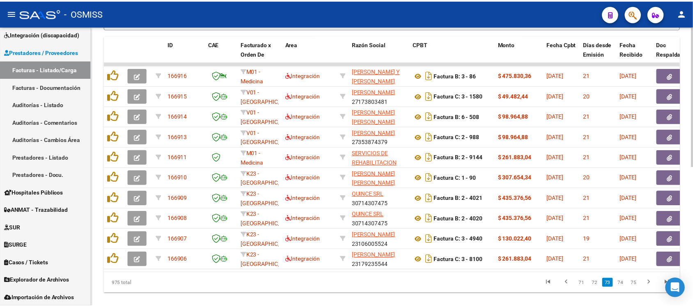
scroll to position [229, 0]
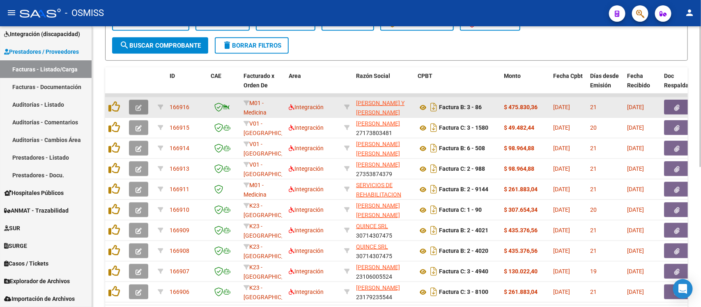
click at [136, 101] on button "button" at bounding box center [138, 107] width 19 height 15
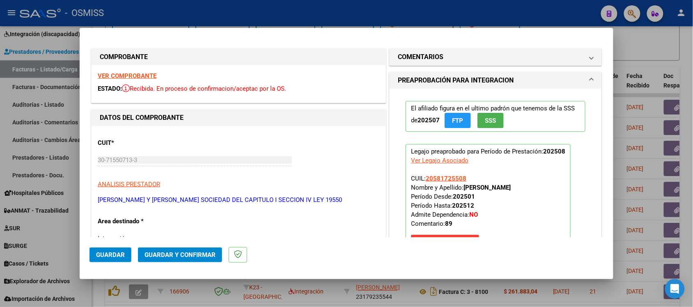
click at [140, 73] on strong "VER COMPROBANTE" at bounding box center [127, 75] width 59 height 7
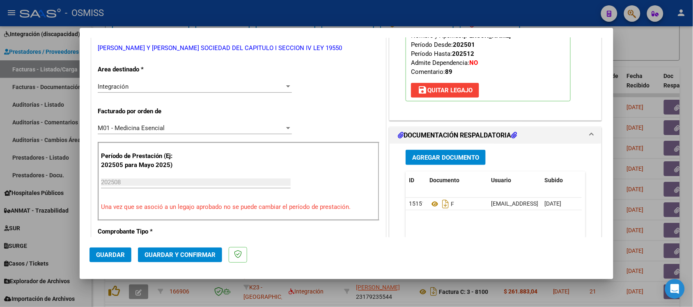
scroll to position [154, 0]
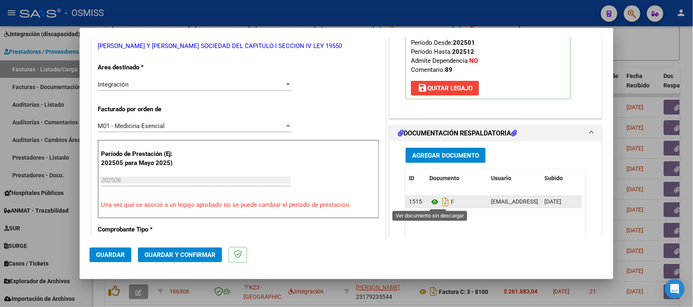
click at [429, 200] on icon at bounding box center [434, 202] width 11 height 10
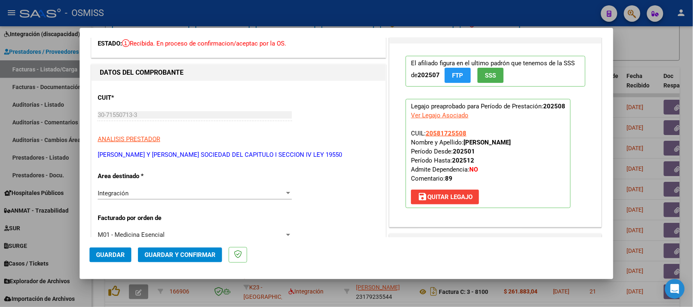
scroll to position [0, 0]
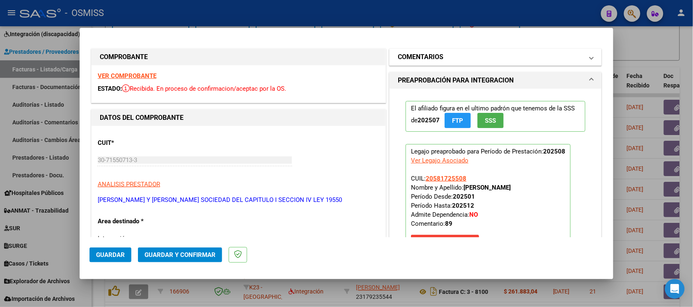
click at [450, 58] on mat-panel-title "COMENTARIOS" at bounding box center [491, 57] width 186 height 10
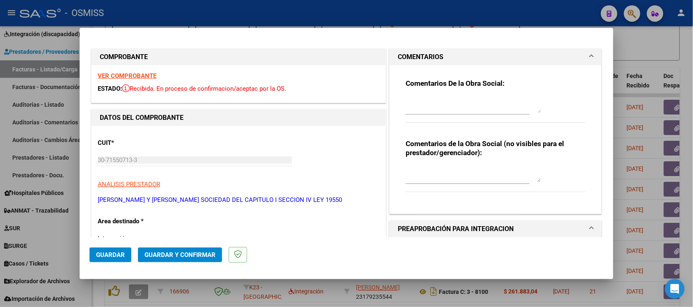
click at [442, 56] on mat-panel-title "COMENTARIOS" at bounding box center [491, 57] width 186 height 10
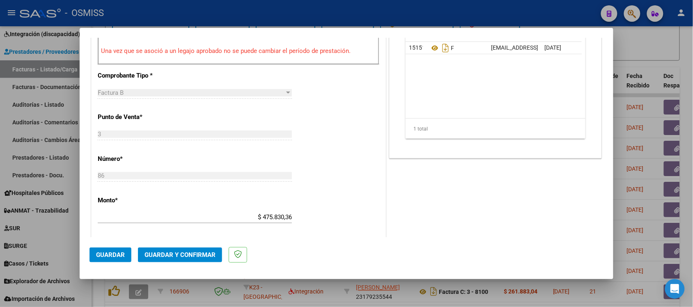
scroll to position [359, 0]
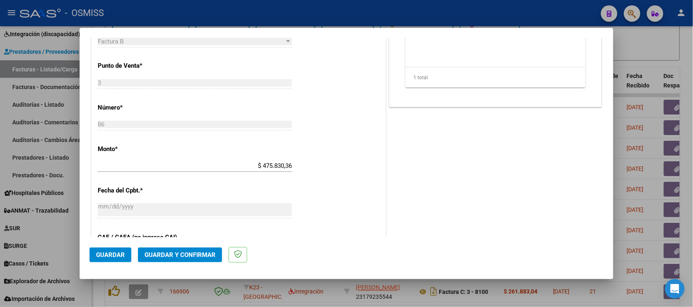
click at [661, 35] on div at bounding box center [346, 153] width 693 height 307
type input "$ 0,00"
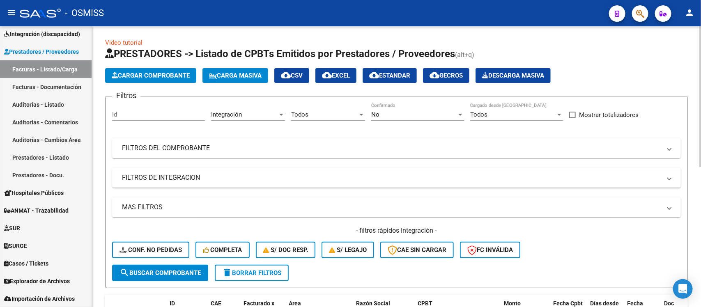
scroll to position [0, 0]
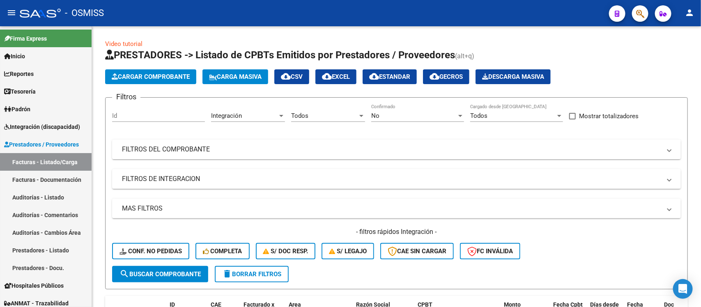
scroll to position [93, 0]
